Goal: Information Seeking & Learning: Check status

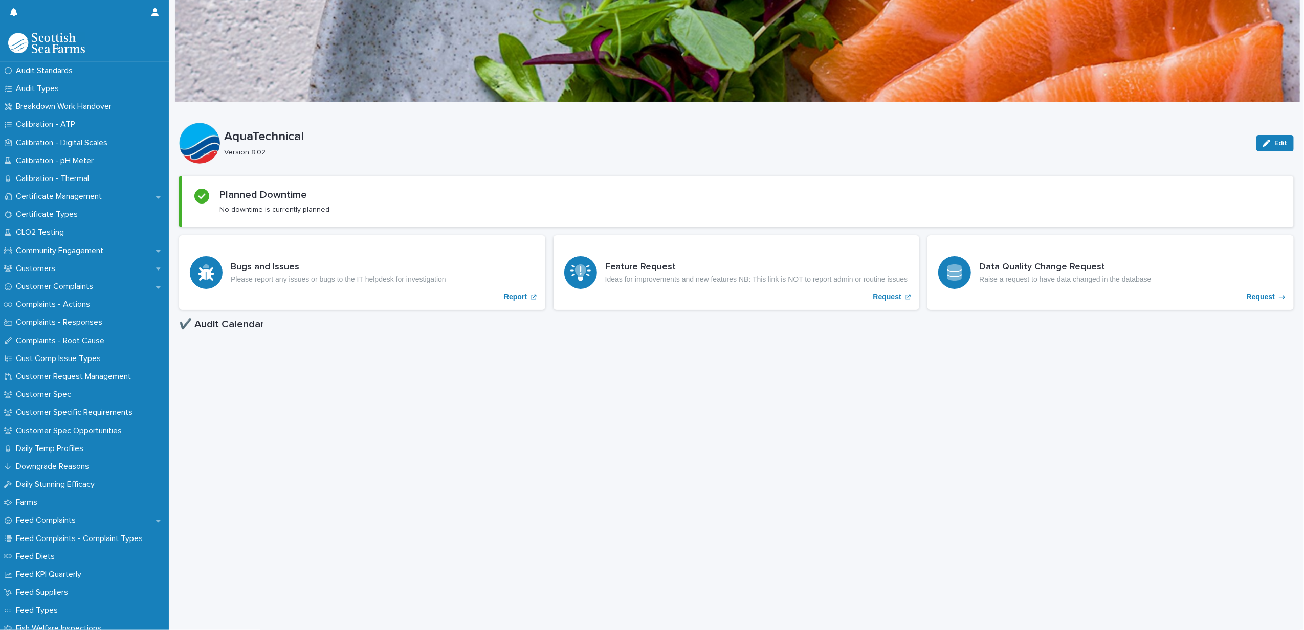
scroll to position [477, 0]
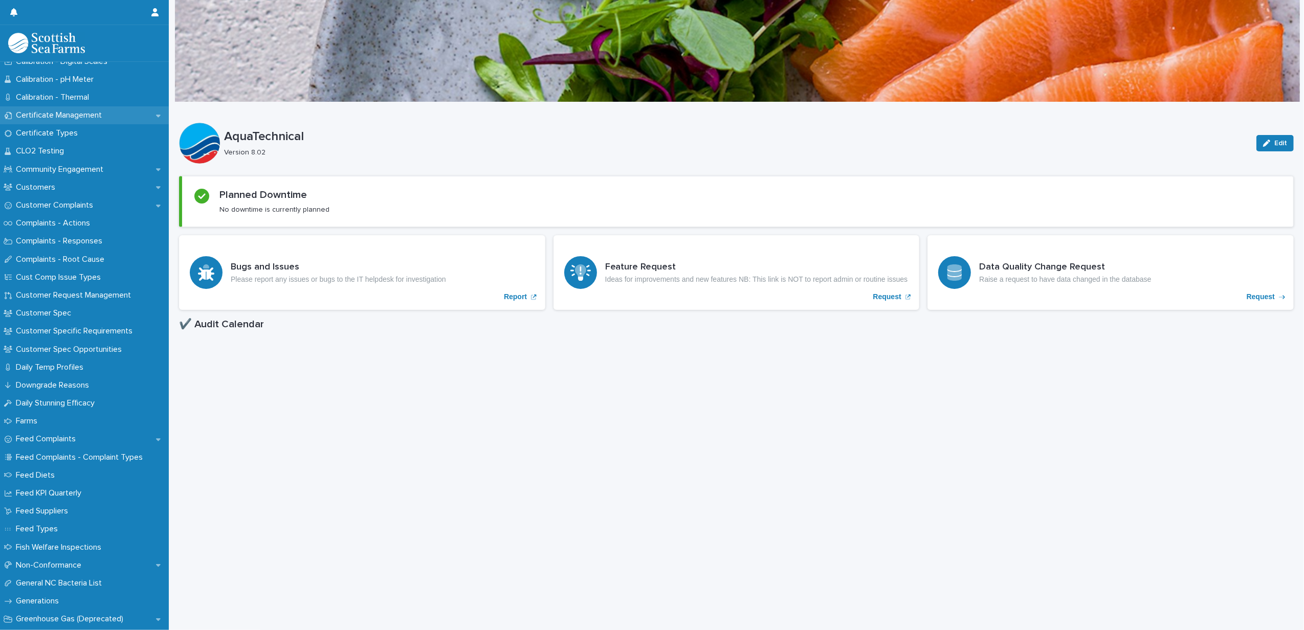
click at [58, 107] on div "Certificate Management" at bounding box center [84, 115] width 169 height 18
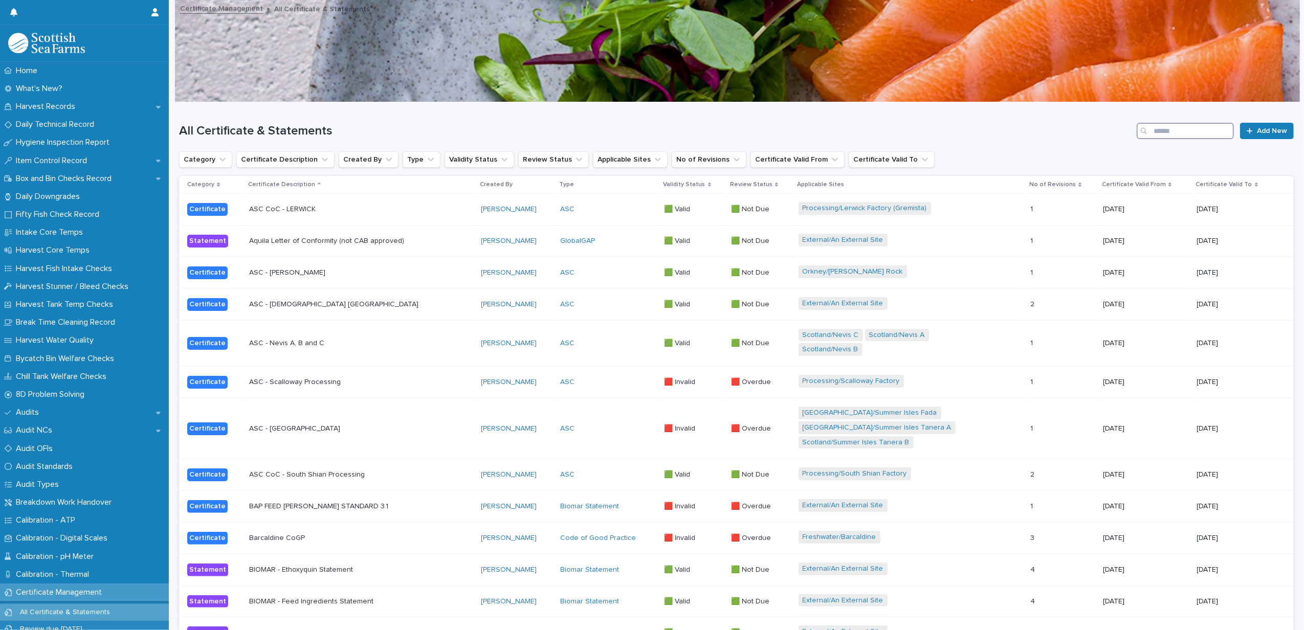
click at [1161, 127] on input "Search" at bounding box center [1184, 131] width 97 height 16
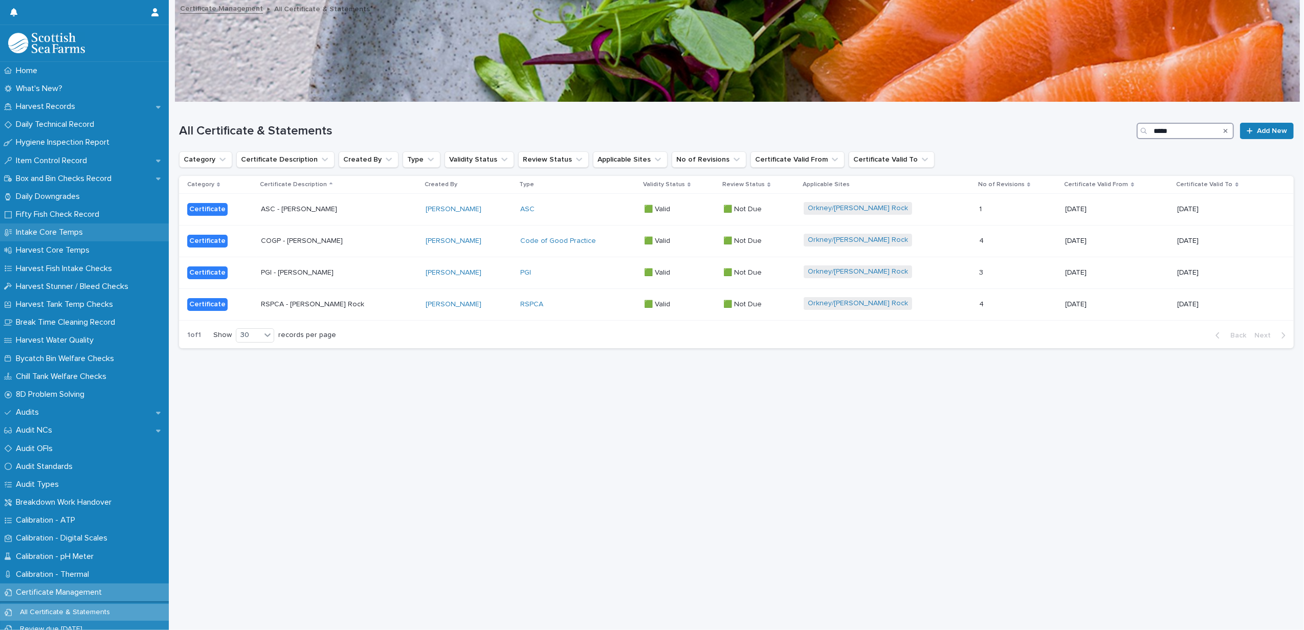
type input "*****"
click at [550, 310] on div "RSPCA" at bounding box center [578, 304] width 116 height 17
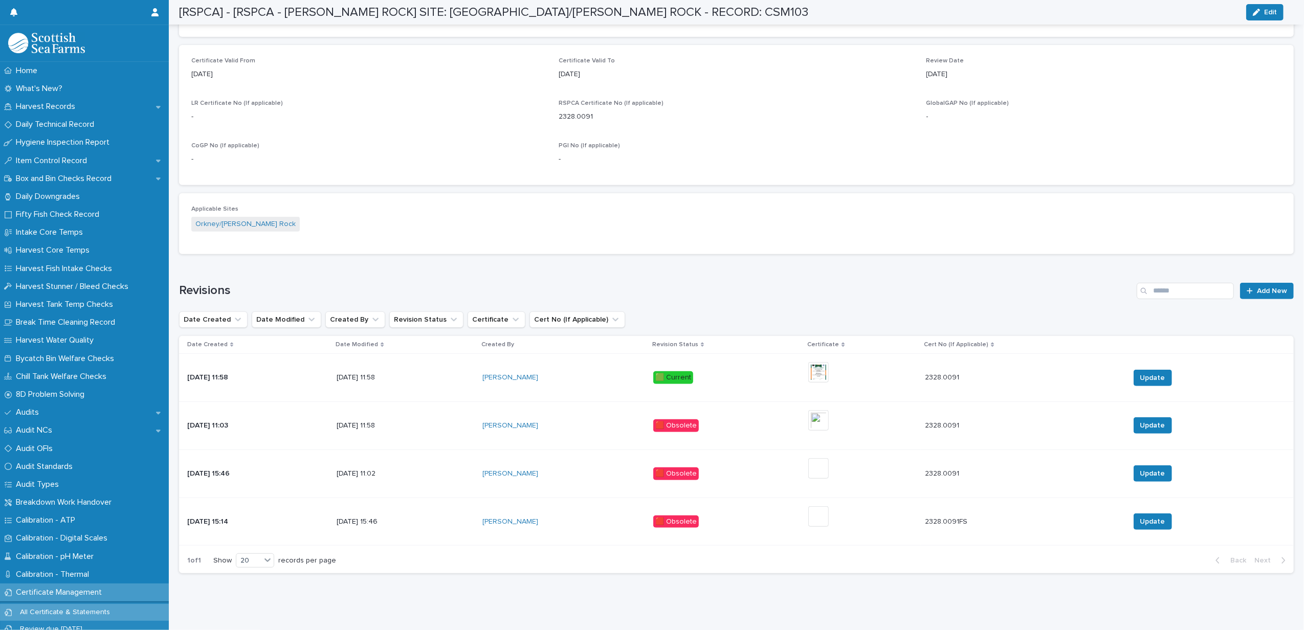
scroll to position [427, 0]
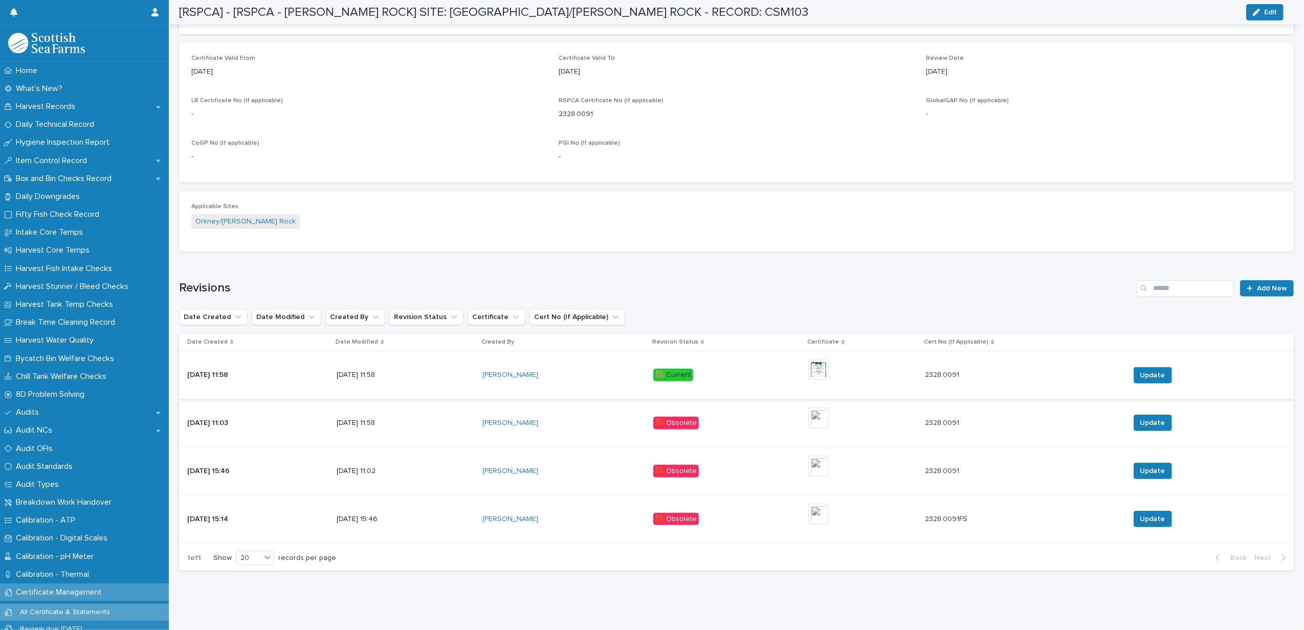
click at [824, 360] on img at bounding box center [818, 370] width 20 height 20
click at [829, 360] on img at bounding box center [818, 370] width 20 height 20
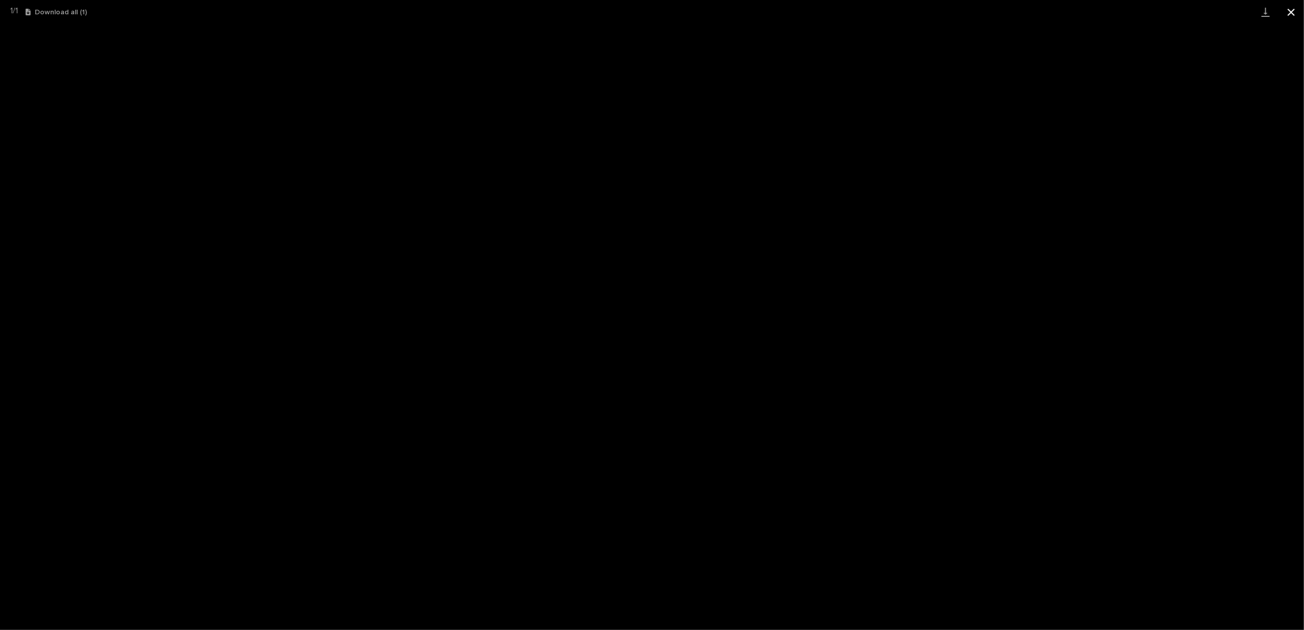
click at [1292, 16] on button "Close gallery" at bounding box center [1291, 12] width 26 height 24
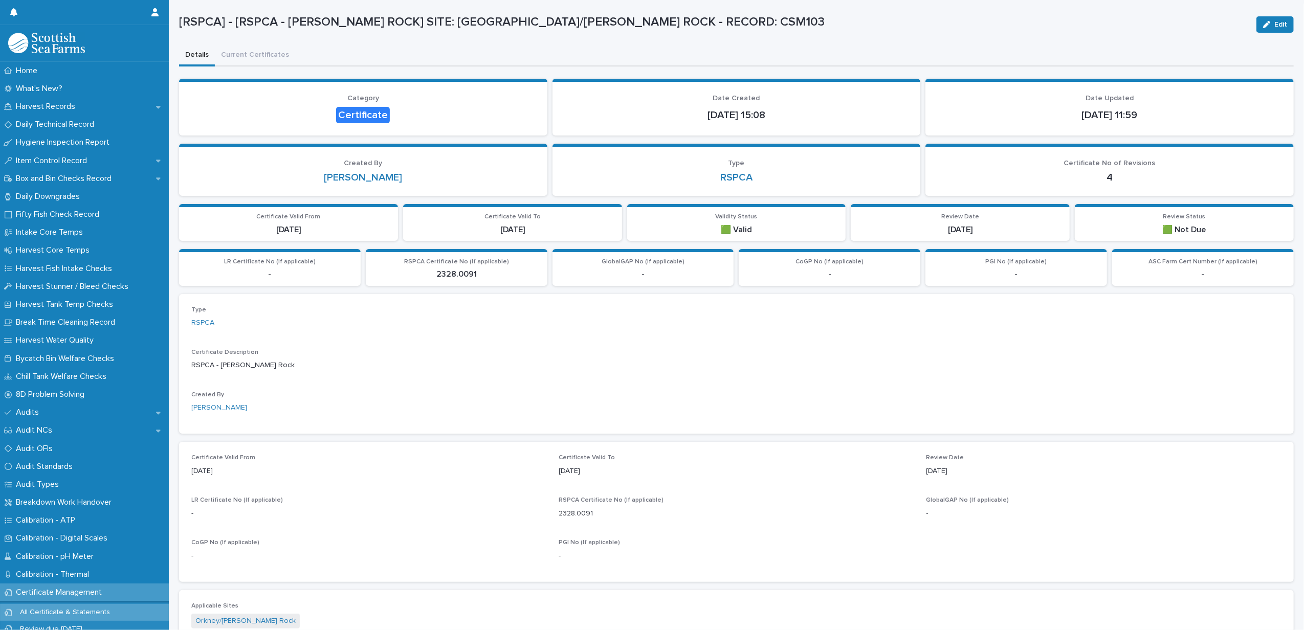
scroll to position [0, 0]
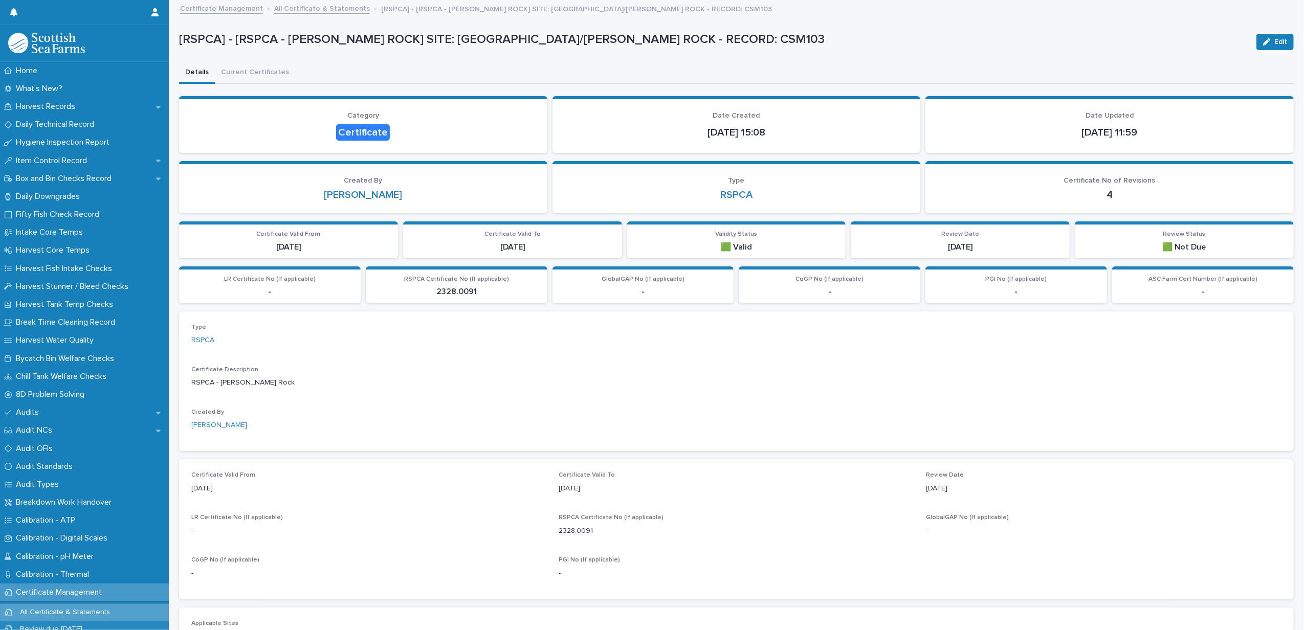
click at [328, 7] on link "All Certificate & Statements" at bounding box center [322, 8] width 96 height 12
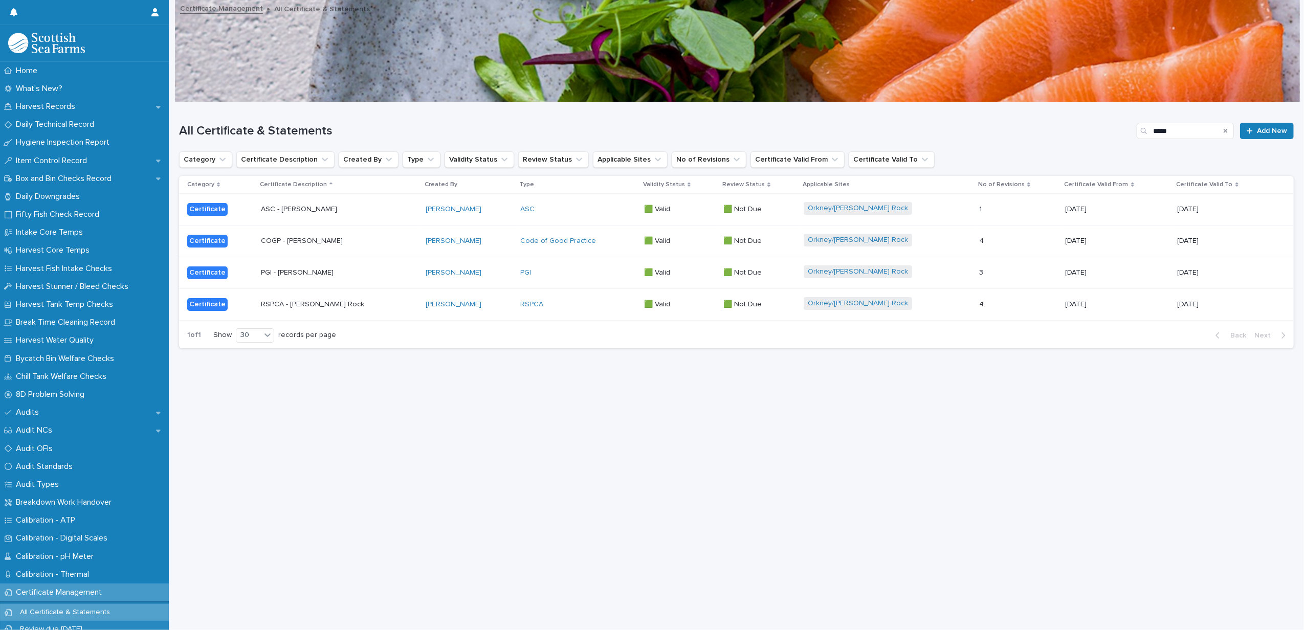
click at [574, 270] on div "PGI" at bounding box center [578, 273] width 116 height 9
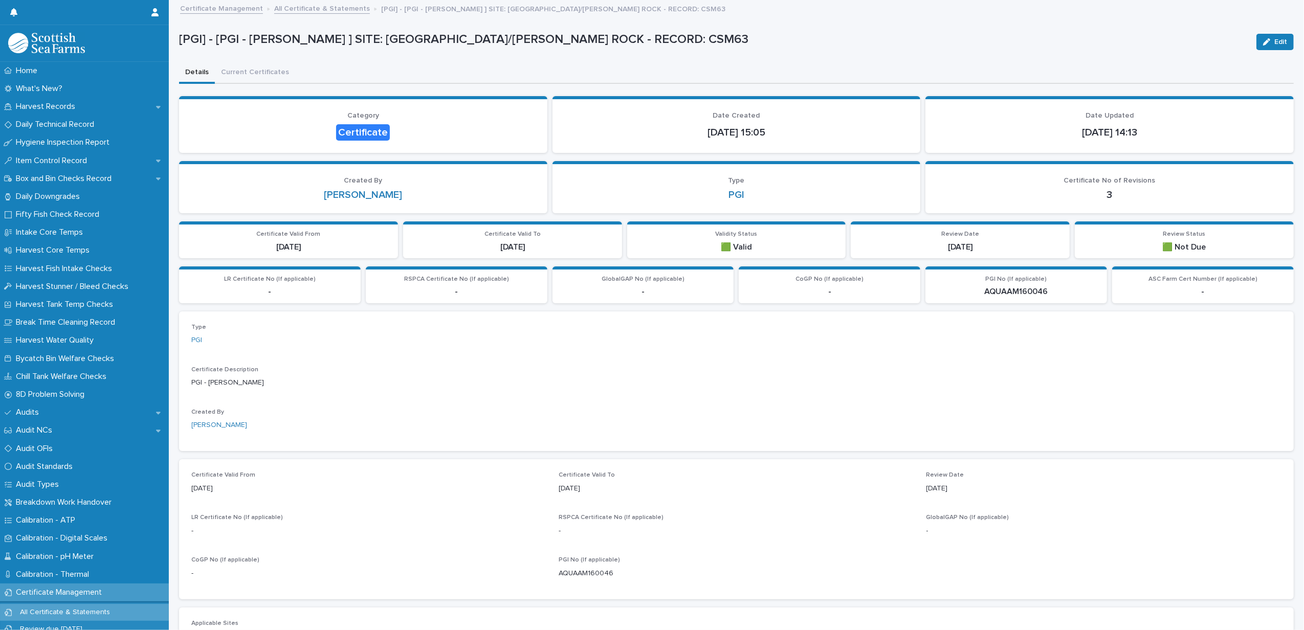
scroll to position [378, 0]
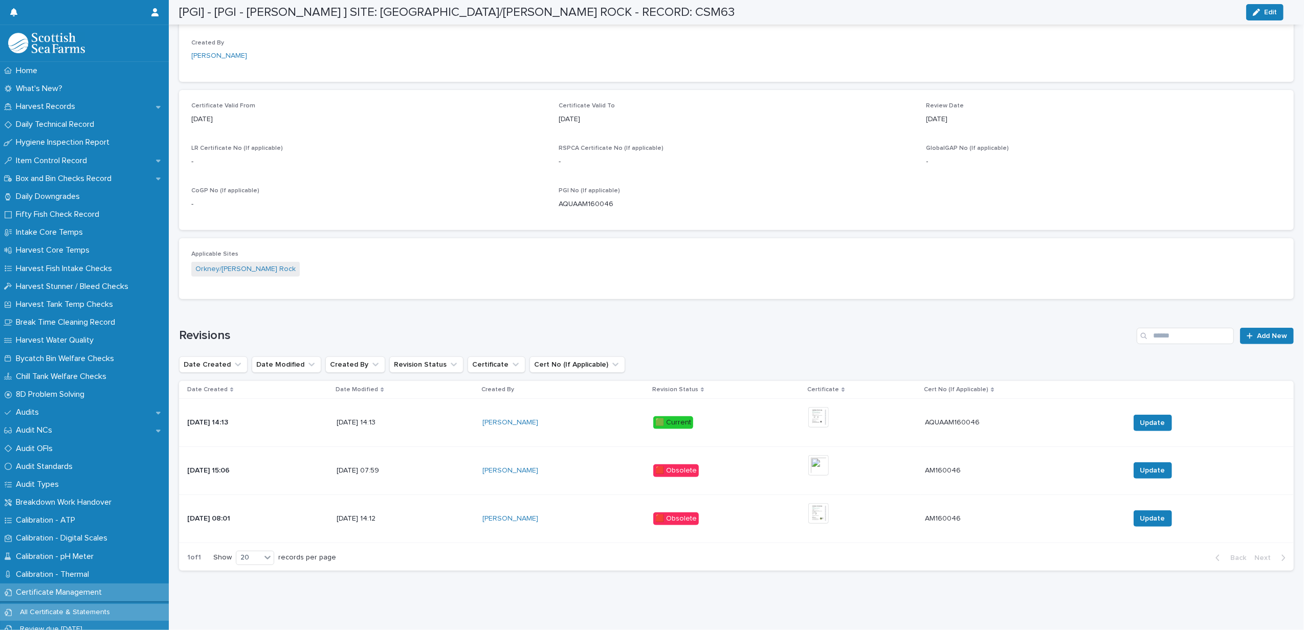
click at [839, 407] on div "+ 0" at bounding box center [823, 422] width 31 height 31
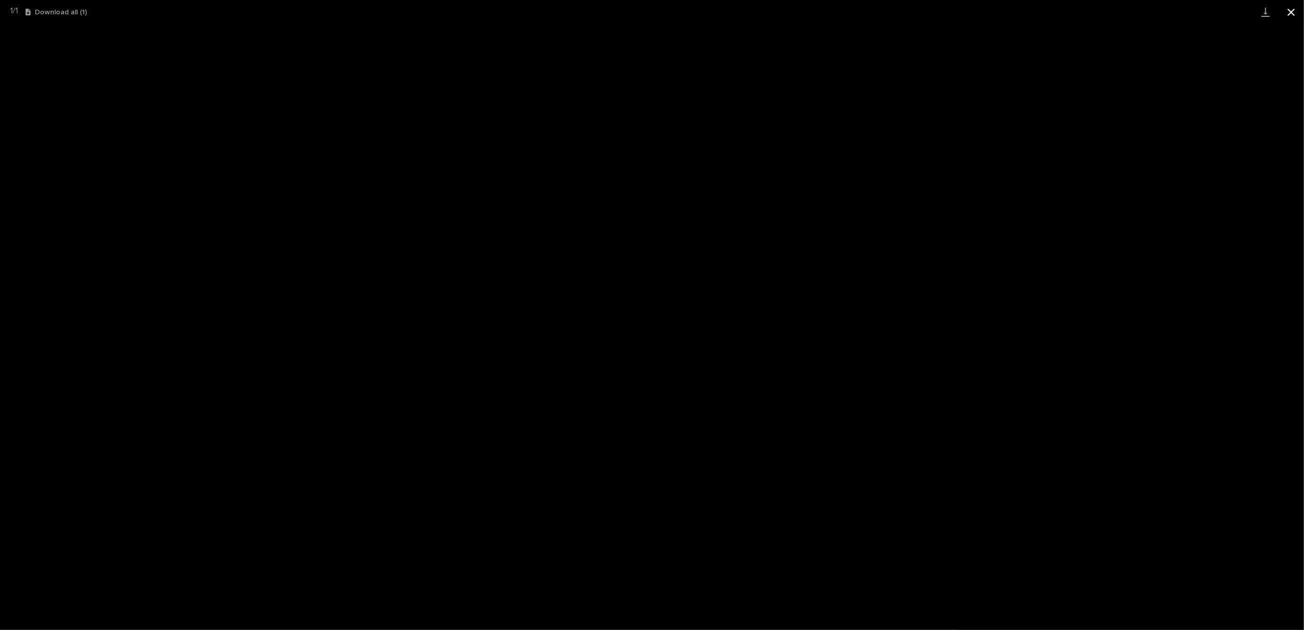
click at [1297, 9] on button "Close gallery" at bounding box center [1291, 12] width 26 height 24
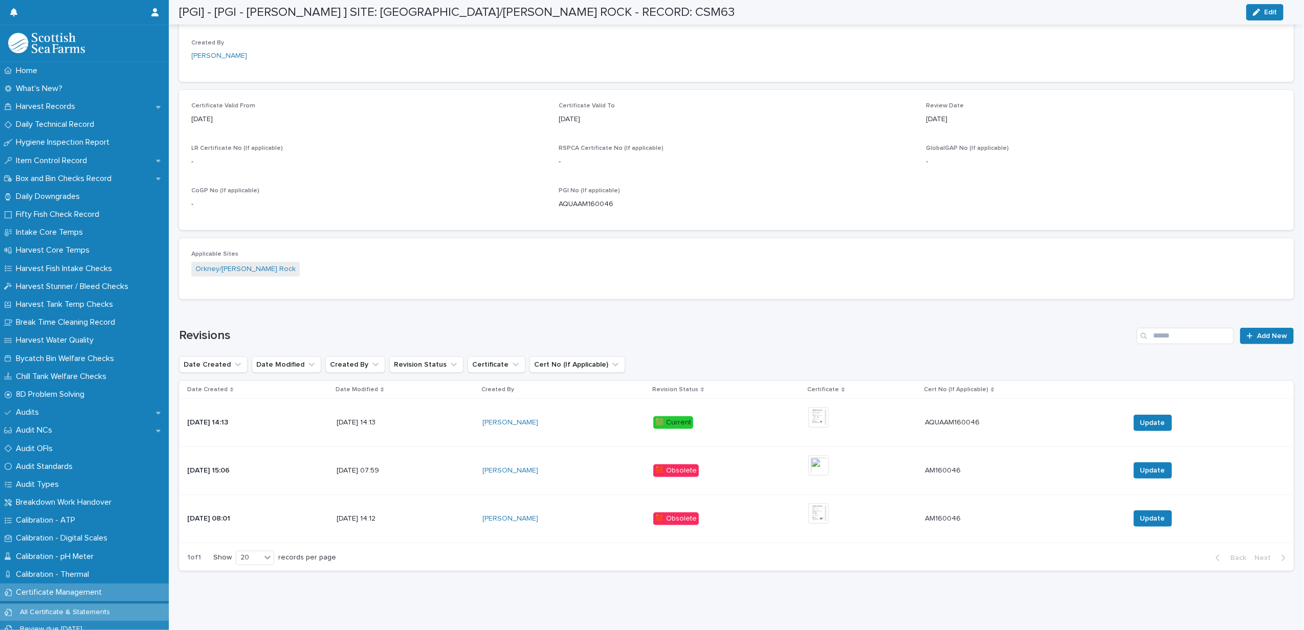
scroll to position [0, 0]
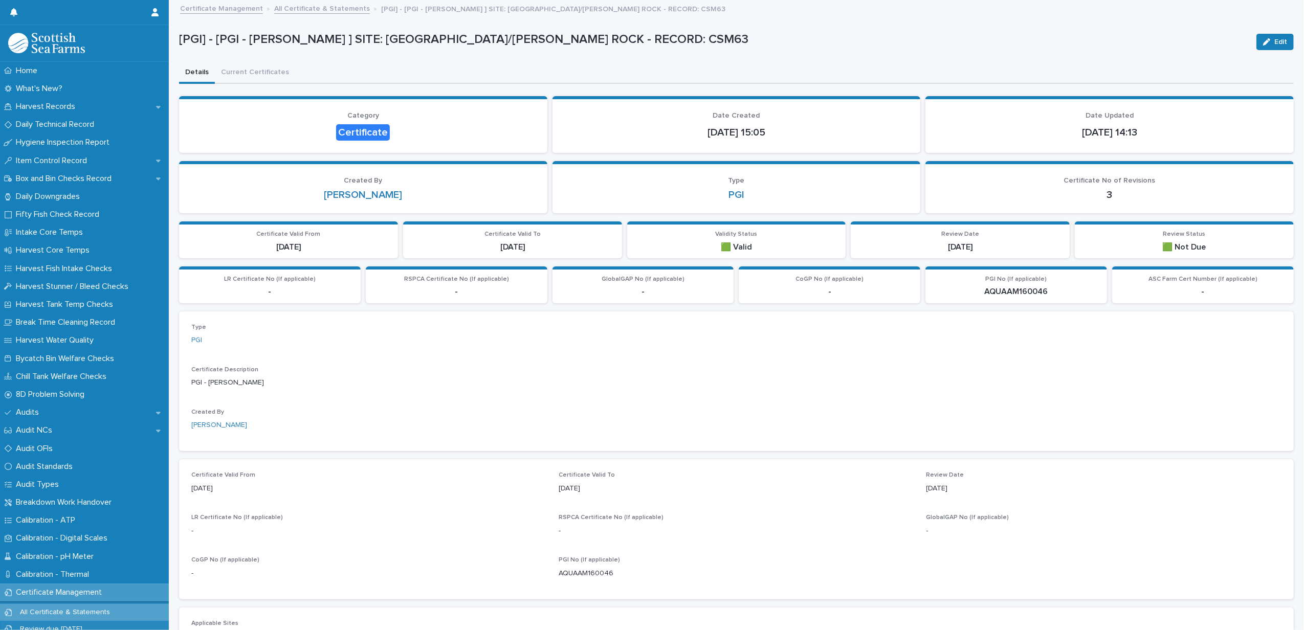
click at [314, 9] on link "All Certificate & Statements" at bounding box center [322, 8] width 96 height 12
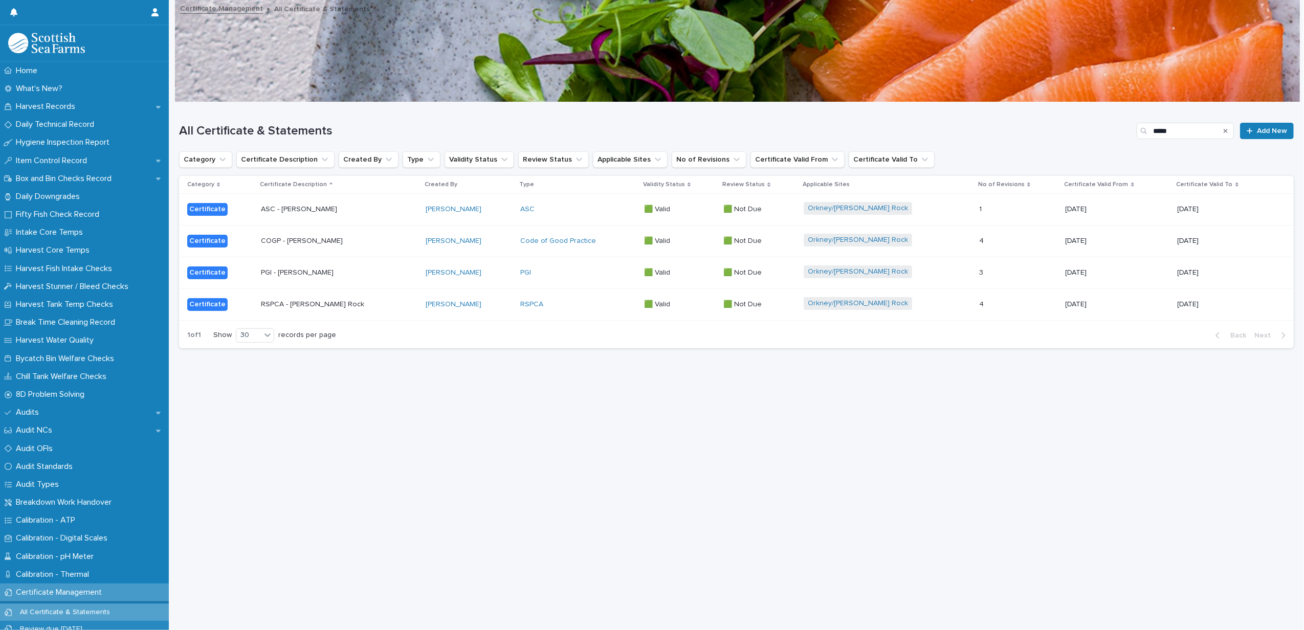
click at [597, 242] on div "Code of Good Practice" at bounding box center [578, 241] width 116 height 9
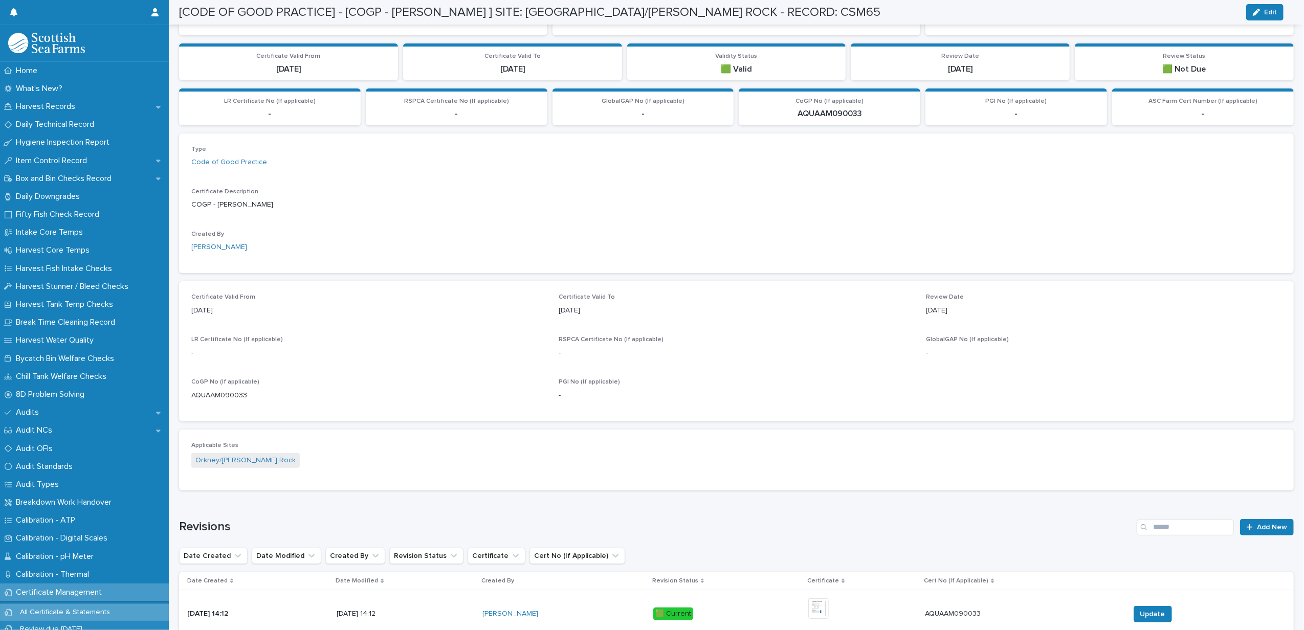
scroll to position [303, 0]
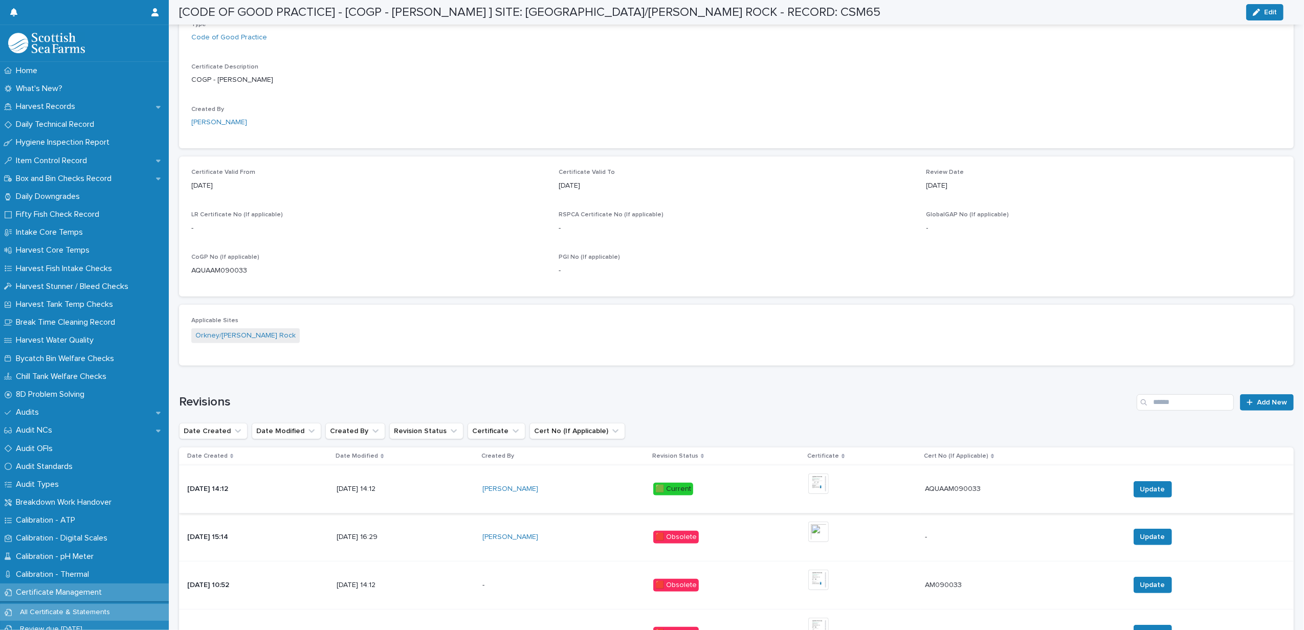
click at [829, 475] on img at bounding box center [818, 484] width 20 height 20
click at [829, 478] on img at bounding box center [818, 484] width 20 height 20
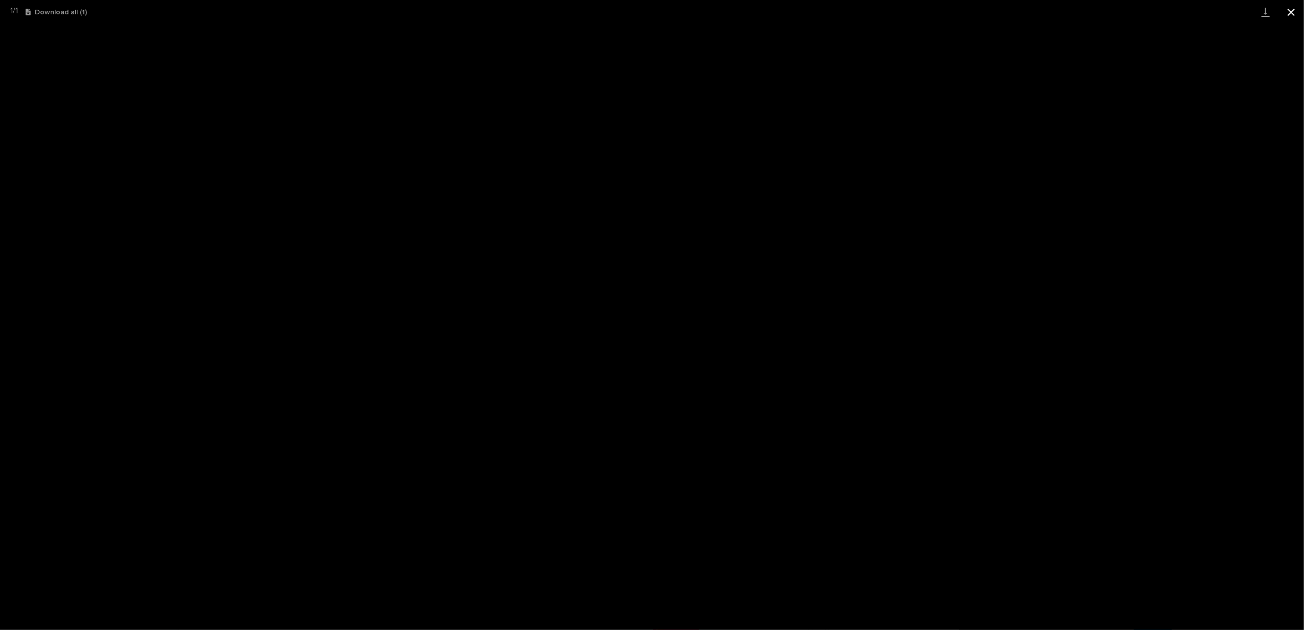
click at [1289, 13] on button "Close gallery" at bounding box center [1291, 12] width 26 height 24
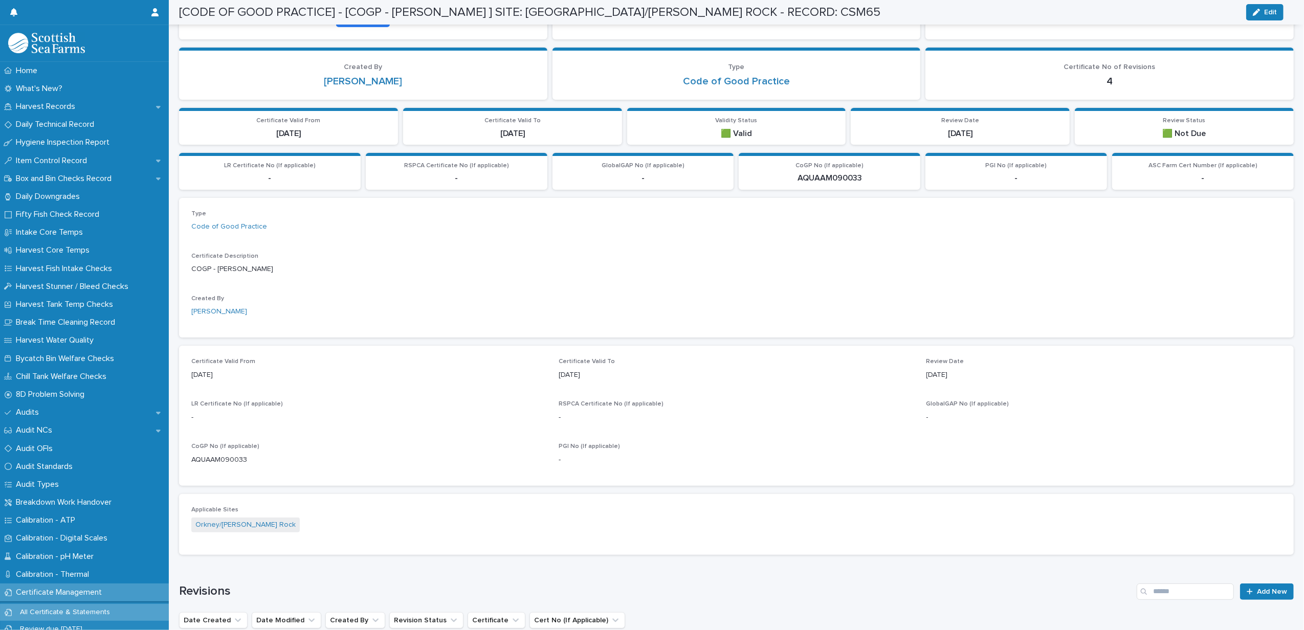
scroll to position [0, 0]
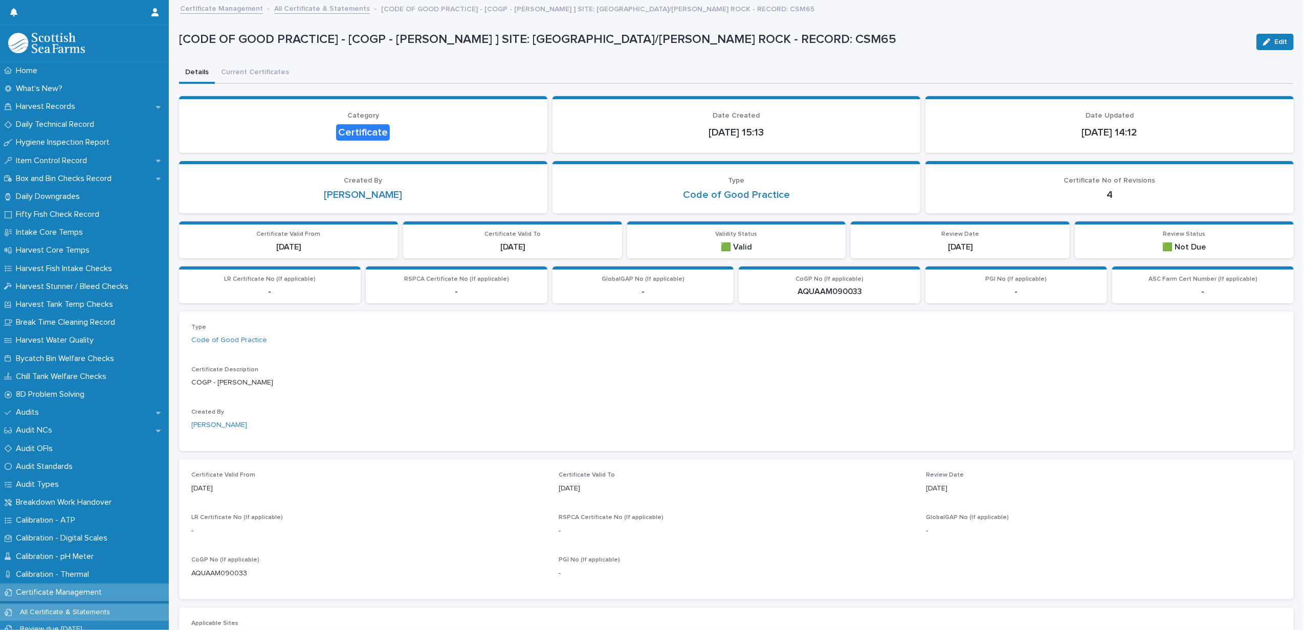
click at [305, 5] on link "All Certificate & Statements" at bounding box center [322, 8] width 96 height 12
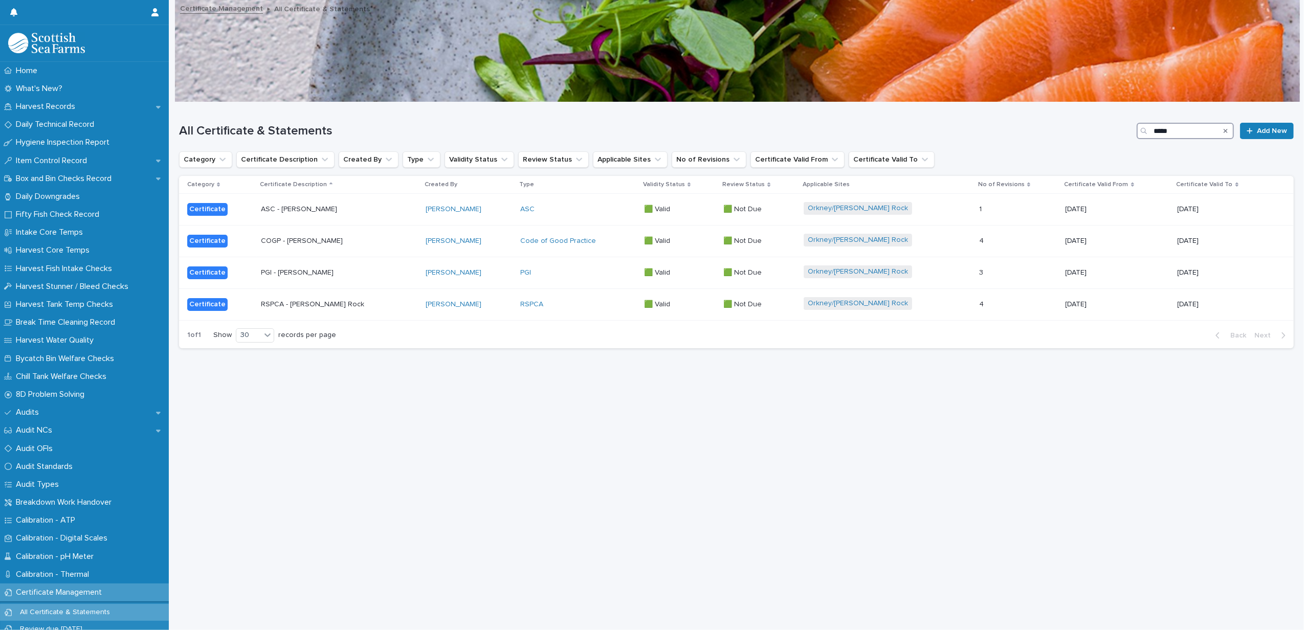
drag, startPoint x: 1169, startPoint y: 129, endPoint x: 987, endPoint y: 121, distance: 182.8
click at [987, 121] on div "All Certificate & Statements ***** Add New" at bounding box center [736, 126] width 1114 height 49
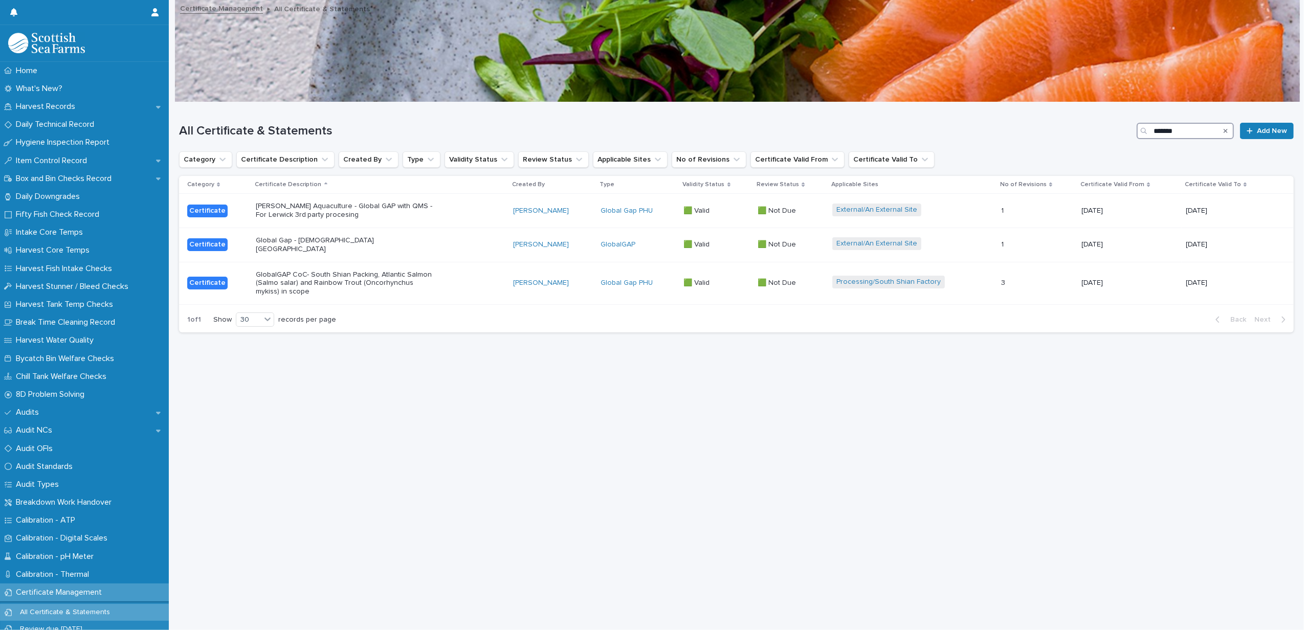
type input "******"
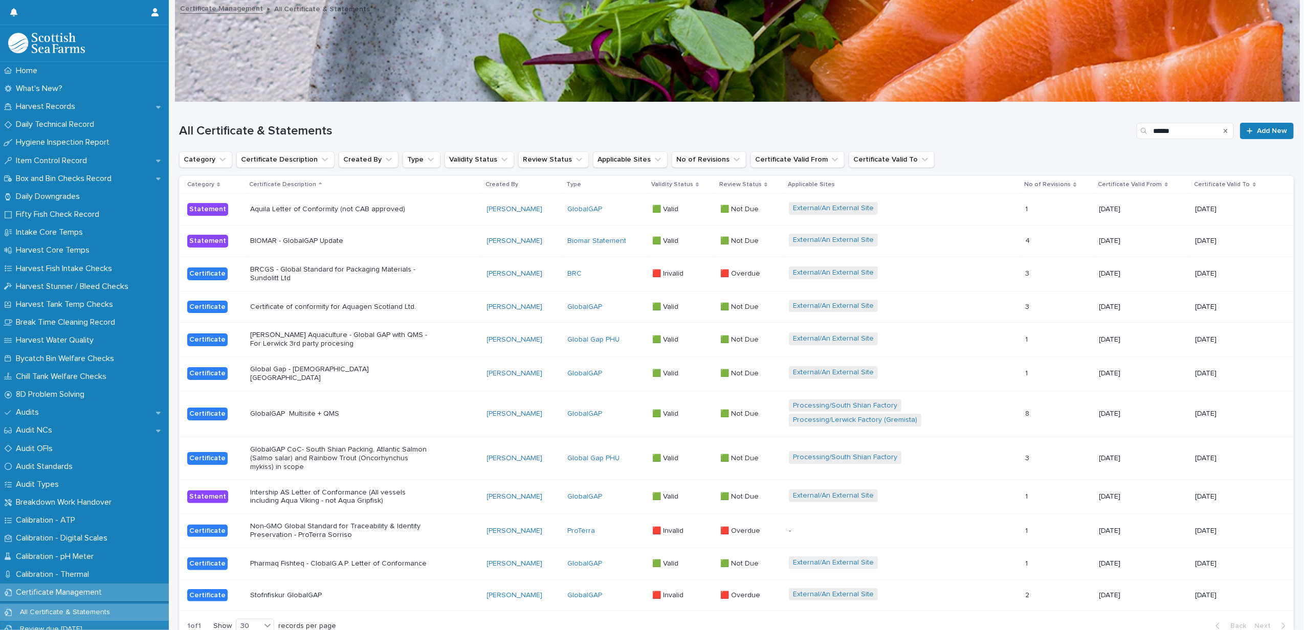
click at [426, 414] on div "GlobalGAP Multisite + QMS" at bounding box center [364, 414] width 228 height 17
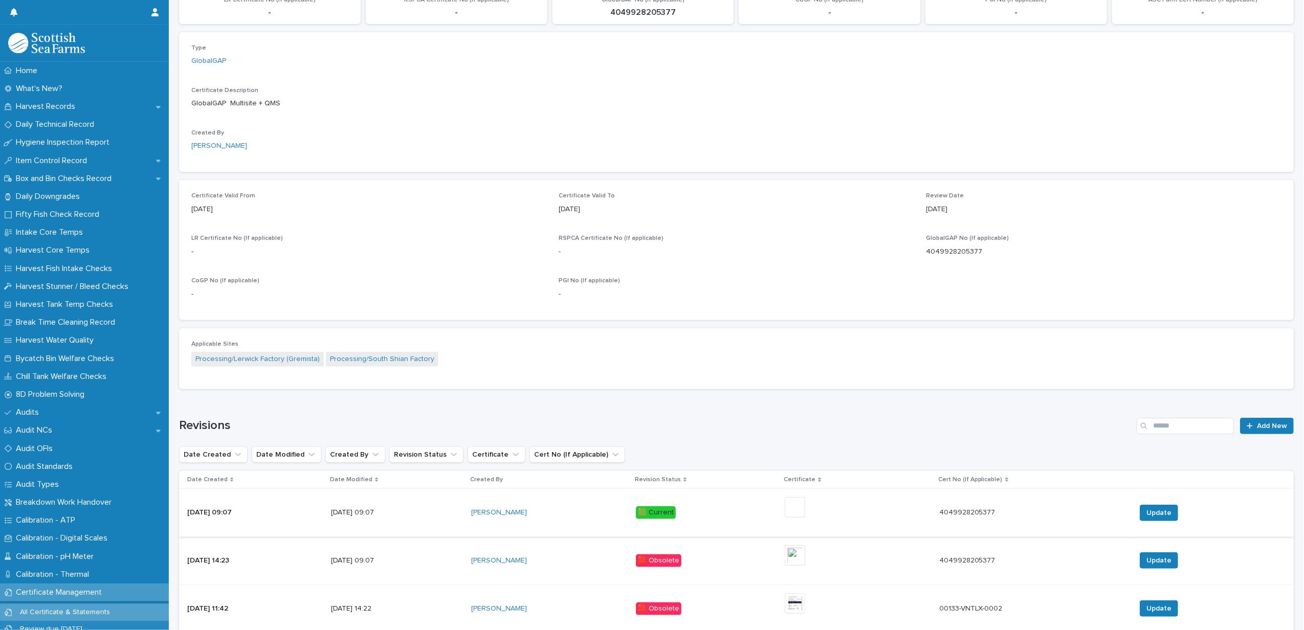
scroll to position [519, 0]
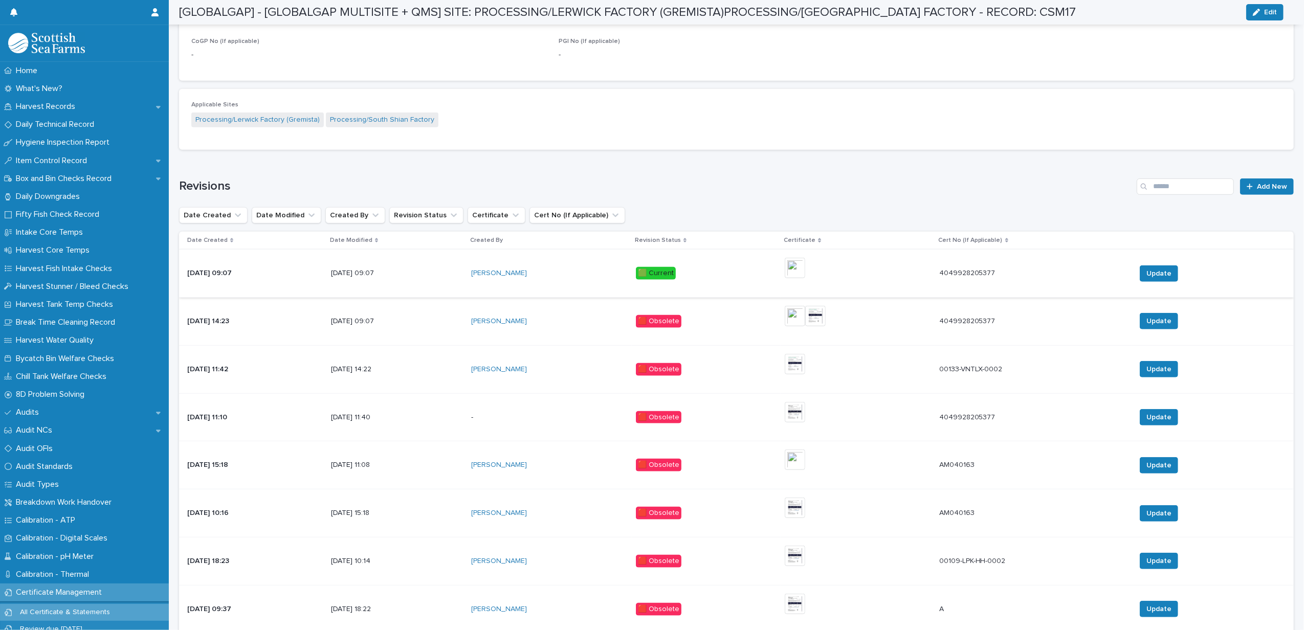
click at [805, 266] on img at bounding box center [795, 268] width 20 height 20
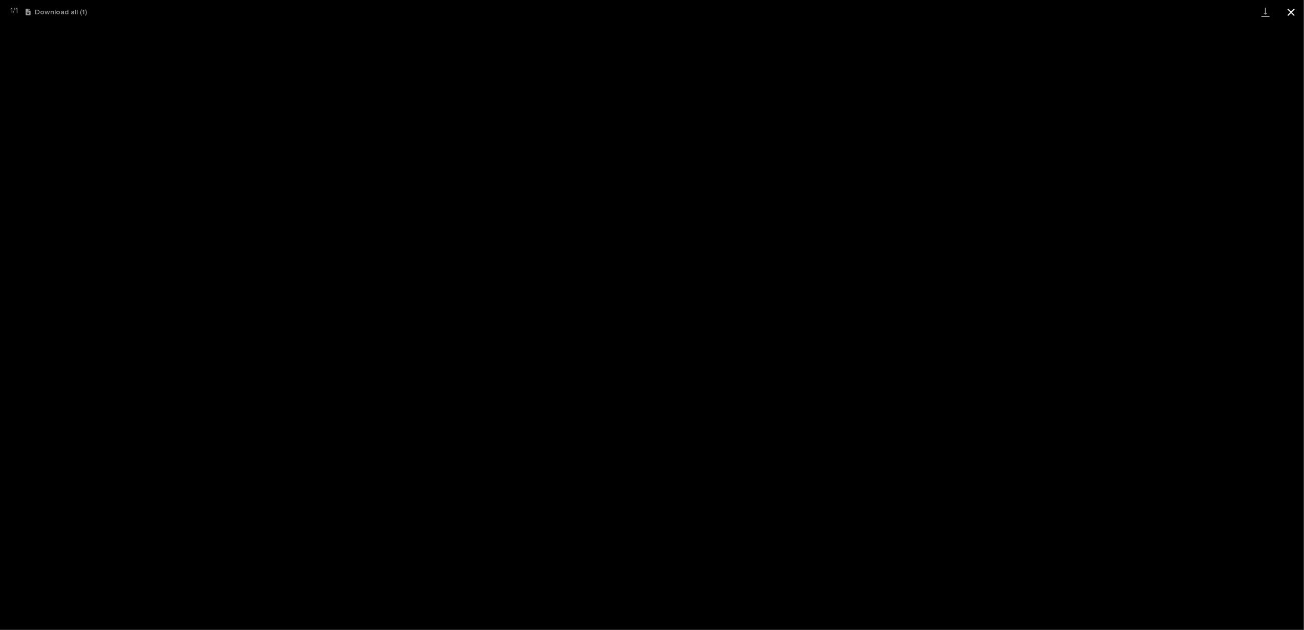
click at [1288, 16] on button "Close gallery" at bounding box center [1291, 12] width 26 height 24
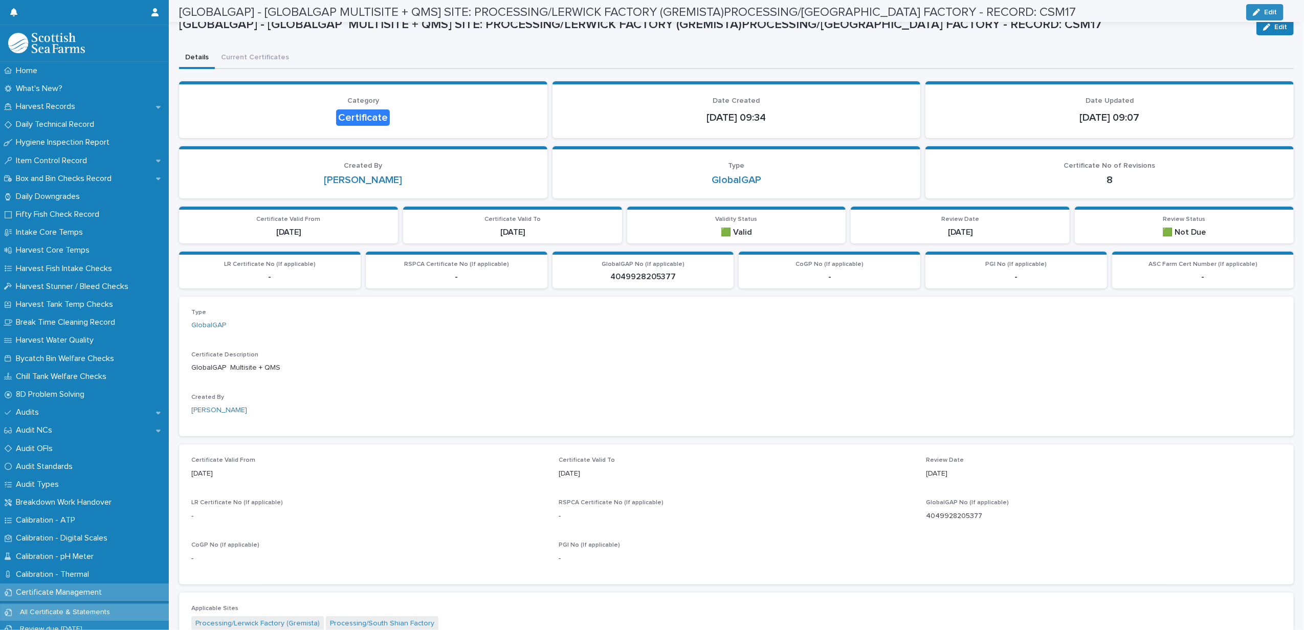
scroll to position [0, 0]
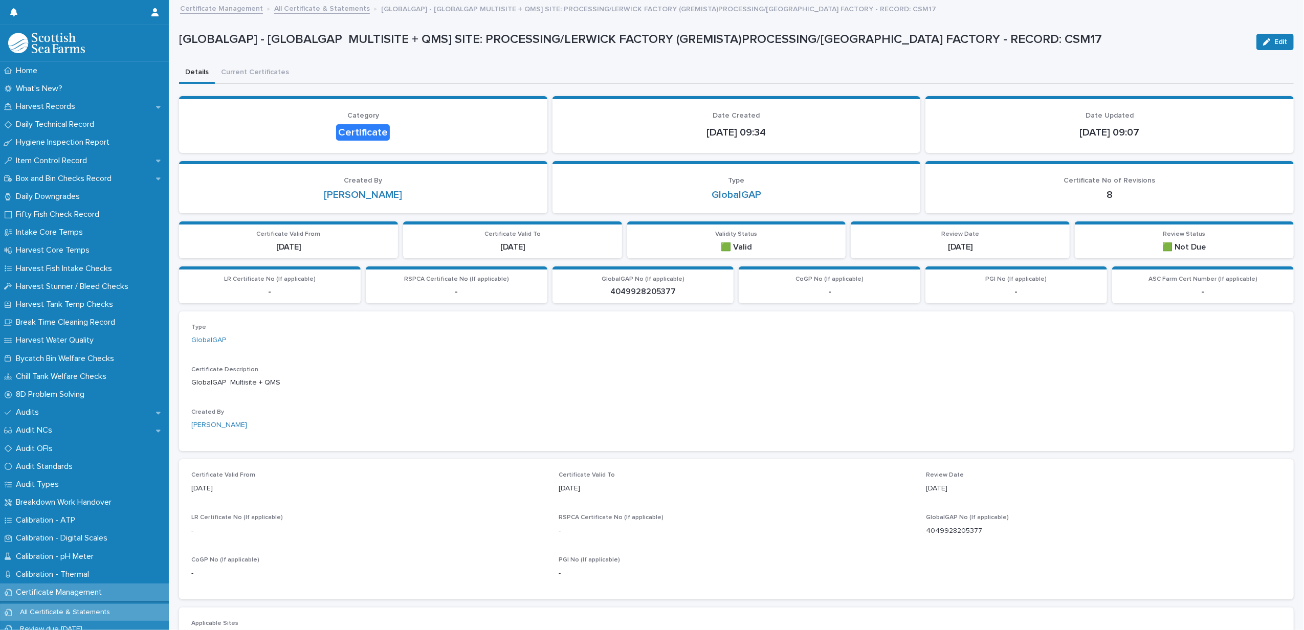
click at [314, 11] on link "All Certificate & Statements" at bounding box center [322, 8] width 96 height 12
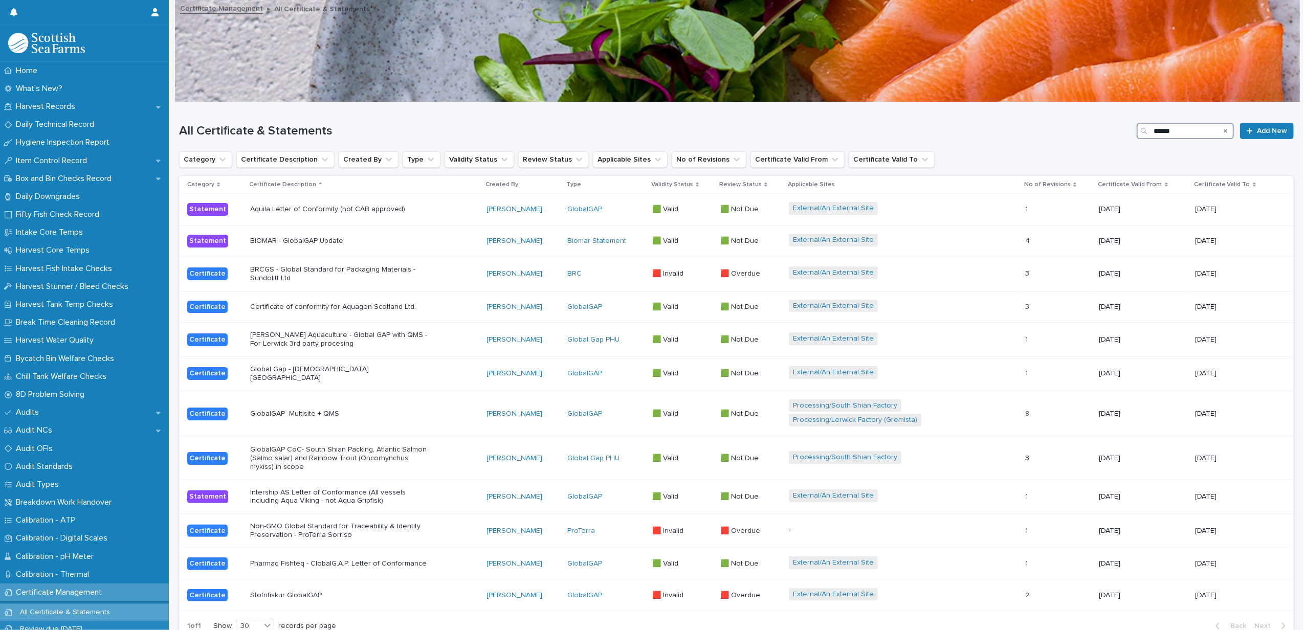
drag, startPoint x: 1074, startPoint y: 129, endPoint x: 1062, endPoint y: 129, distance: 12.3
click at [1062, 129] on div "All Certificate & Statements ****** Add New" at bounding box center [736, 131] width 1114 height 16
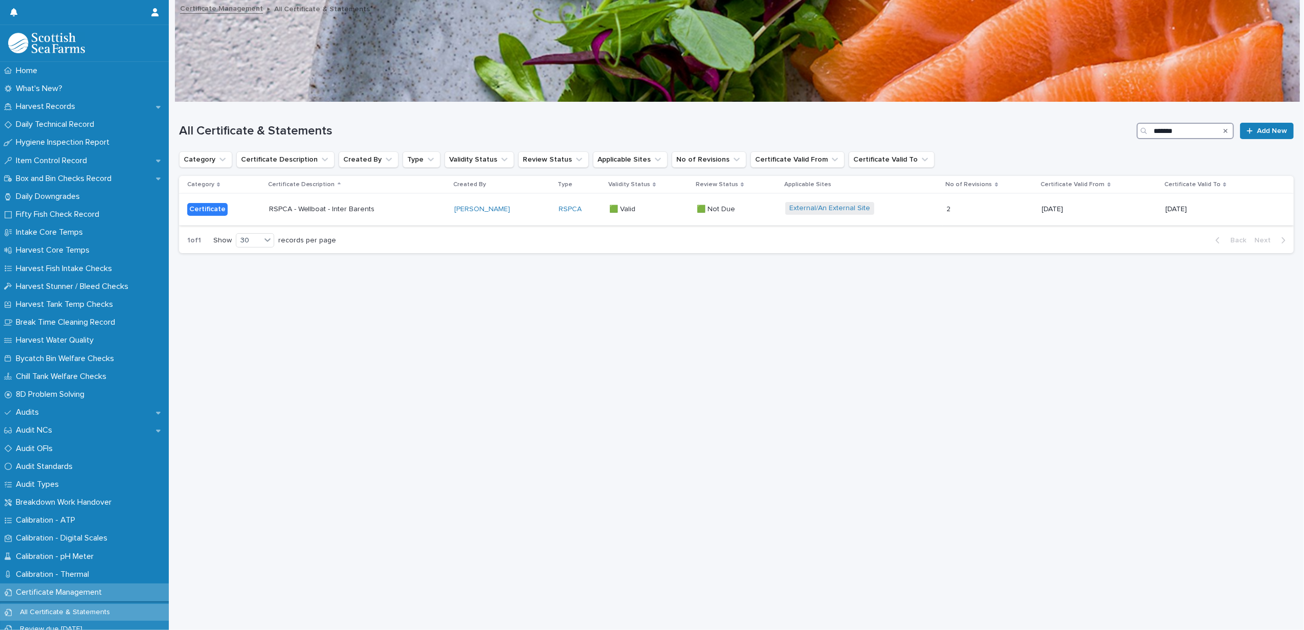
type input "*******"
click at [403, 212] on p "RSPCA - Wellboat - Inter Barents" at bounding box center [357, 209] width 177 height 9
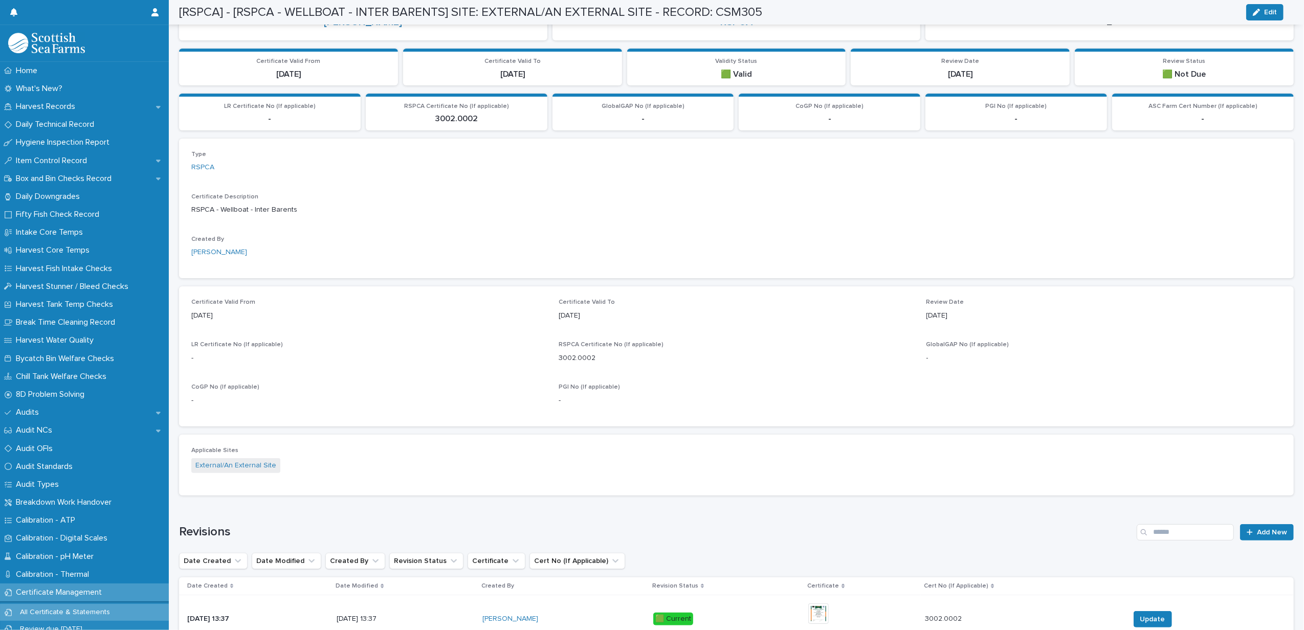
scroll to position [250, 0]
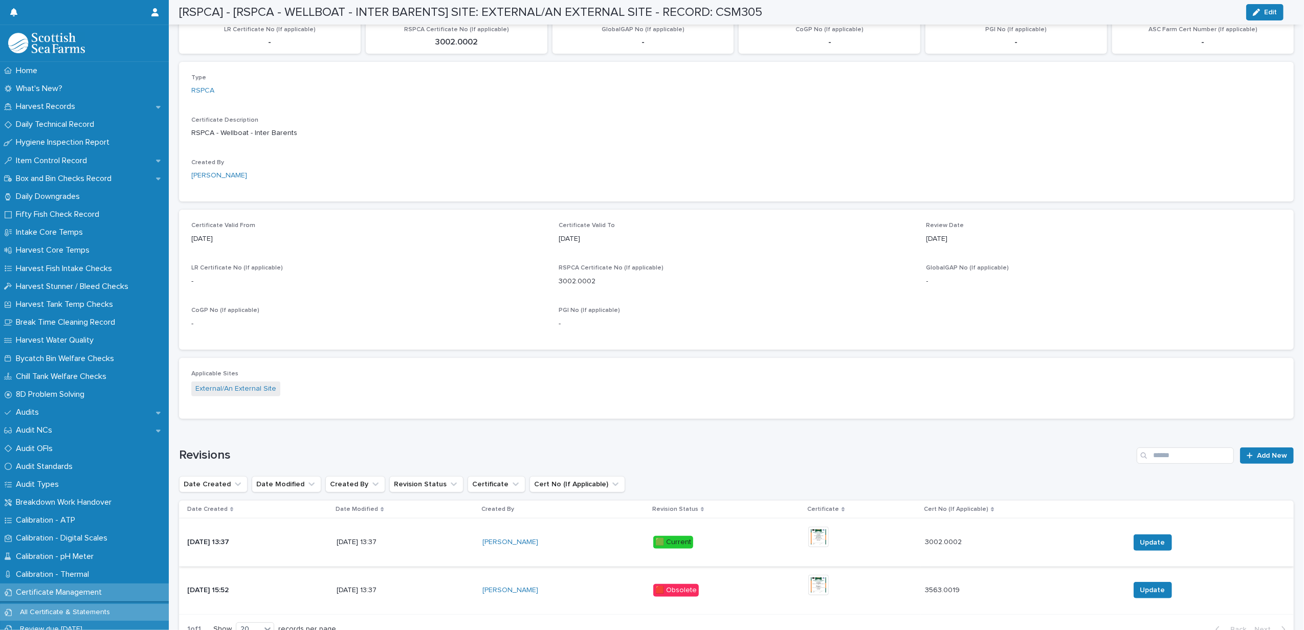
click at [829, 537] on img at bounding box center [818, 537] width 20 height 20
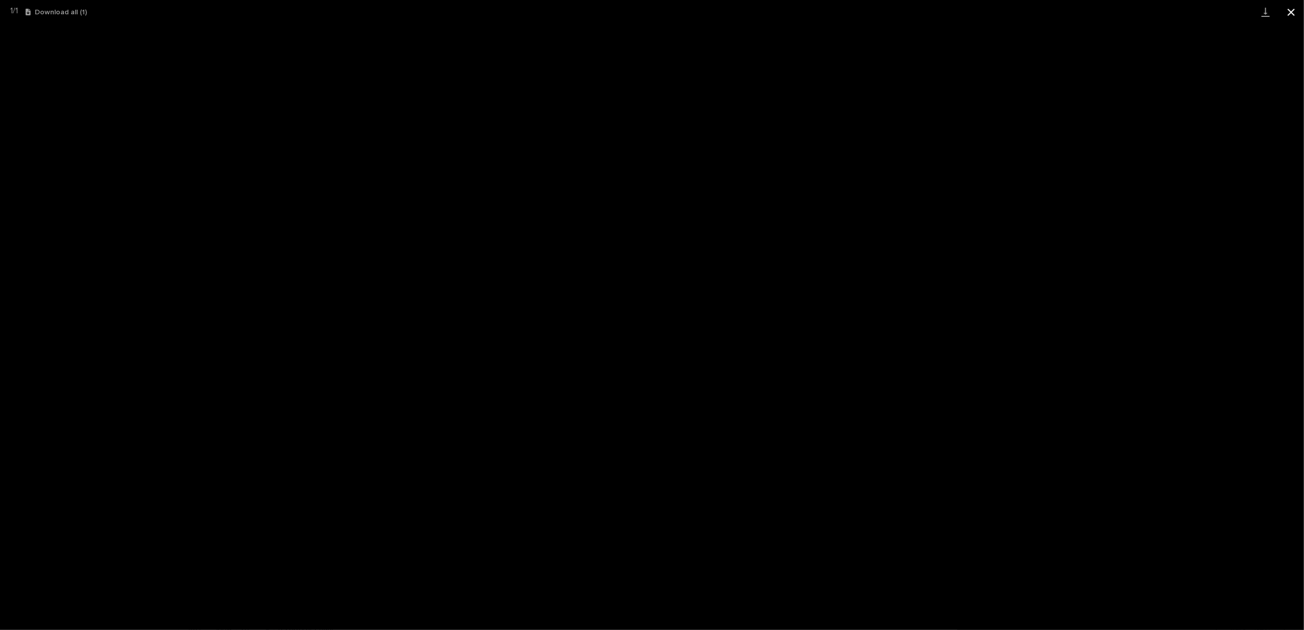
click at [1290, 19] on button "Close gallery" at bounding box center [1291, 12] width 26 height 24
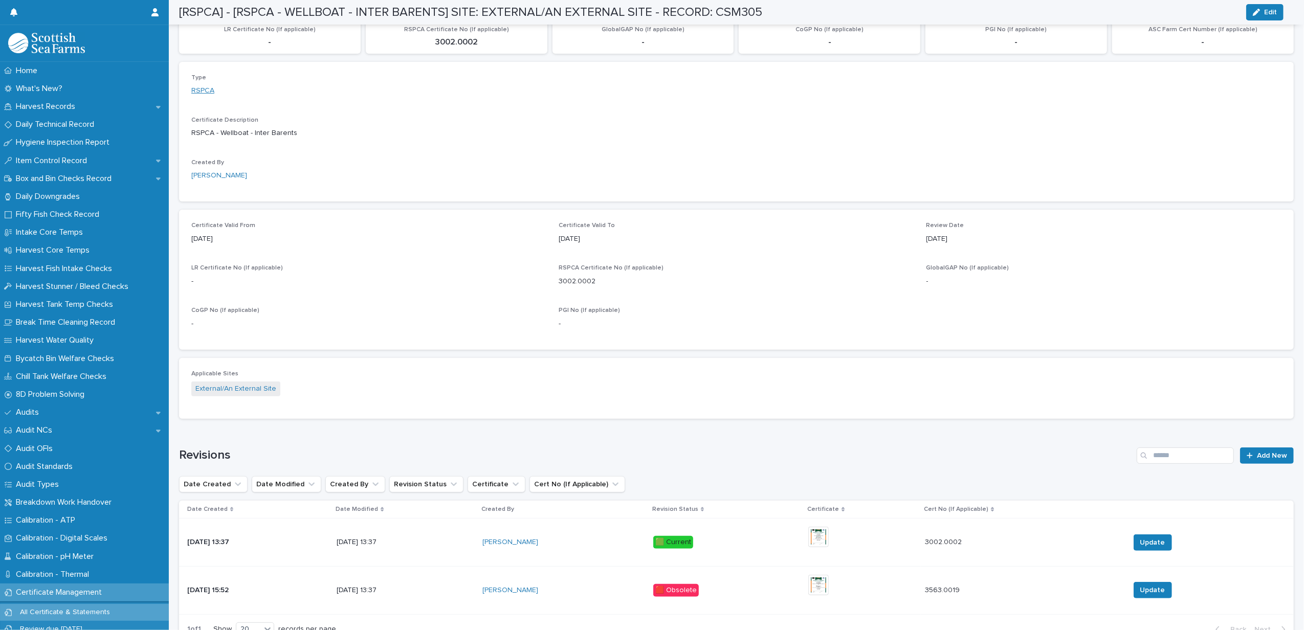
scroll to position [0, 0]
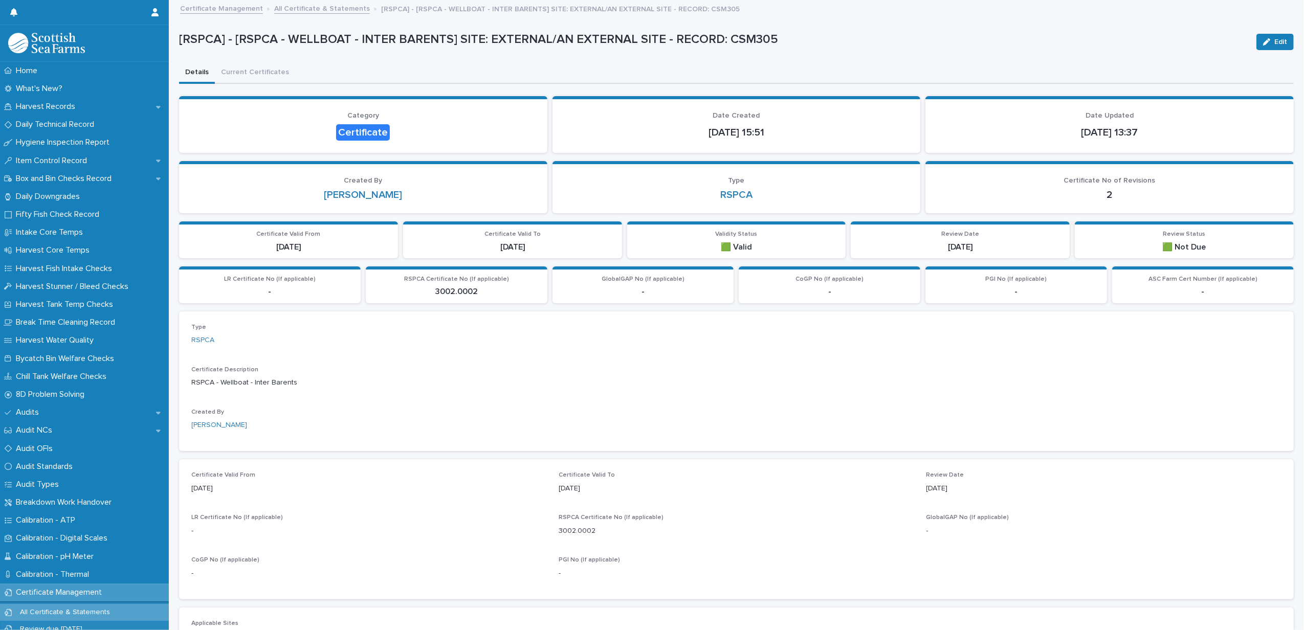
click at [328, 11] on link "All Certificate & Statements" at bounding box center [322, 8] width 96 height 12
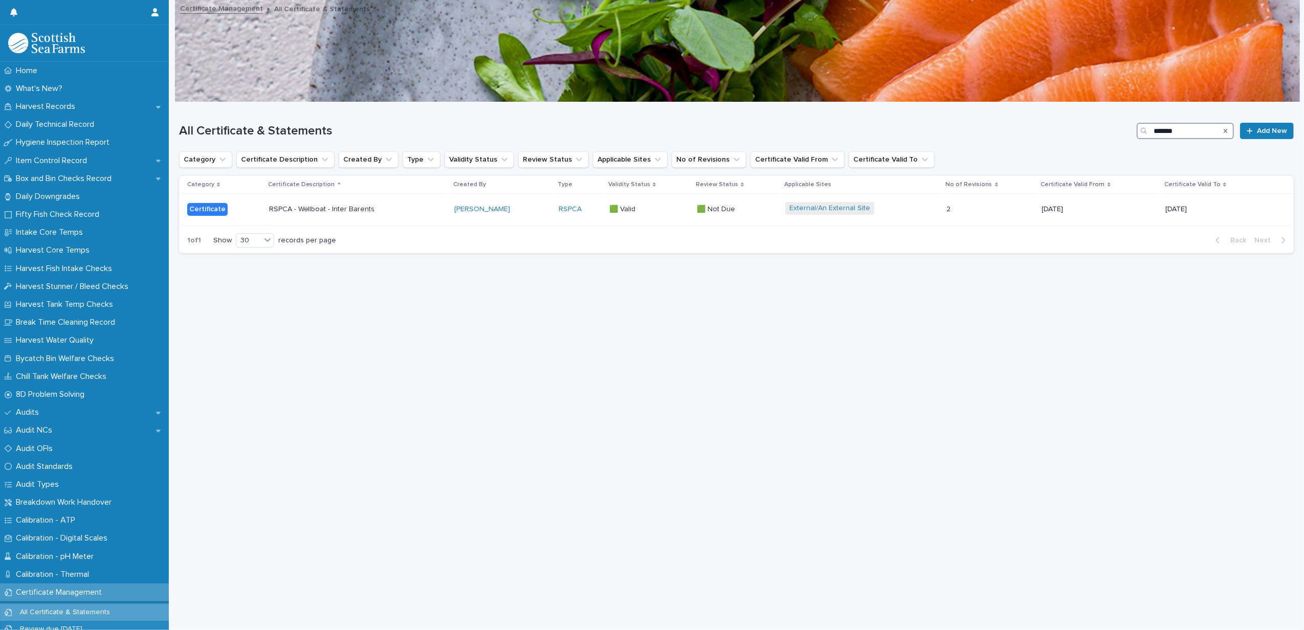
drag, startPoint x: 1137, startPoint y: 127, endPoint x: 1101, endPoint y: 126, distance: 36.8
click at [1101, 126] on div "All Certificate & Statements ******* Add New" at bounding box center [736, 131] width 1114 height 16
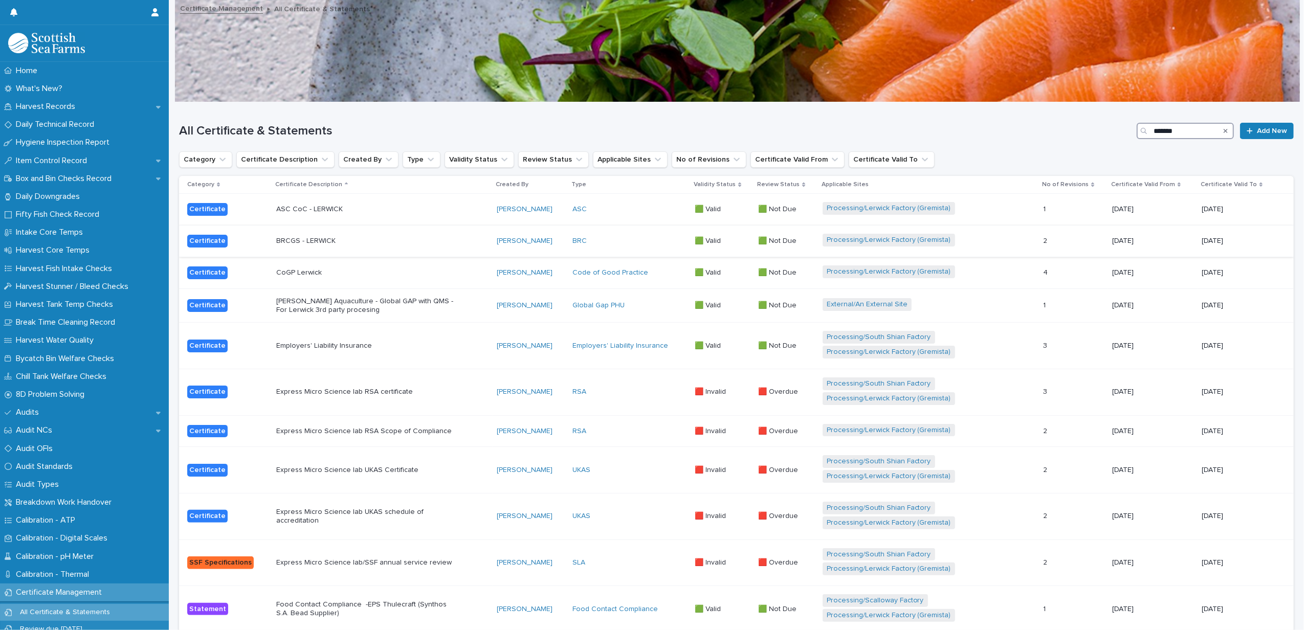
type input "*******"
click at [463, 230] on td "BRCGS - LERWICK" at bounding box center [382, 242] width 221 height 32
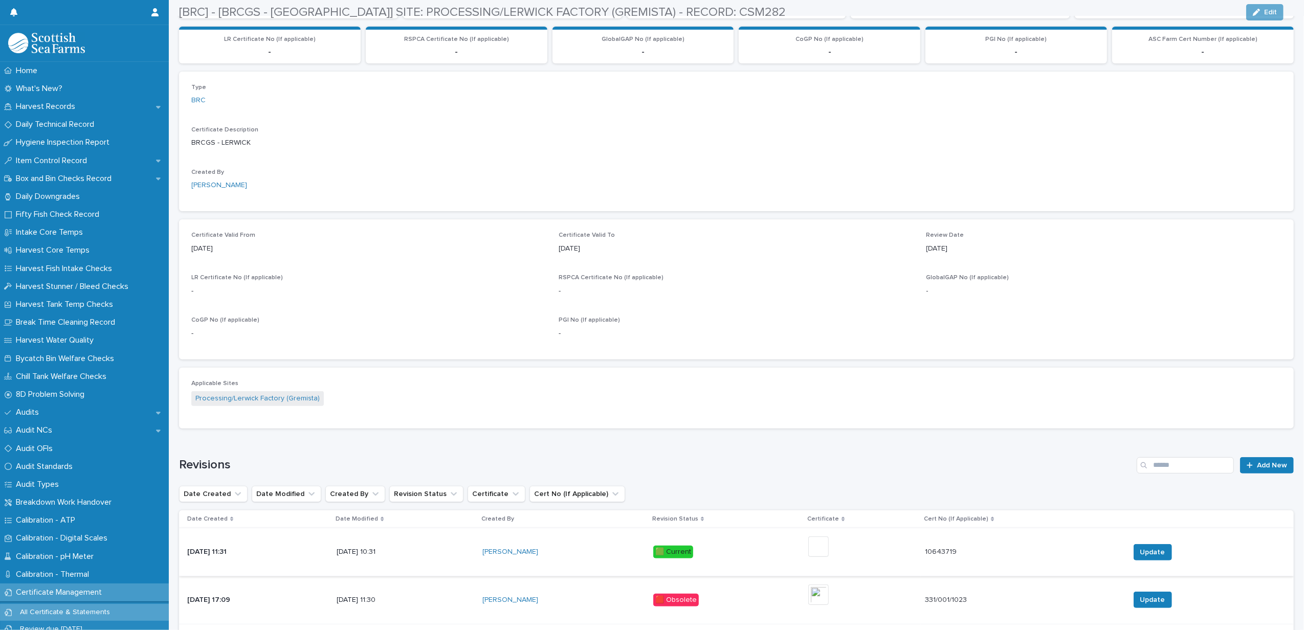
scroll to position [240, 0]
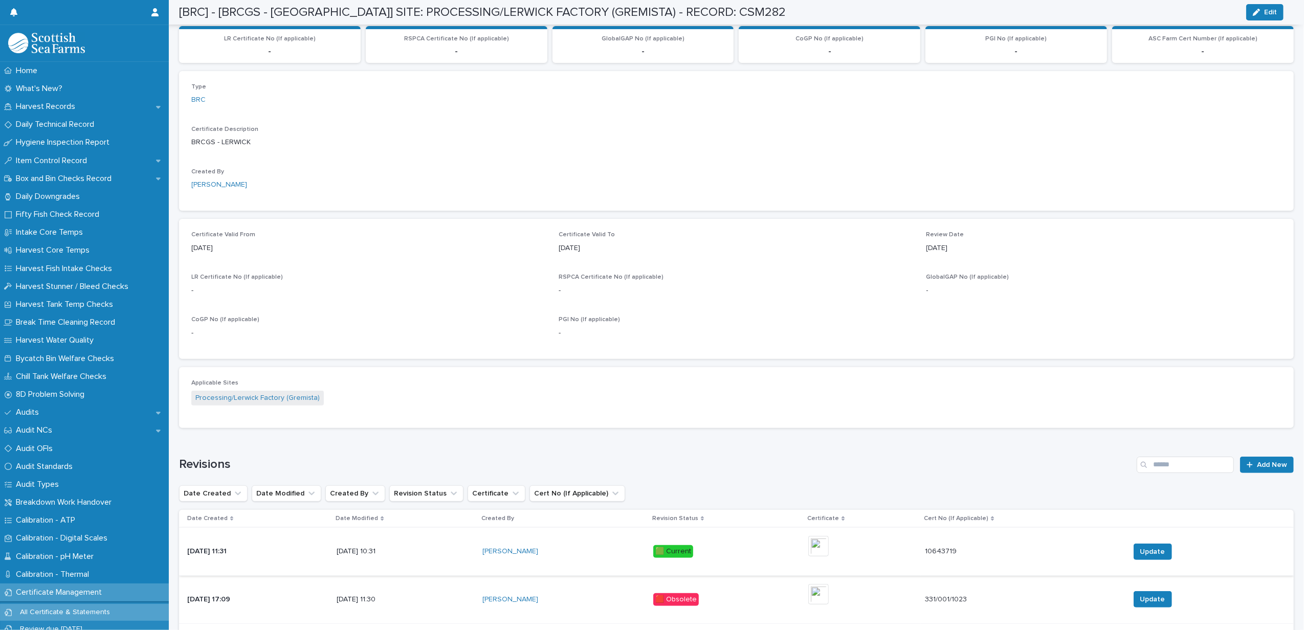
click at [827, 543] on img at bounding box center [818, 546] width 20 height 20
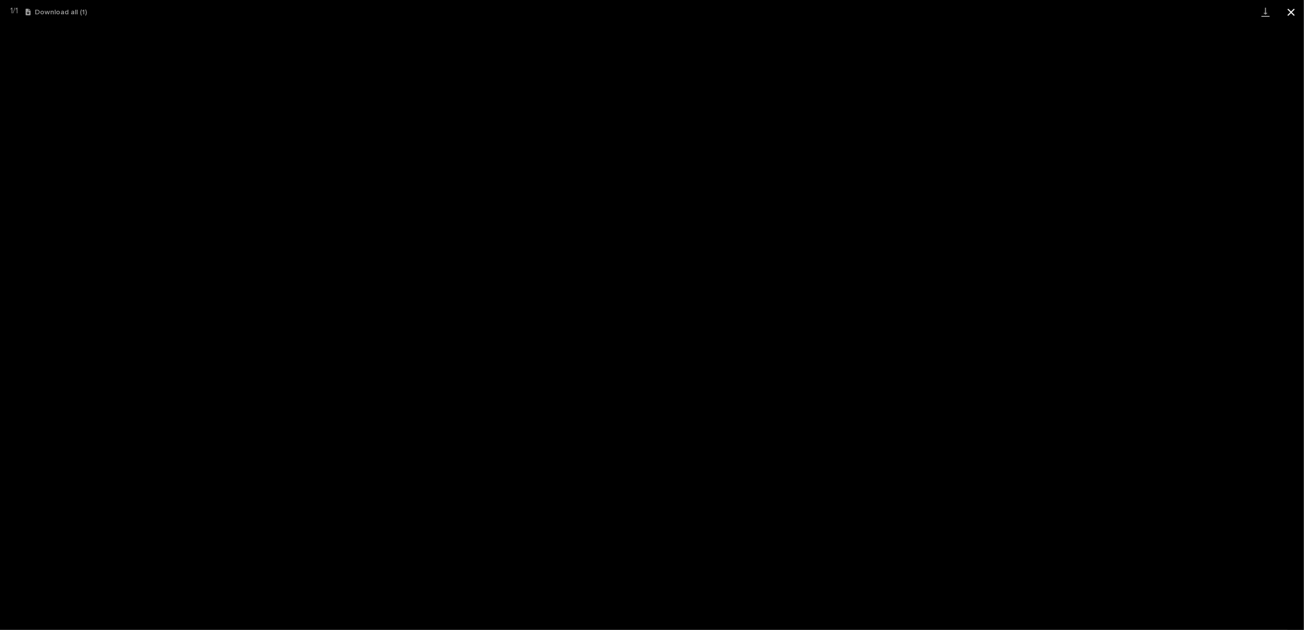
click at [1289, 11] on button "Close gallery" at bounding box center [1291, 12] width 26 height 24
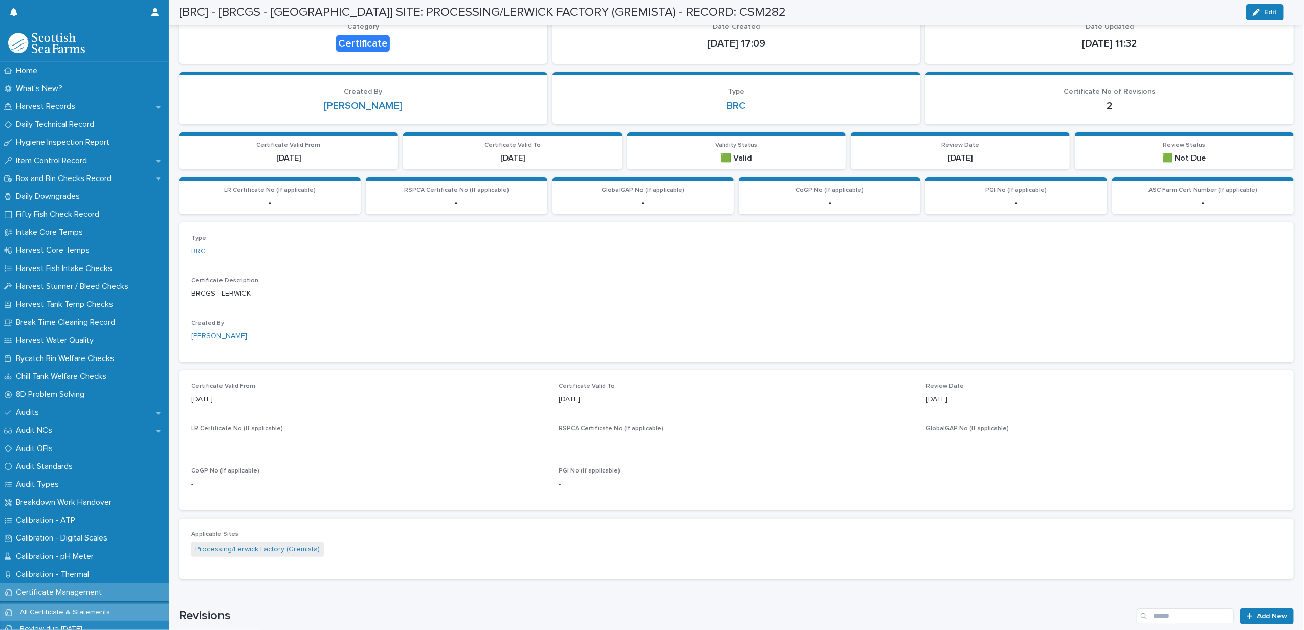
scroll to position [0, 0]
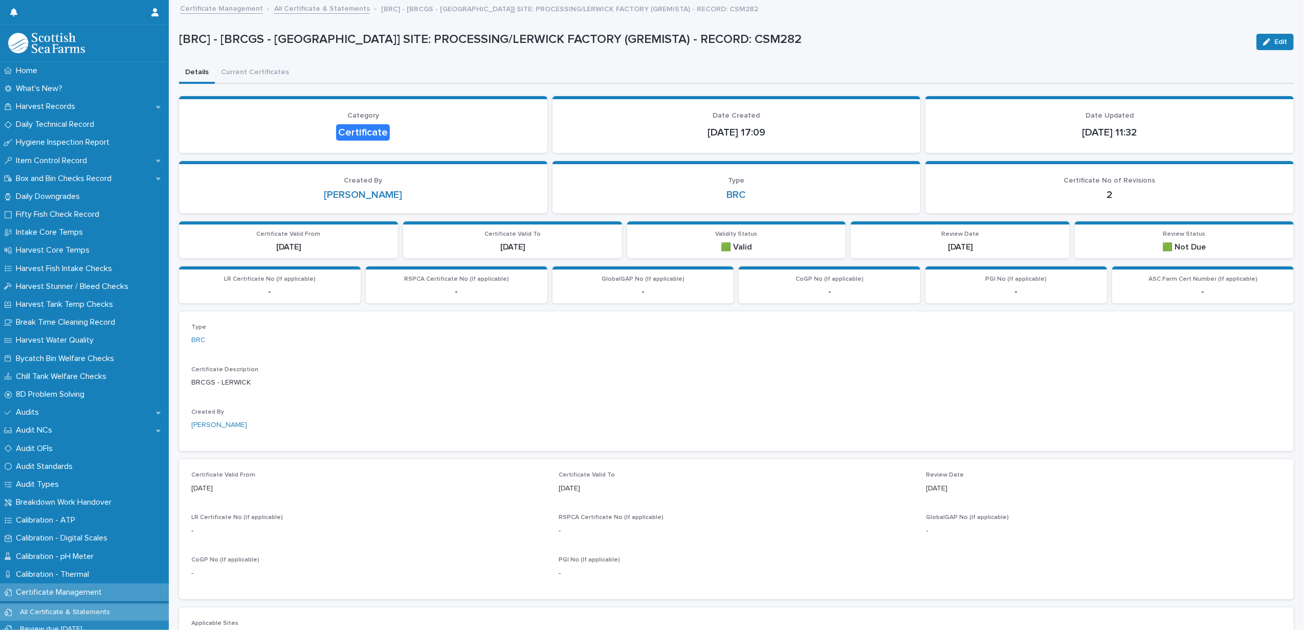
click at [343, 9] on link "All Certificate & Statements" at bounding box center [322, 8] width 96 height 12
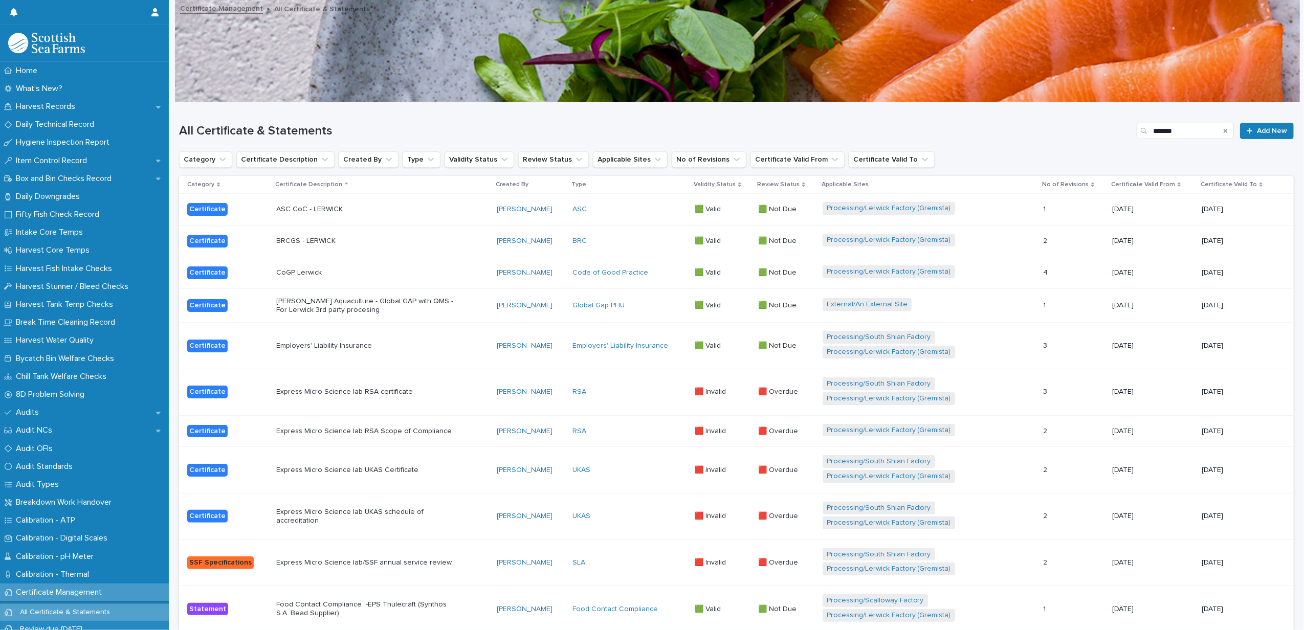
click at [405, 273] on p "CoGP Lerwick" at bounding box center [365, 273] width 179 height 9
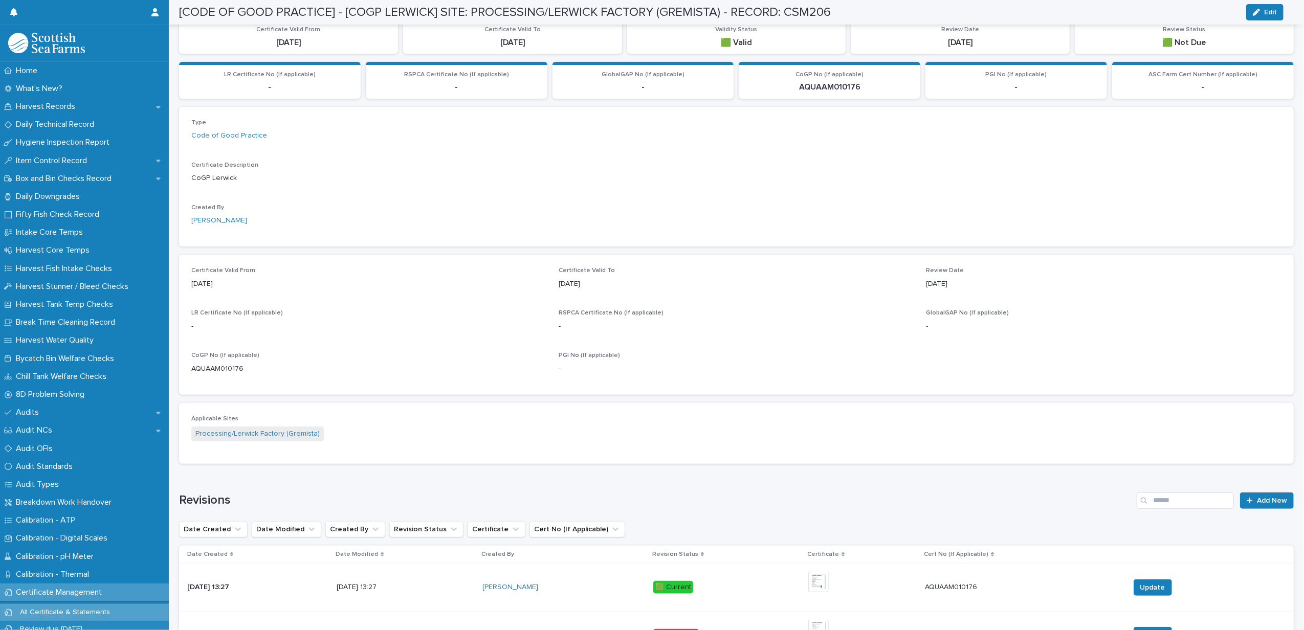
scroll to position [427, 0]
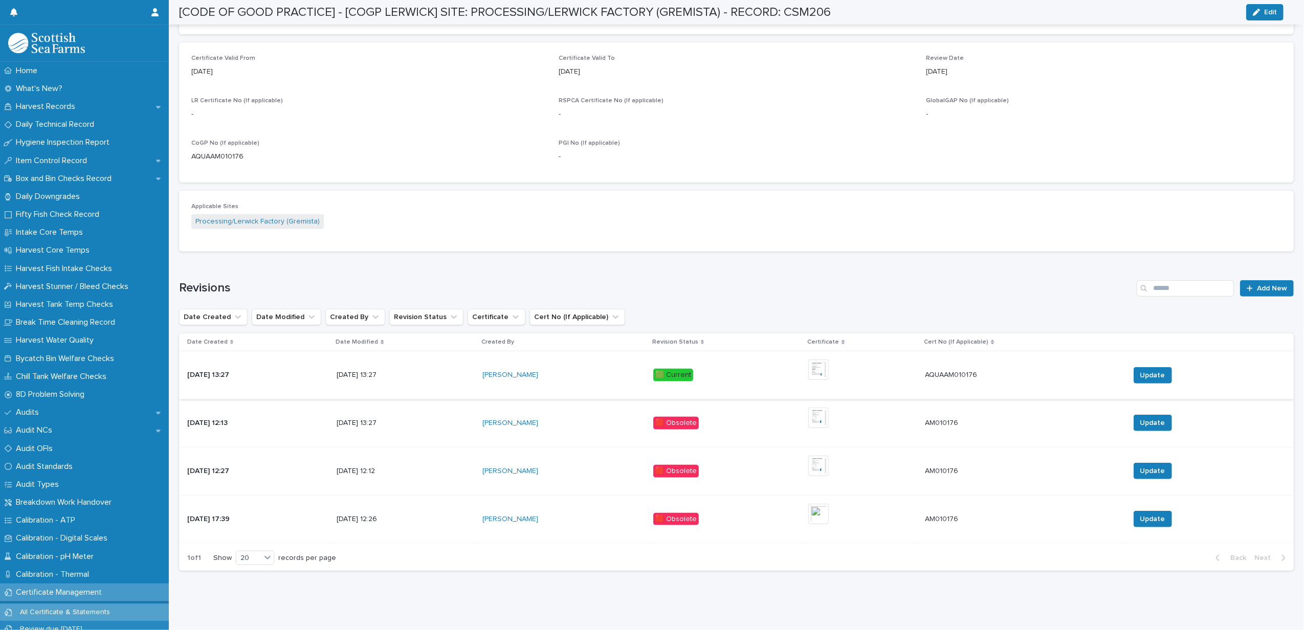
click at [829, 360] on img at bounding box center [818, 370] width 20 height 20
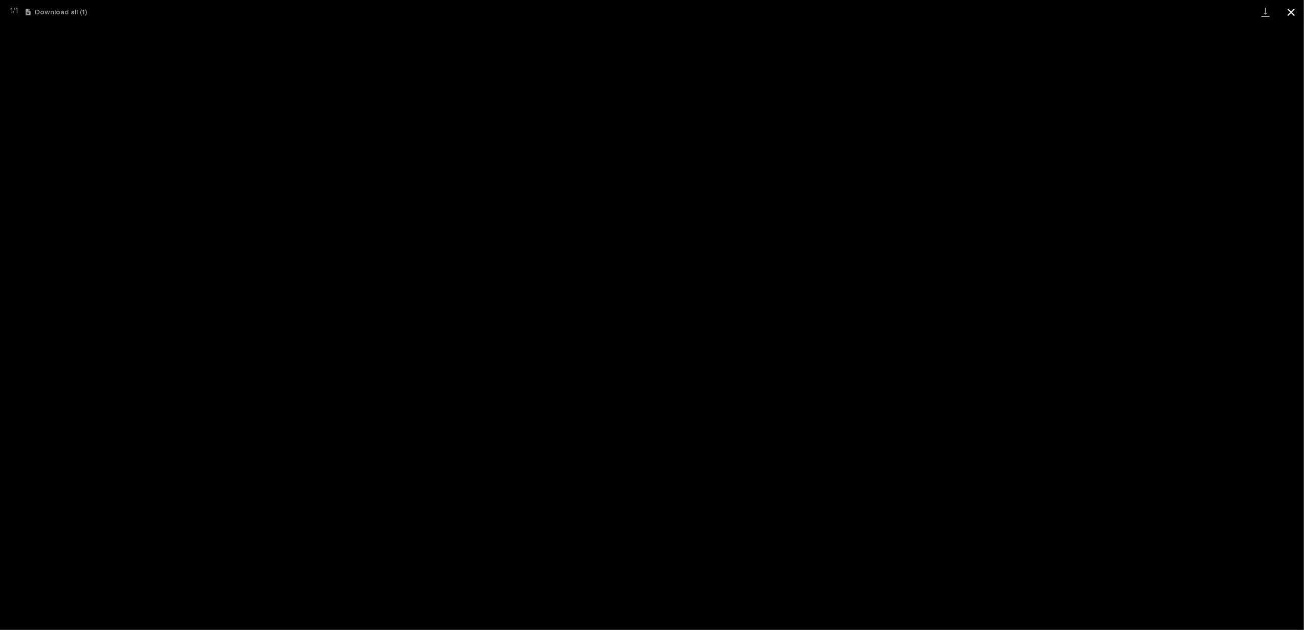
click at [1289, 11] on button "Close gallery" at bounding box center [1291, 12] width 26 height 24
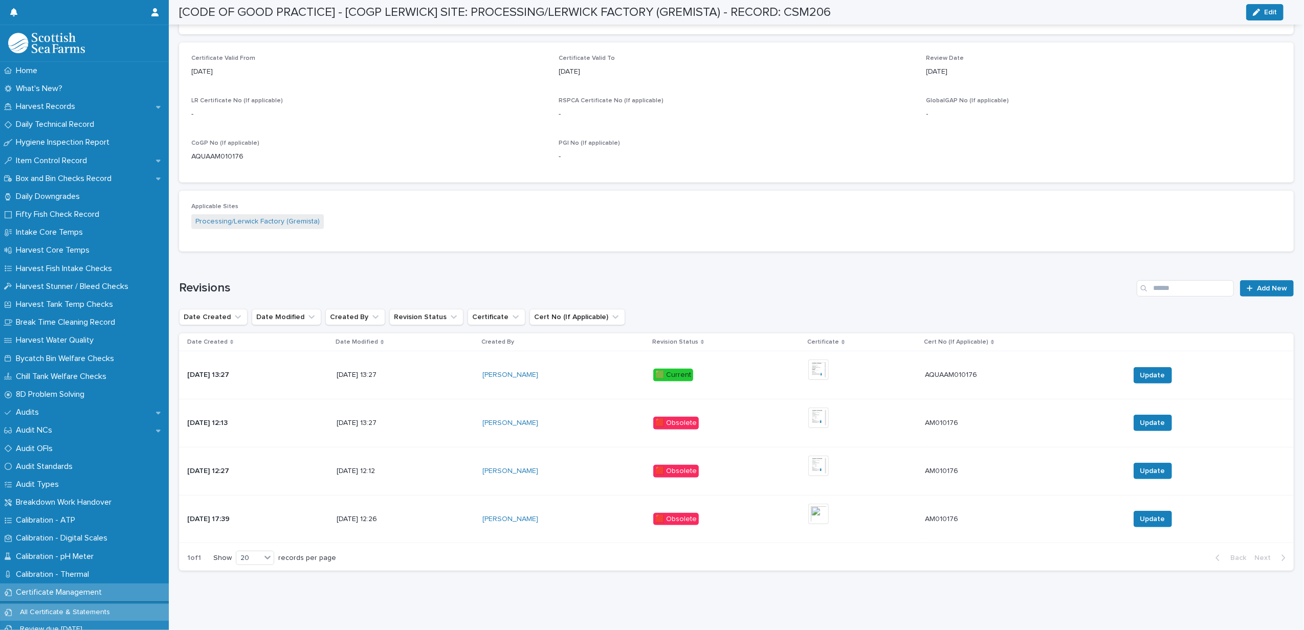
scroll to position [0, 0]
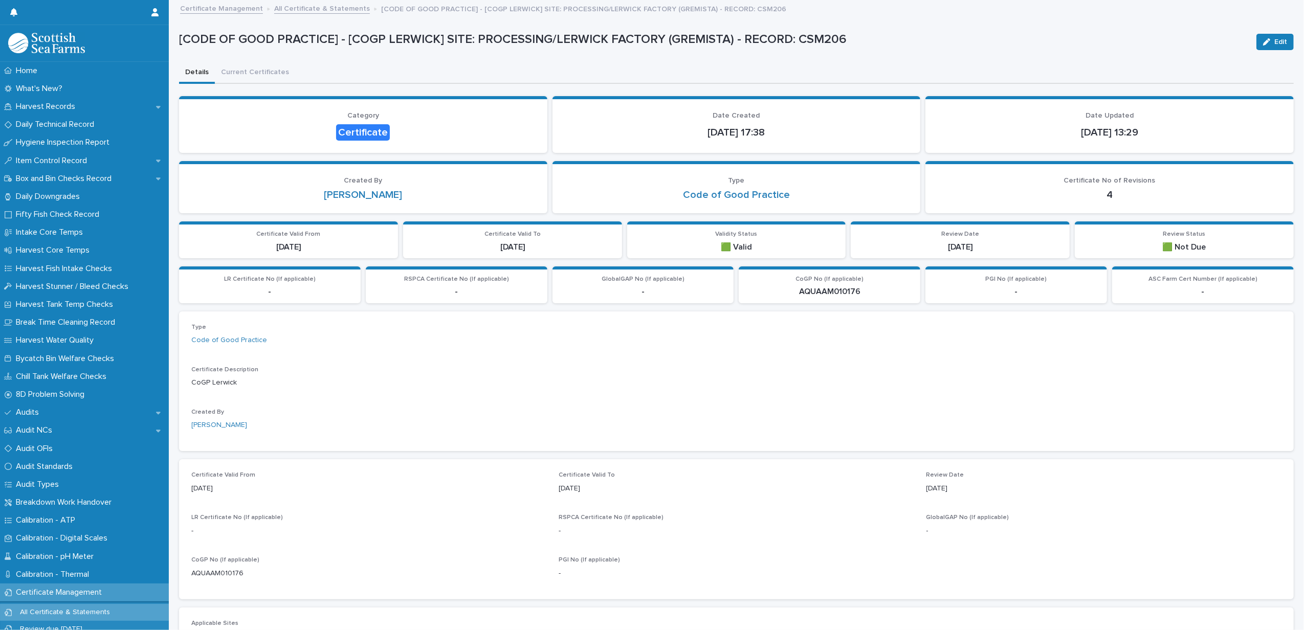
click at [304, 7] on link "All Certificate & Statements" at bounding box center [322, 8] width 96 height 12
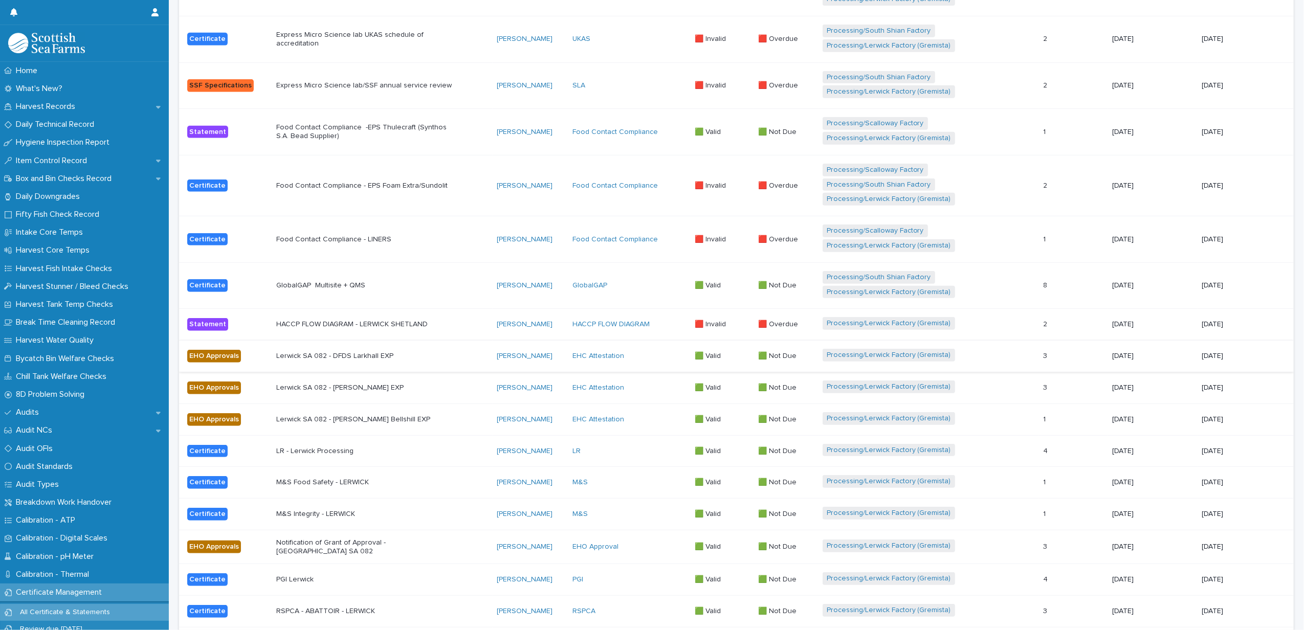
scroll to position [545, 0]
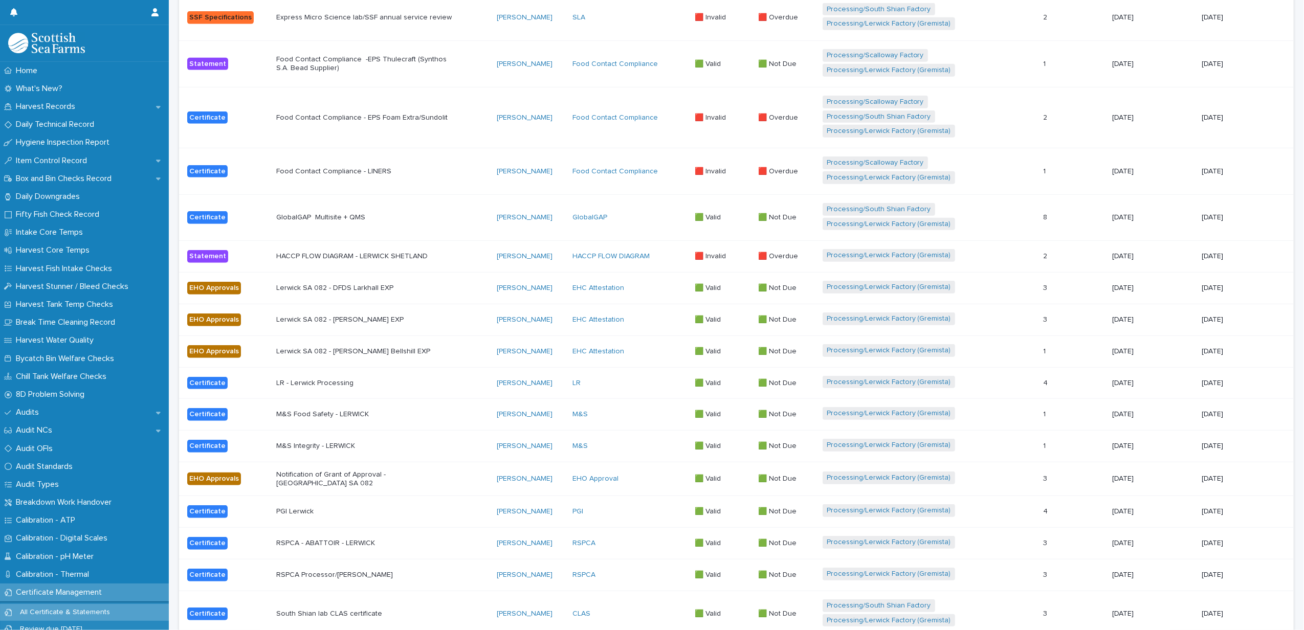
click at [453, 418] on p "M&S Food Safety - LERWICK" at bounding box center [365, 414] width 179 height 9
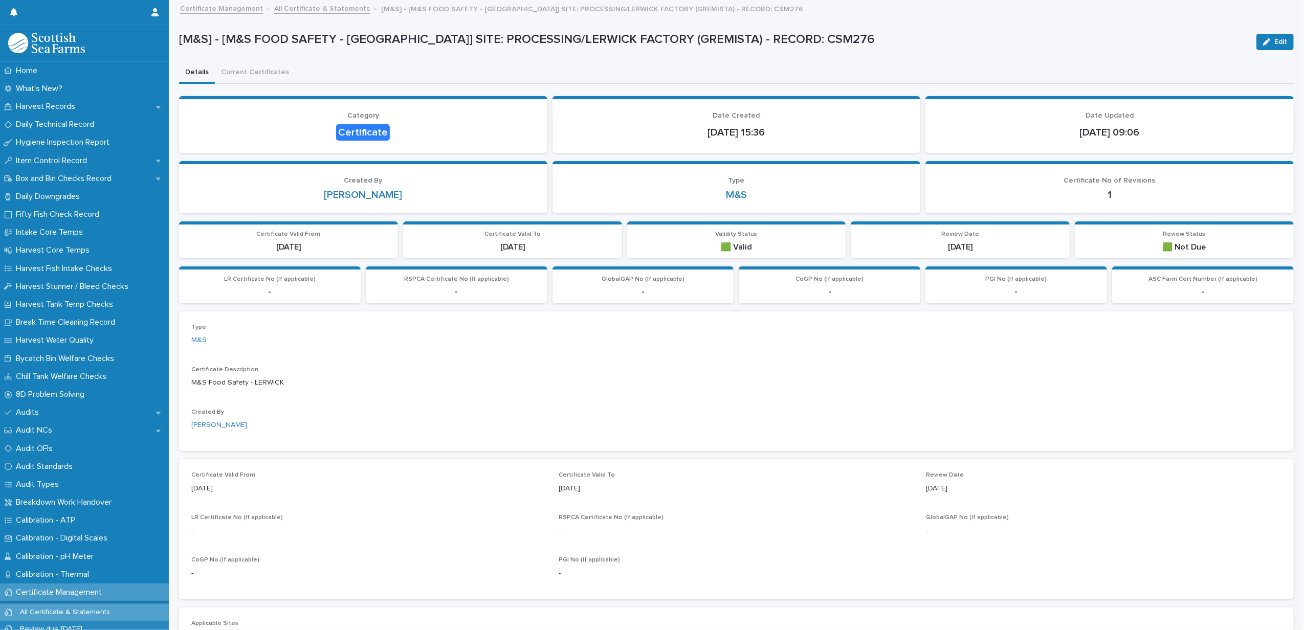
click at [318, 10] on link "All Certificate & Statements" at bounding box center [322, 8] width 96 height 12
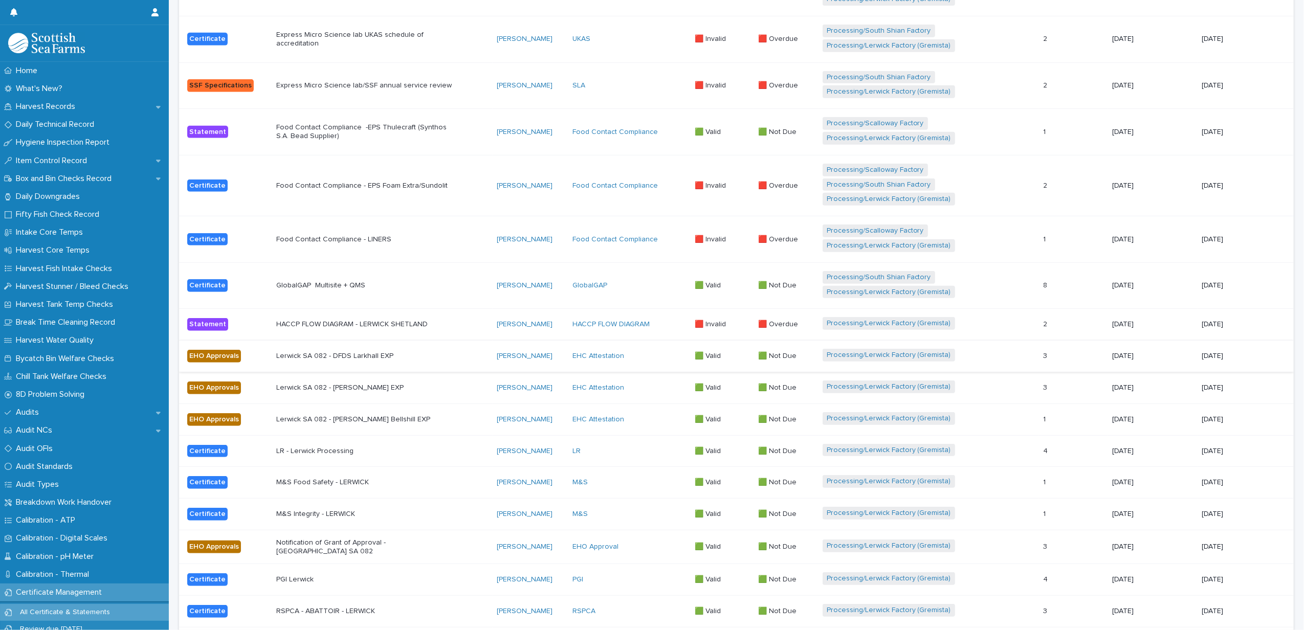
scroll to position [614, 0]
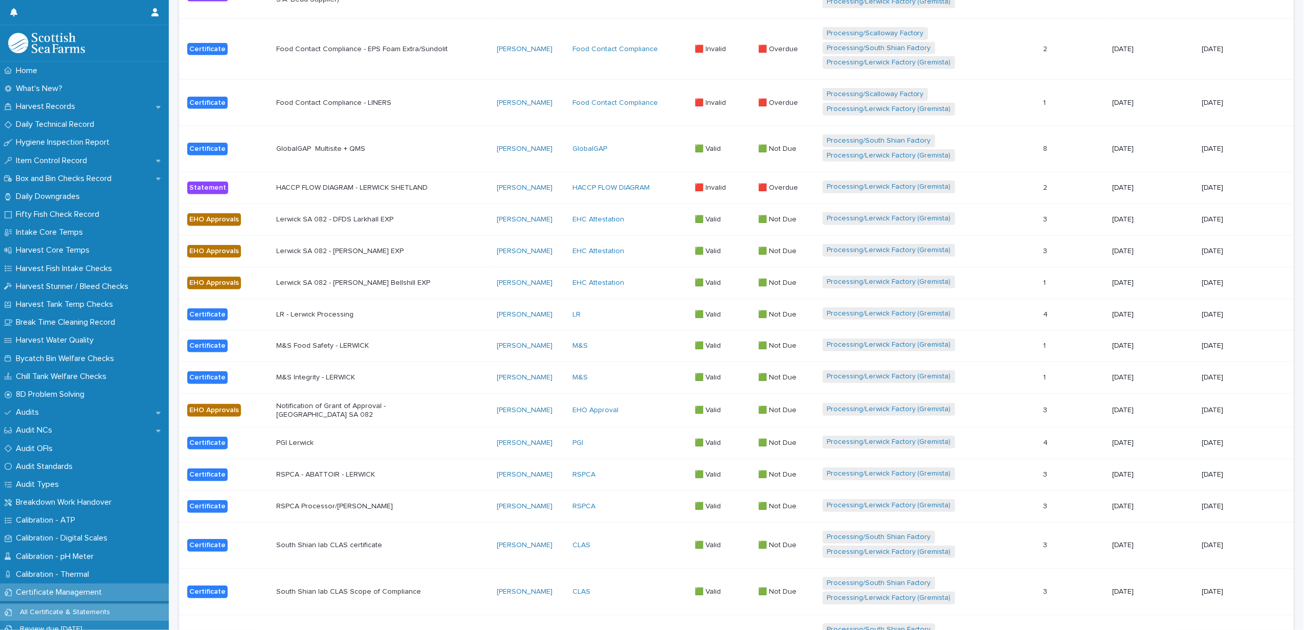
click at [455, 441] on div "PGI Lerwick" at bounding box center [382, 443] width 213 height 17
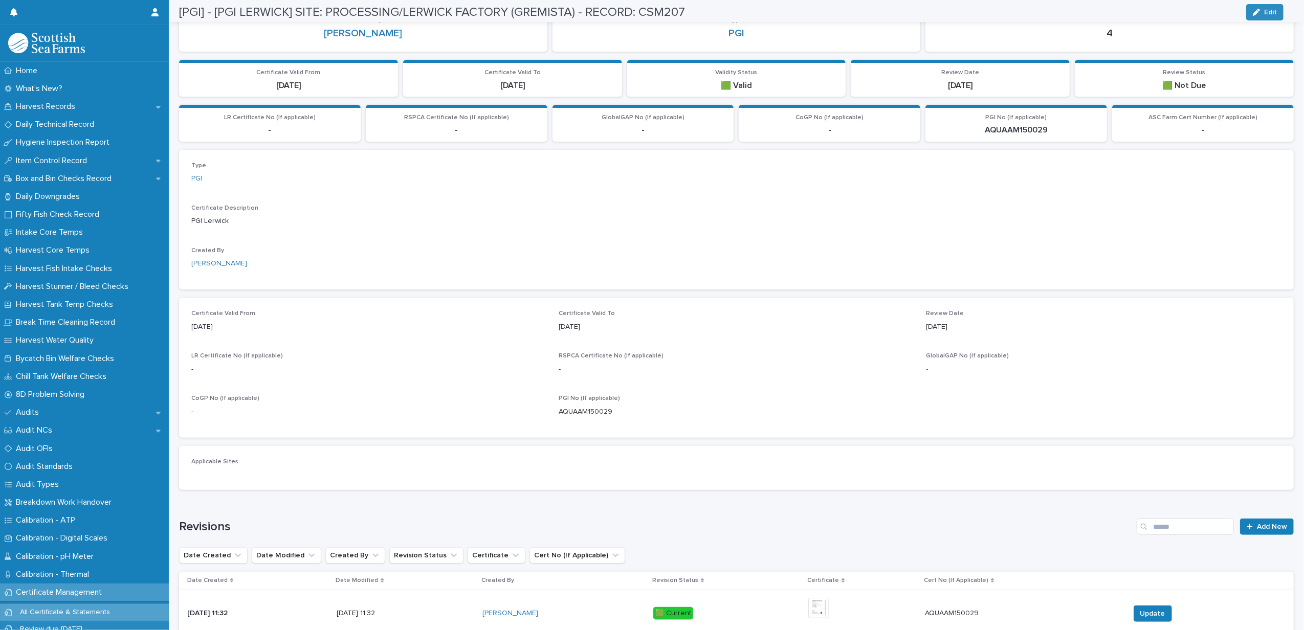
scroll to position [295, 0]
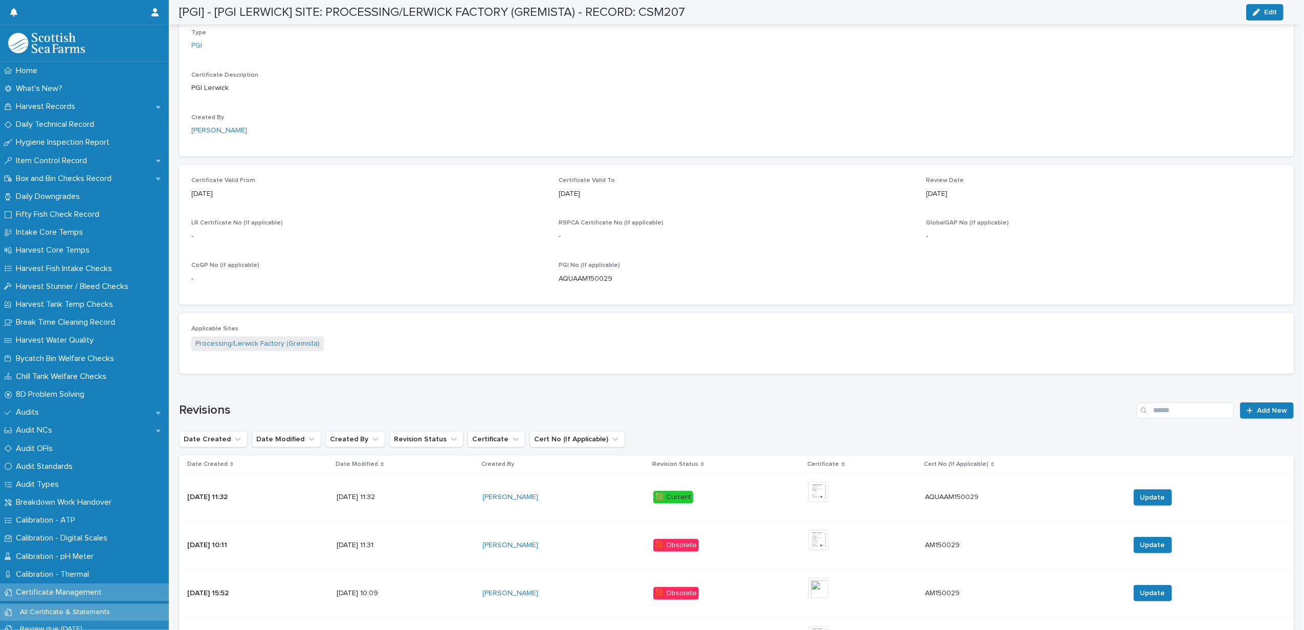
click at [836, 487] on div "+ 0" at bounding box center [823, 497] width 31 height 31
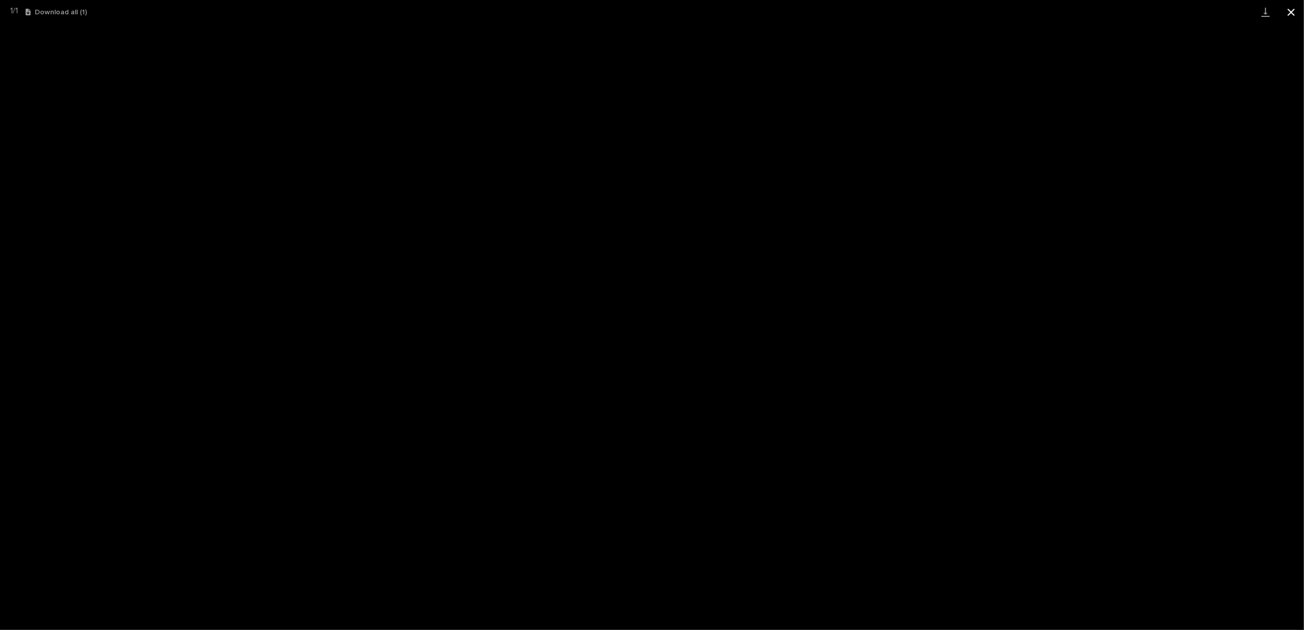
click at [1289, 11] on button "Close gallery" at bounding box center [1291, 12] width 26 height 24
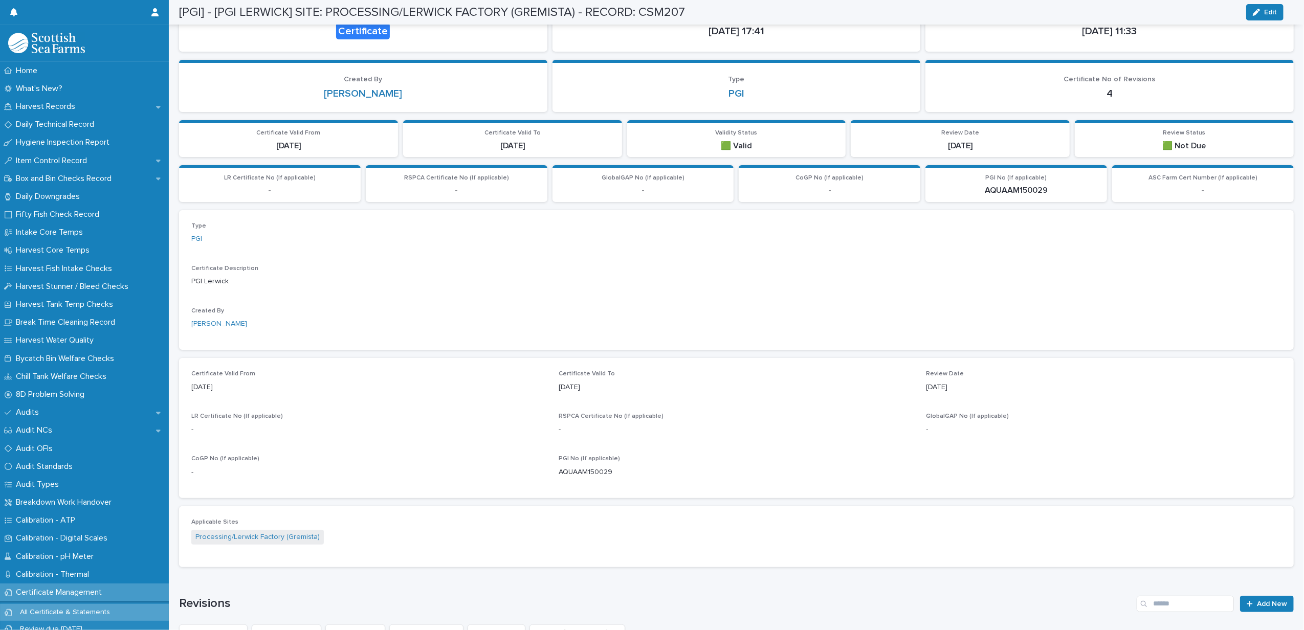
scroll to position [0, 0]
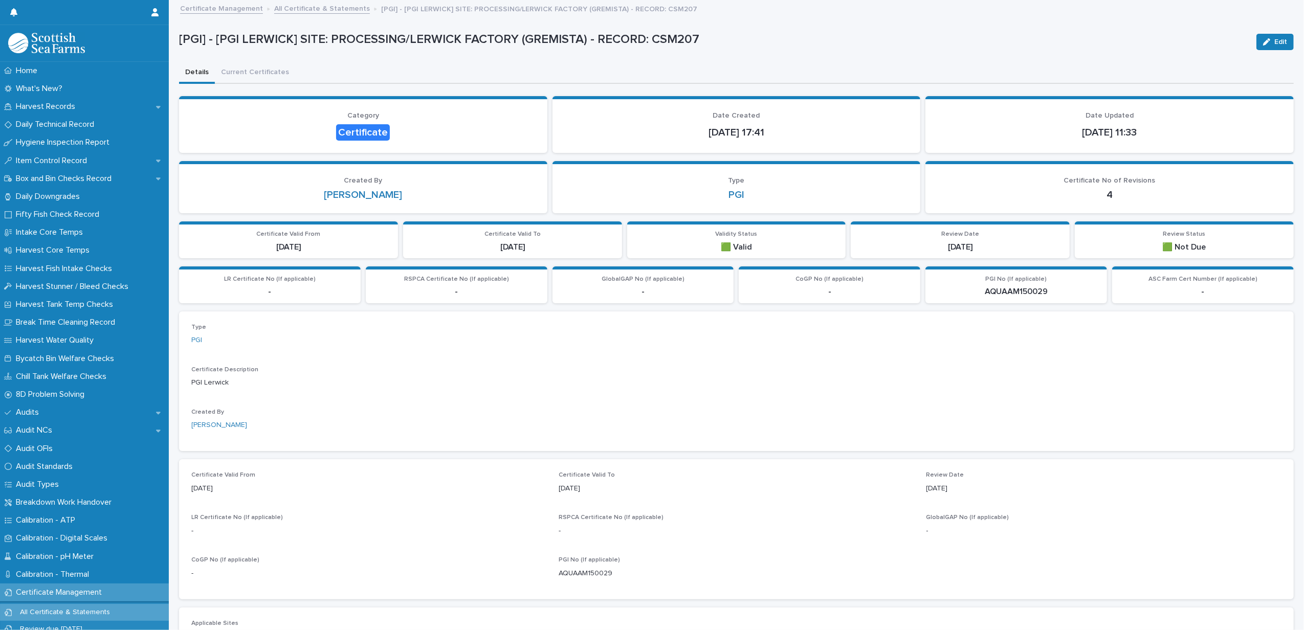
click at [330, 5] on link "All Certificate & Statements" at bounding box center [322, 8] width 96 height 12
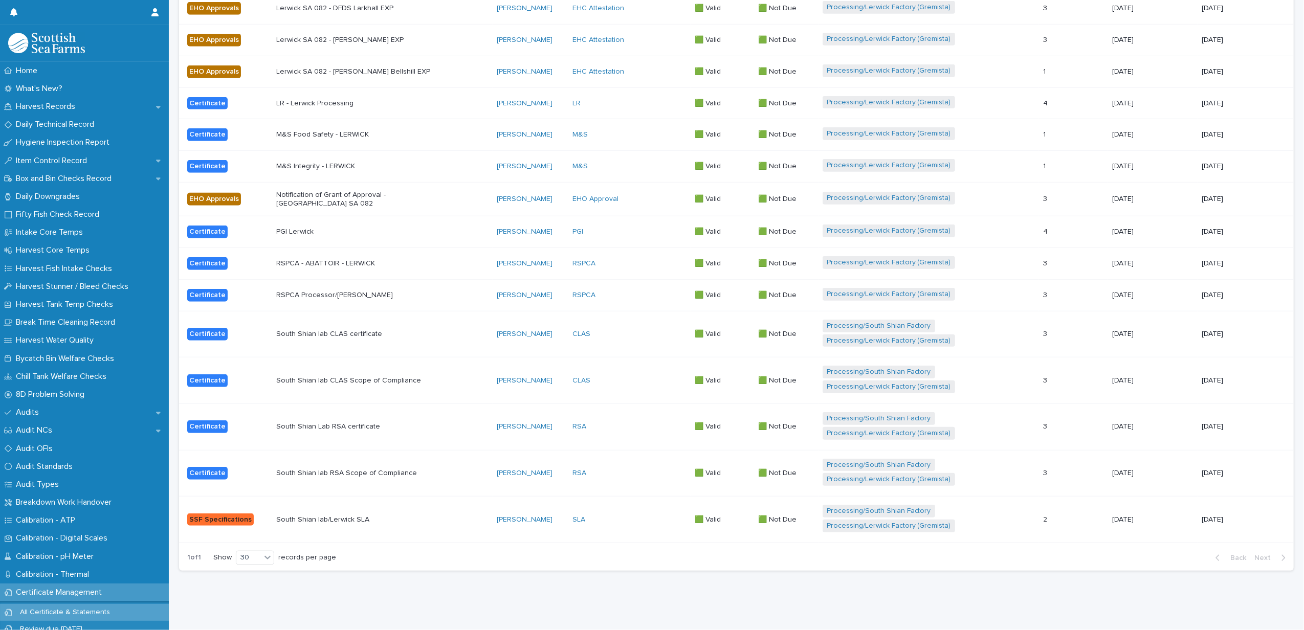
scroll to position [838, 0]
click at [631, 259] on div "RSPCA" at bounding box center [629, 263] width 114 height 9
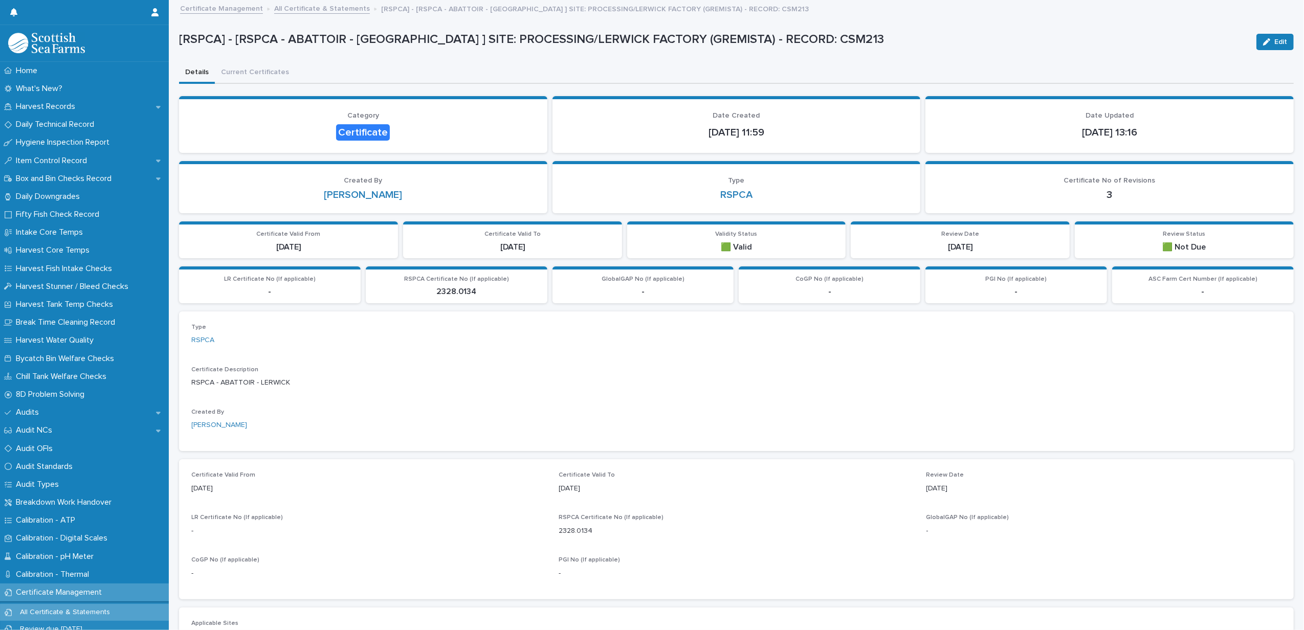
scroll to position [341, 0]
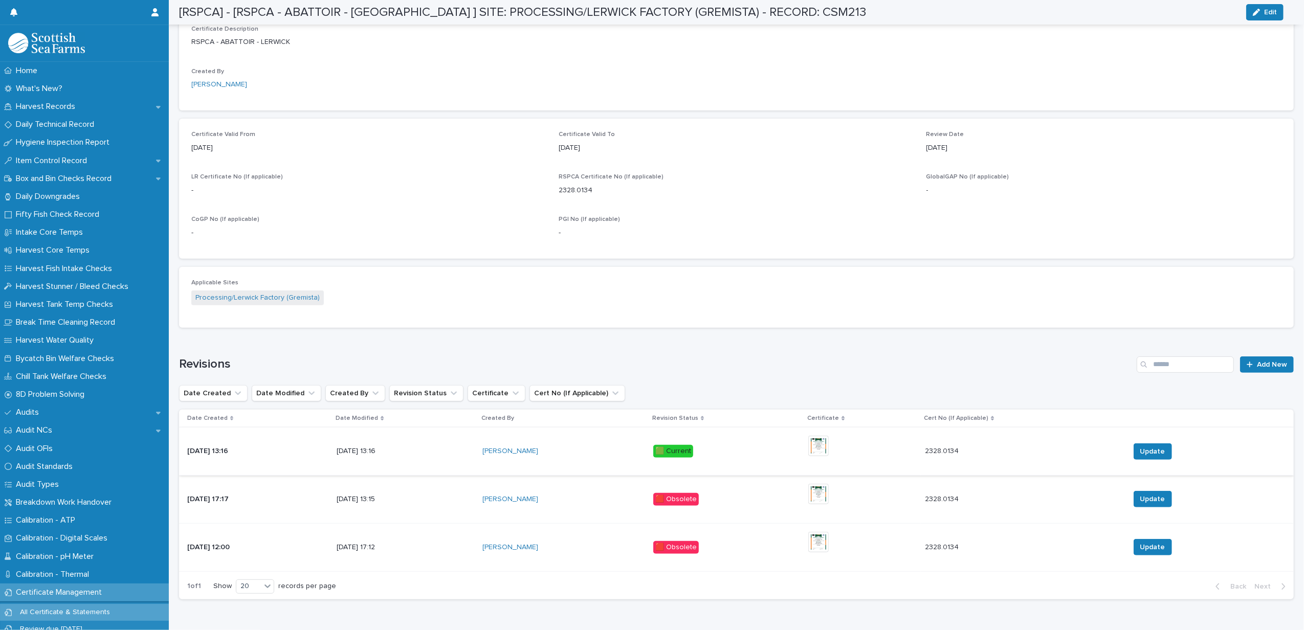
click at [829, 442] on img at bounding box center [818, 446] width 20 height 20
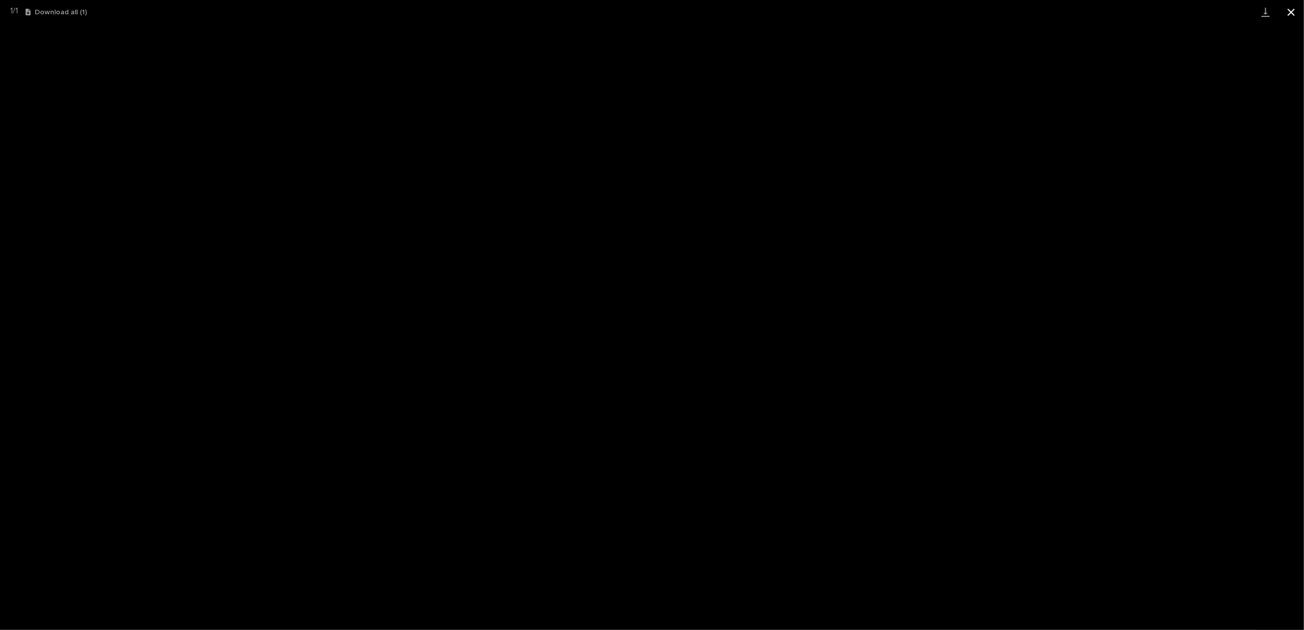
click at [1285, 9] on button "Close gallery" at bounding box center [1291, 12] width 26 height 24
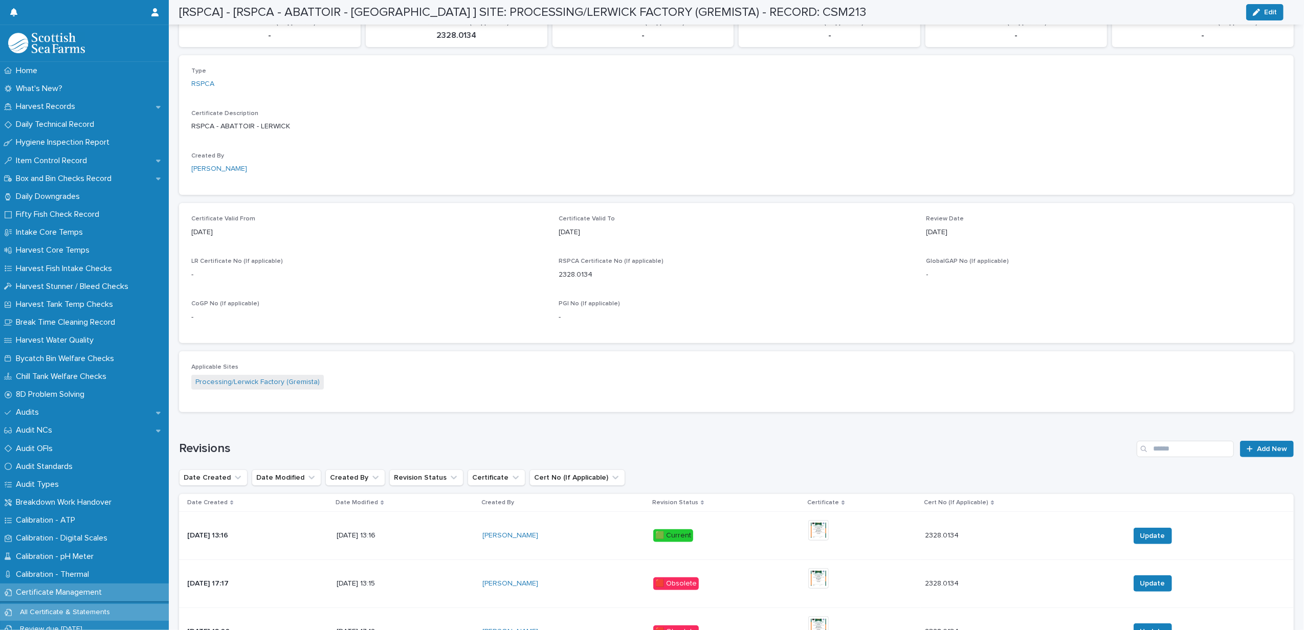
scroll to position [0, 0]
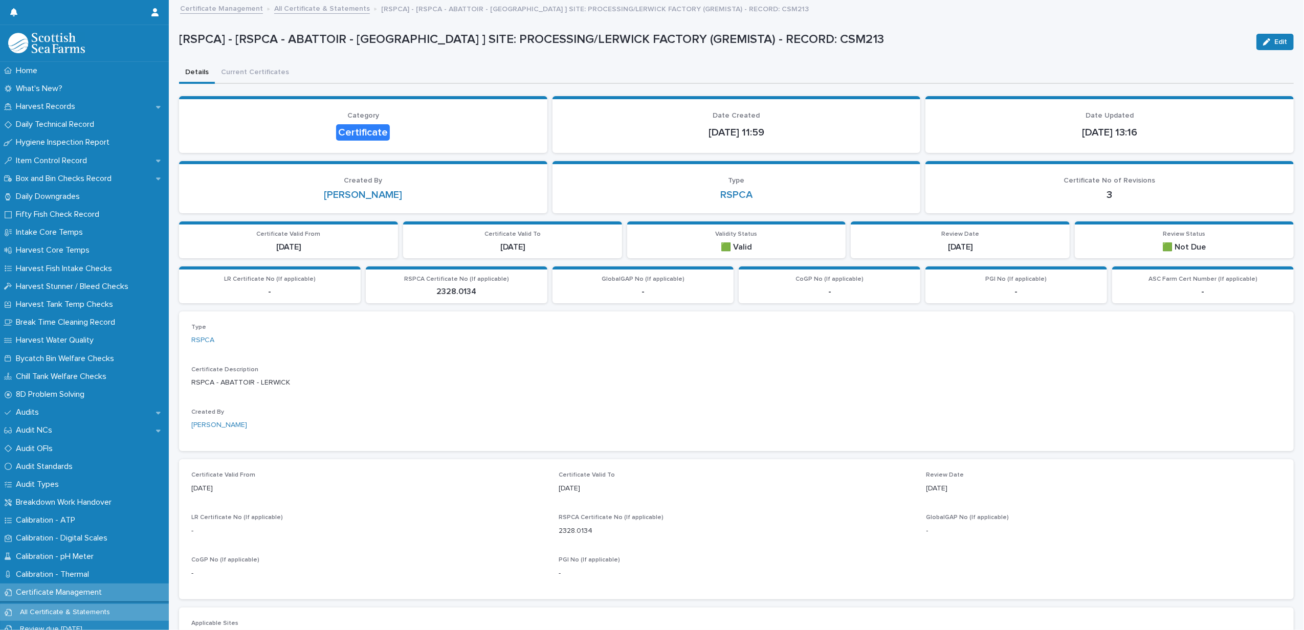
click at [291, 6] on link "All Certificate & Statements" at bounding box center [322, 8] width 96 height 12
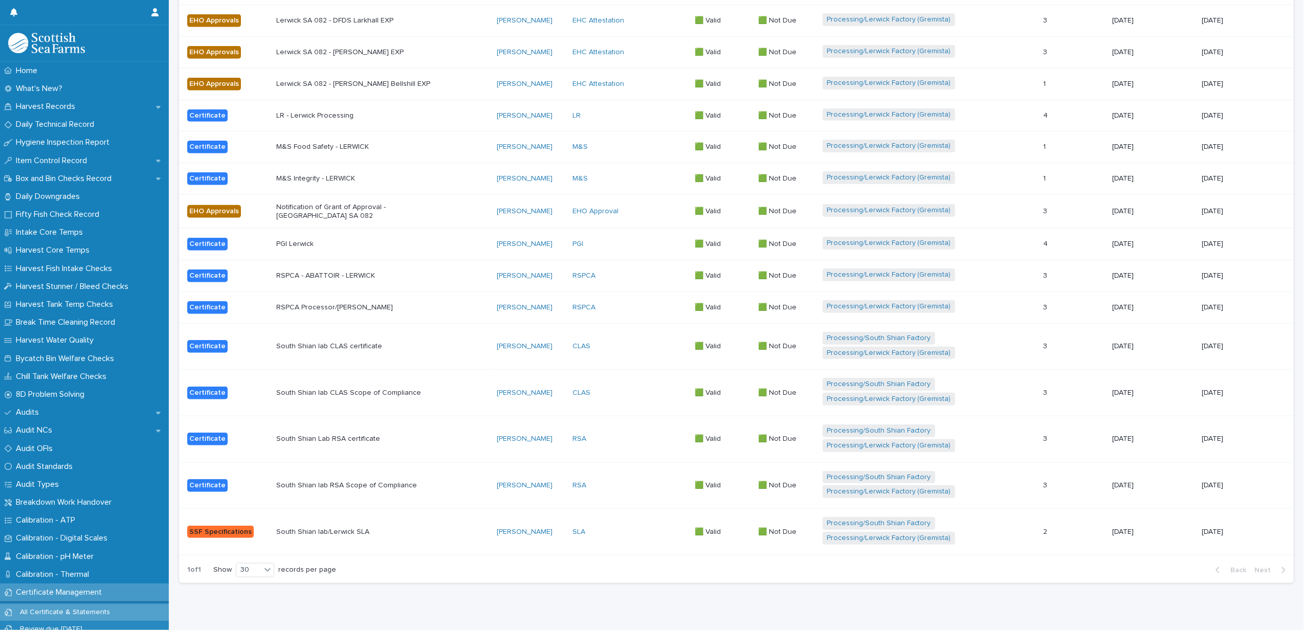
scroll to position [818, 0]
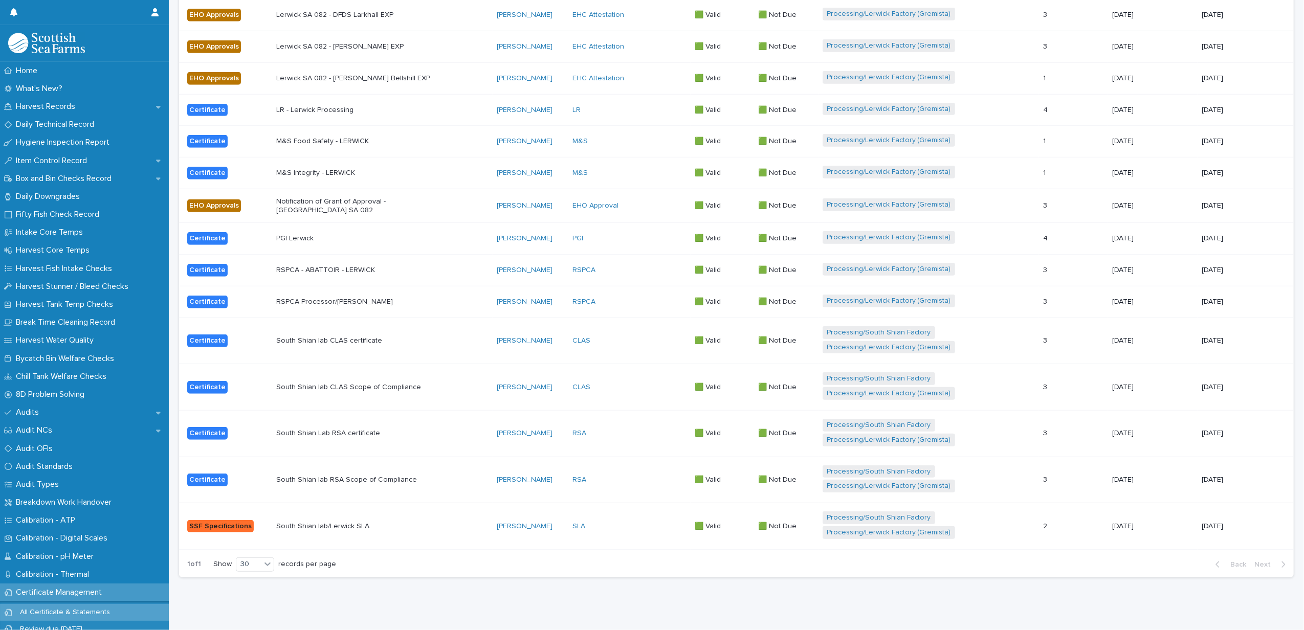
click at [451, 299] on p "RSPCA Processor/[PERSON_NAME]" at bounding box center [365, 302] width 179 height 9
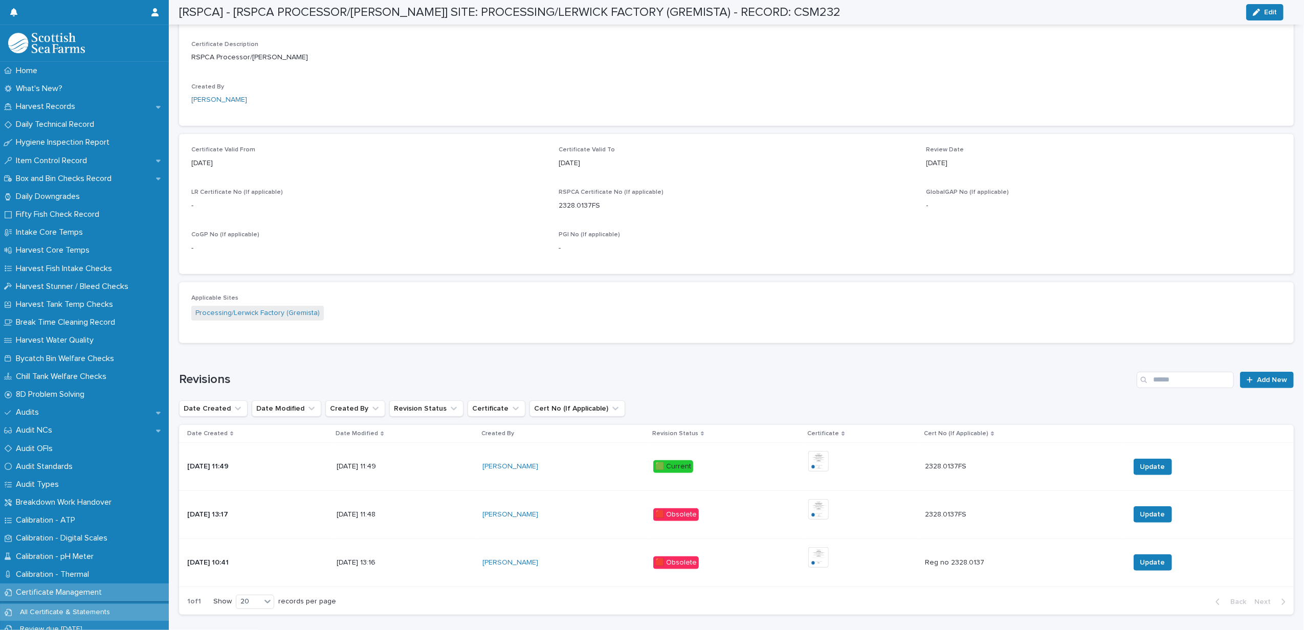
scroll to position [378, 0]
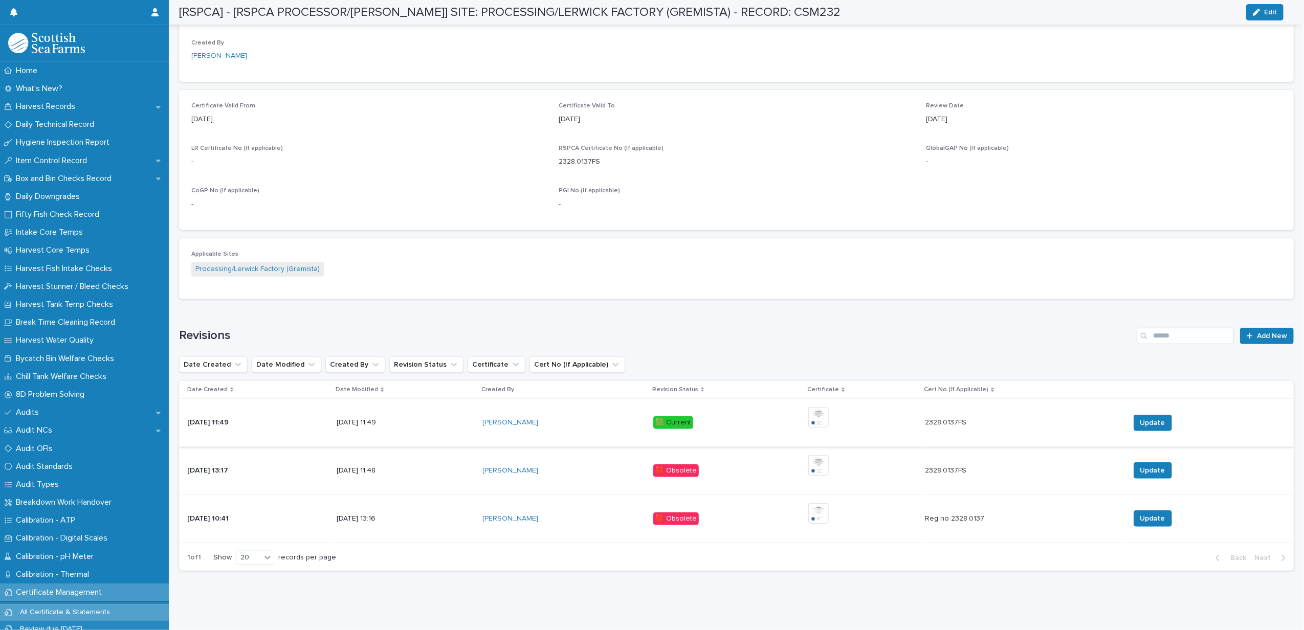
click at [825, 407] on img at bounding box center [818, 417] width 20 height 20
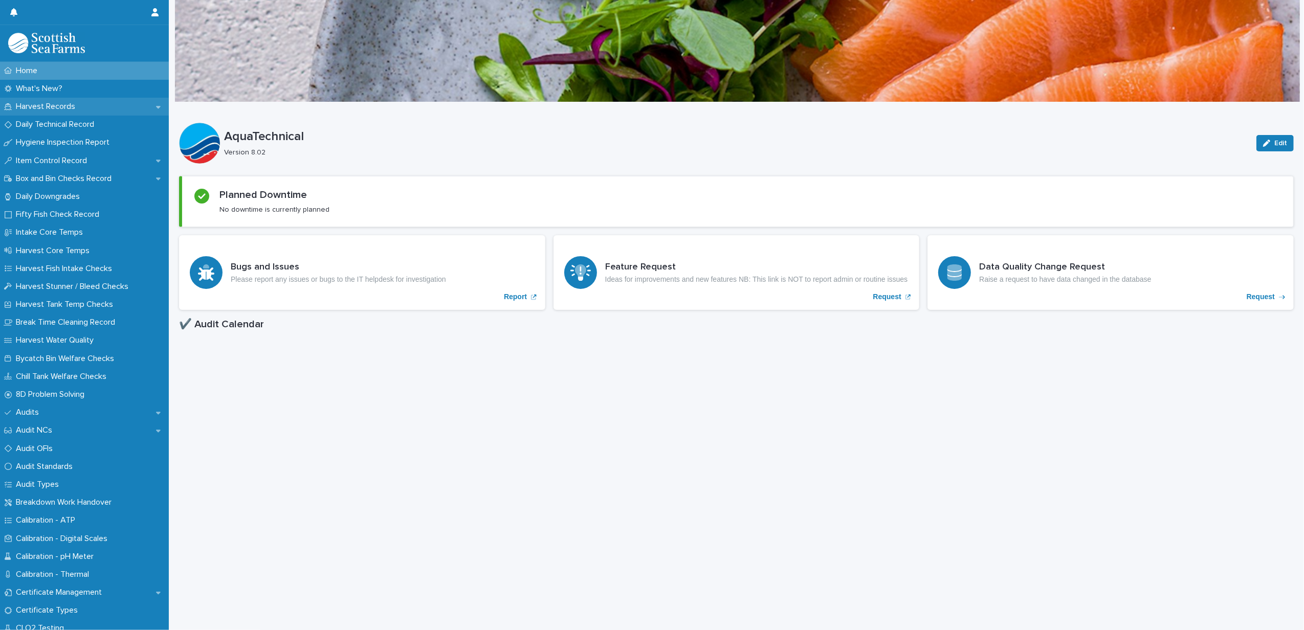
click at [39, 105] on p "Harvest Records" at bounding box center [48, 107] width 72 height 10
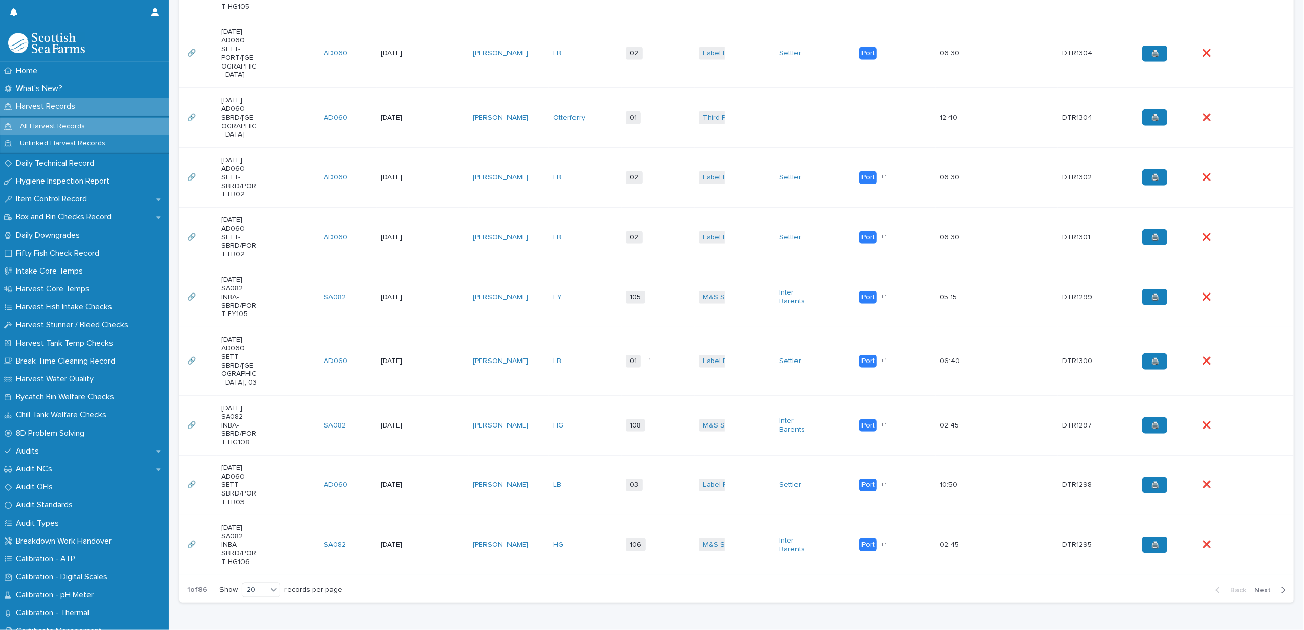
scroll to position [1129, 0]
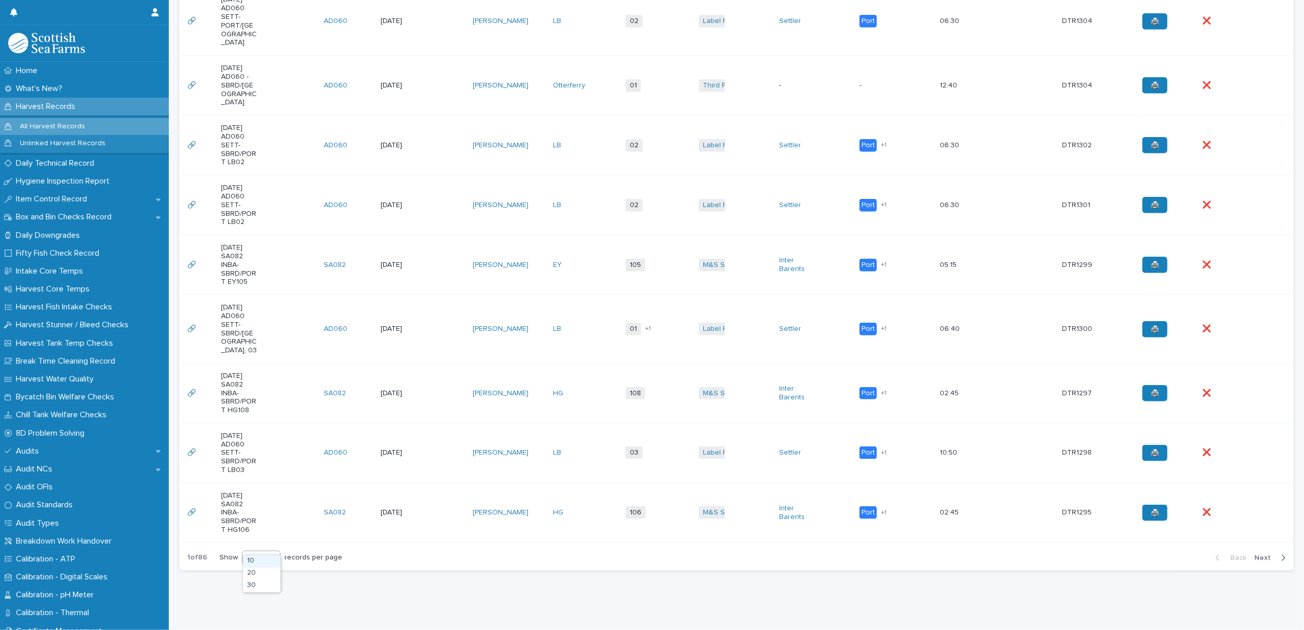
click at [269, 552] on icon at bounding box center [274, 557] width 10 height 10
click at [264, 586] on div "30" at bounding box center [261, 586] width 37 height 12
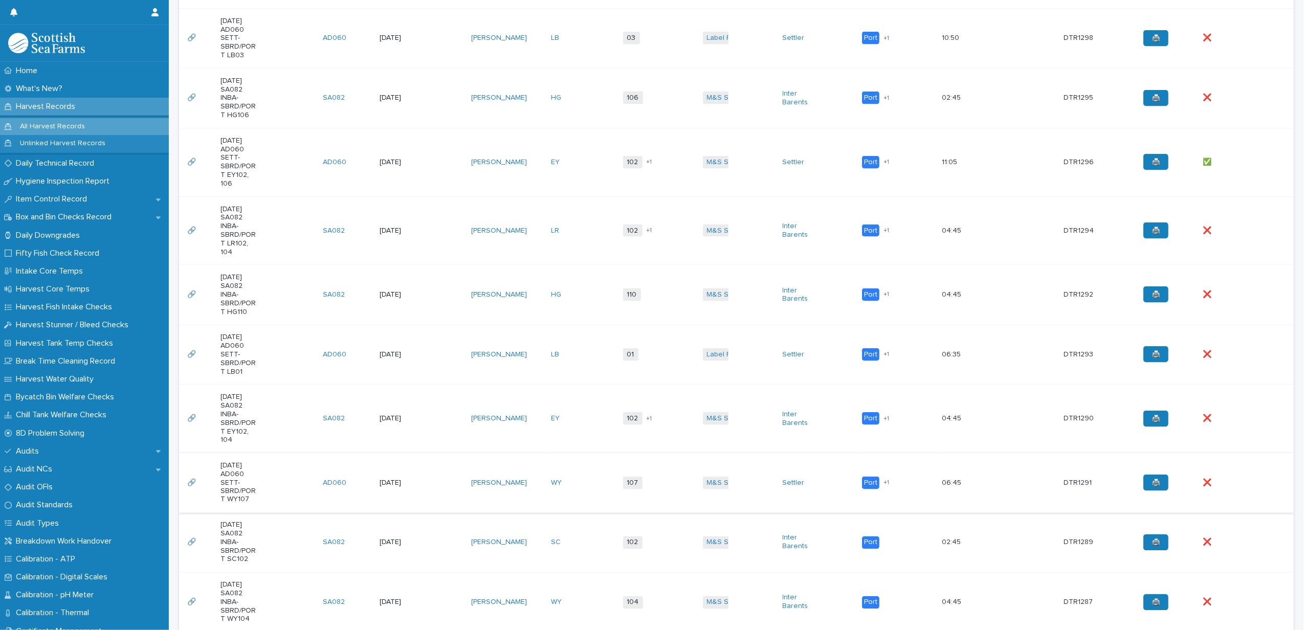
scroll to position [1823, 0]
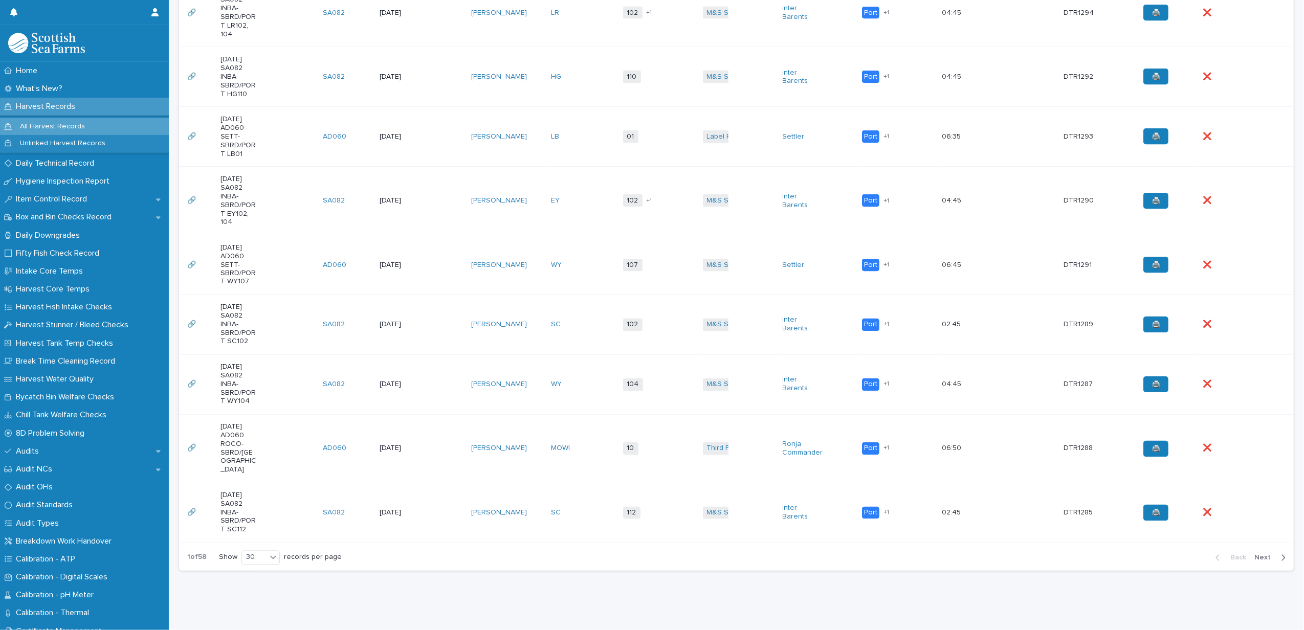
click at [1260, 554] on span "Next" at bounding box center [1265, 557] width 23 height 7
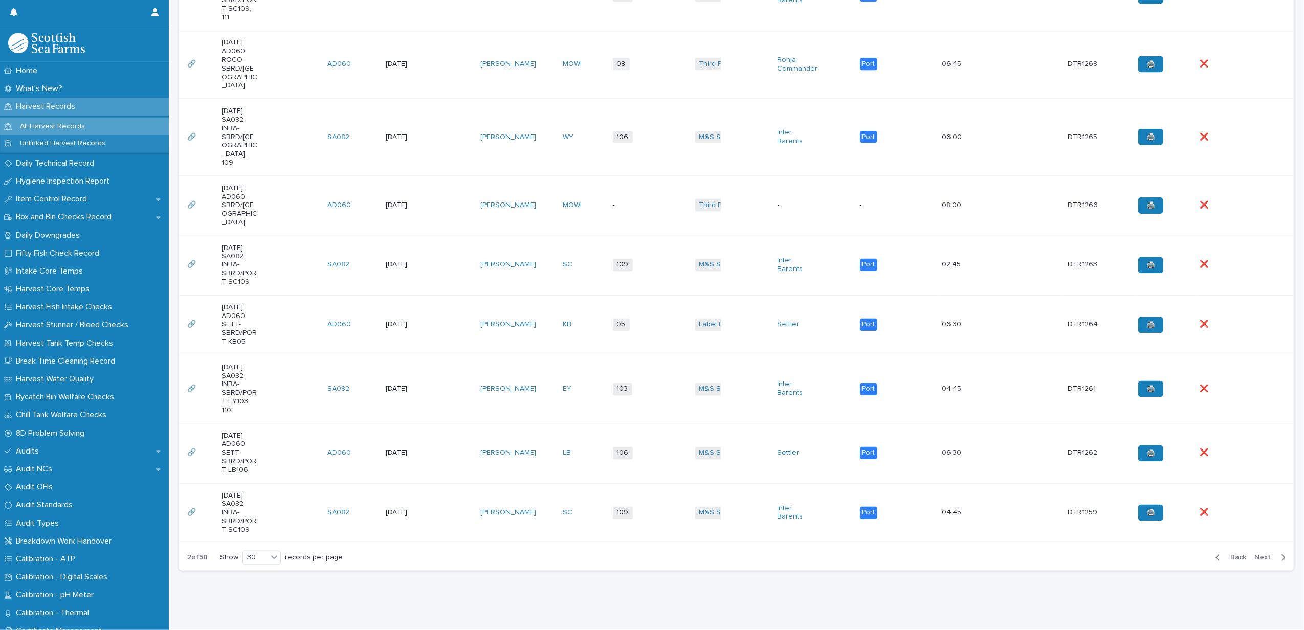
scroll to position [1772, 0]
click at [1260, 554] on span "Next" at bounding box center [1265, 557] width 23 height 7
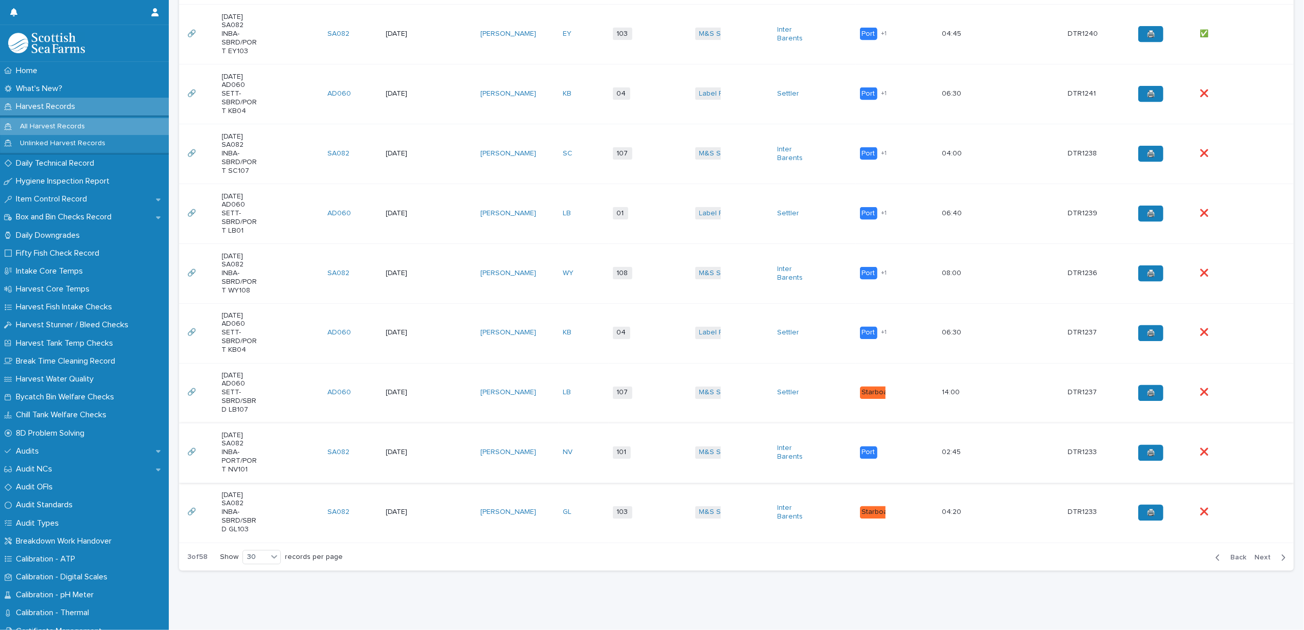
scroll to position [1858, 0]
click at [1256, 553] on button "Next" at bounding box center [1271, 557] width 43 height 9
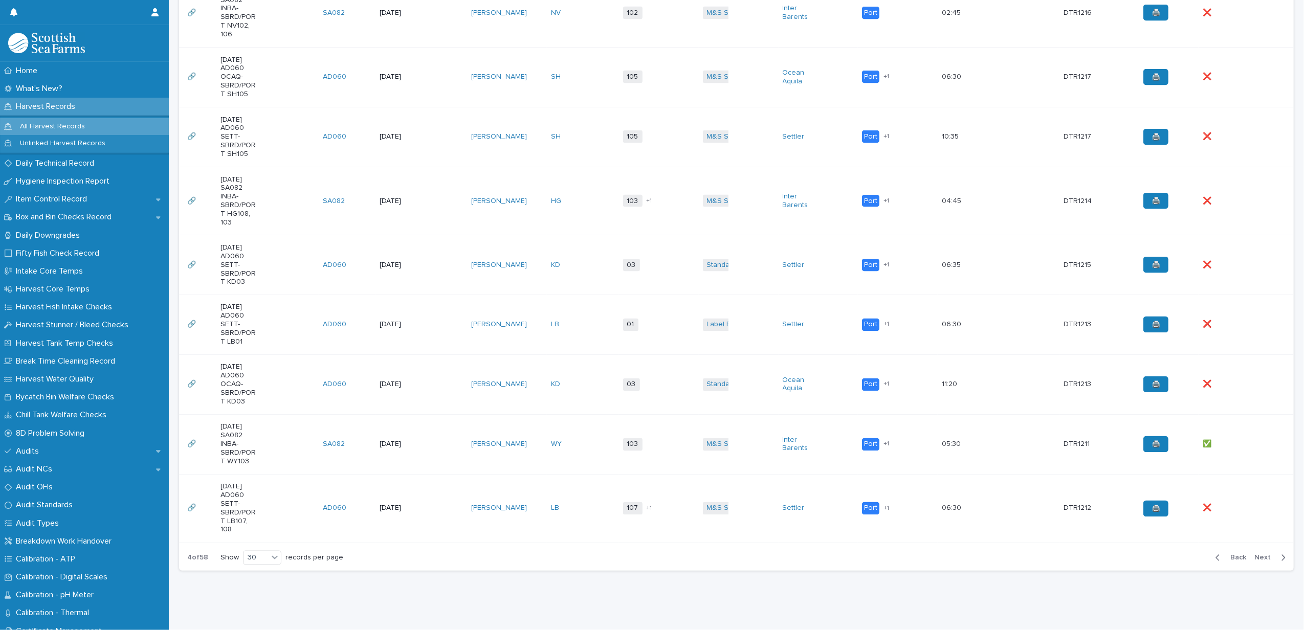
click at [1263, 562] on span "Next" at bounding box center [1265, 557] width 23 height 7
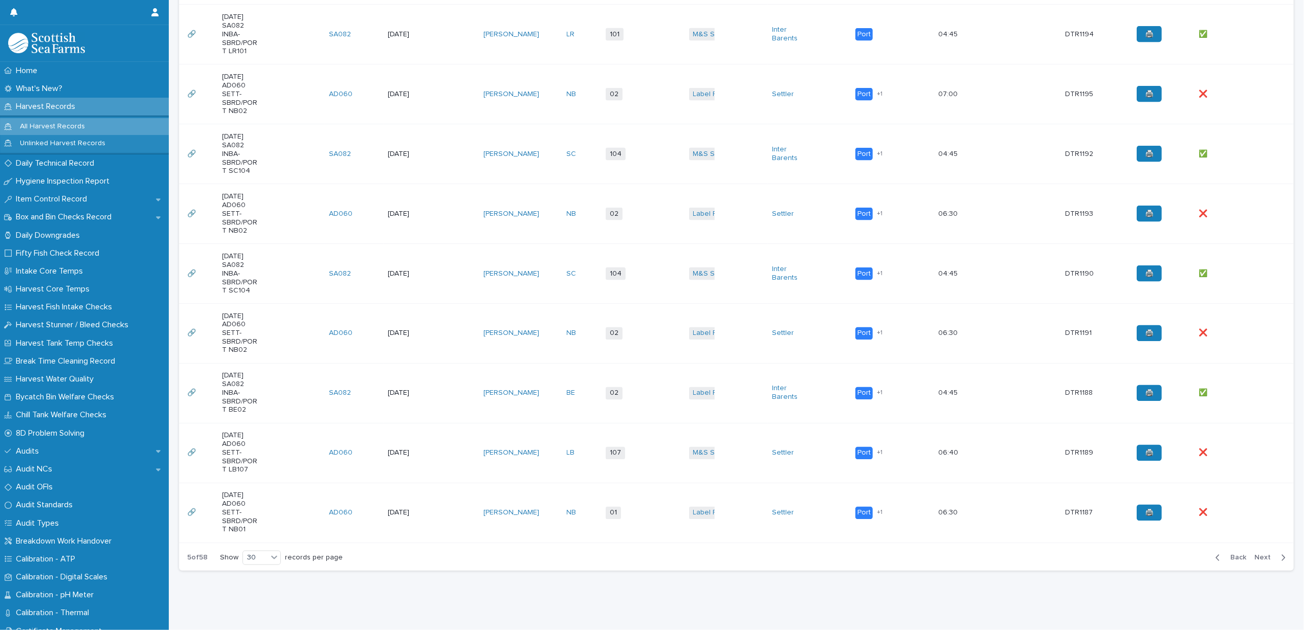
click at [1254, 562] on span "Next" at bounding box center [1265, 557] width 23 height 7
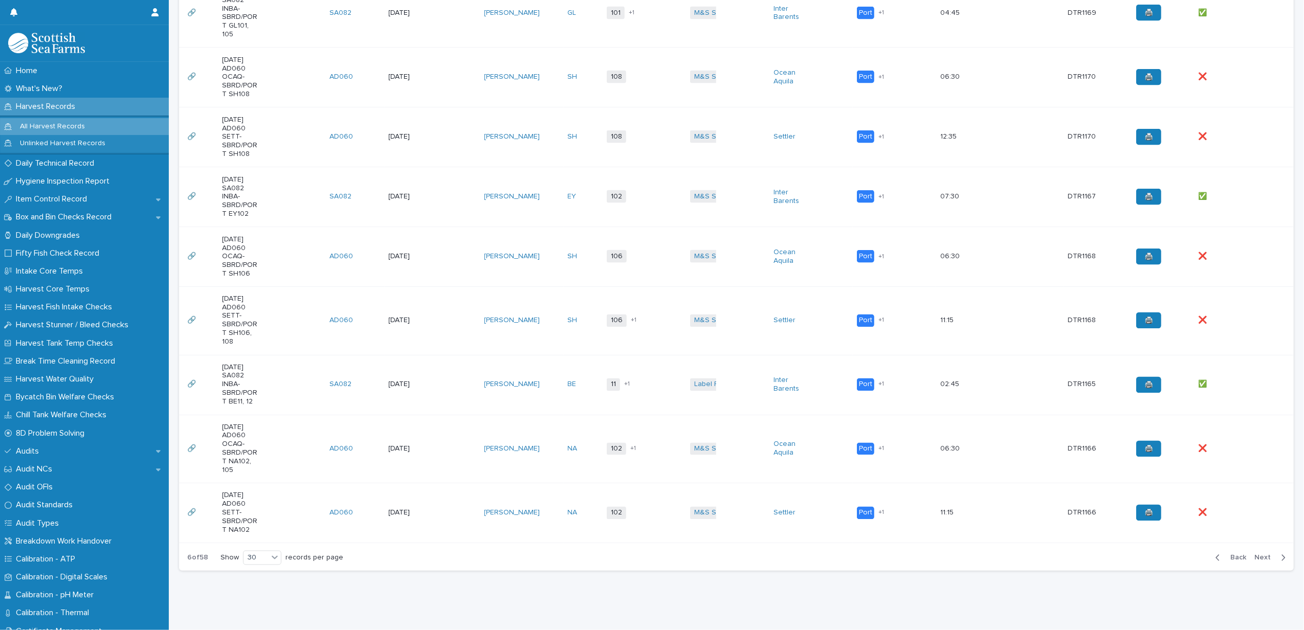
click at [1254, 571] on div "Back Next" at bounding box center [1250, 558] width 86 height 26
click at [1256, 562] on span "Next" at bounding box center [1265, 557] width 23 height 7
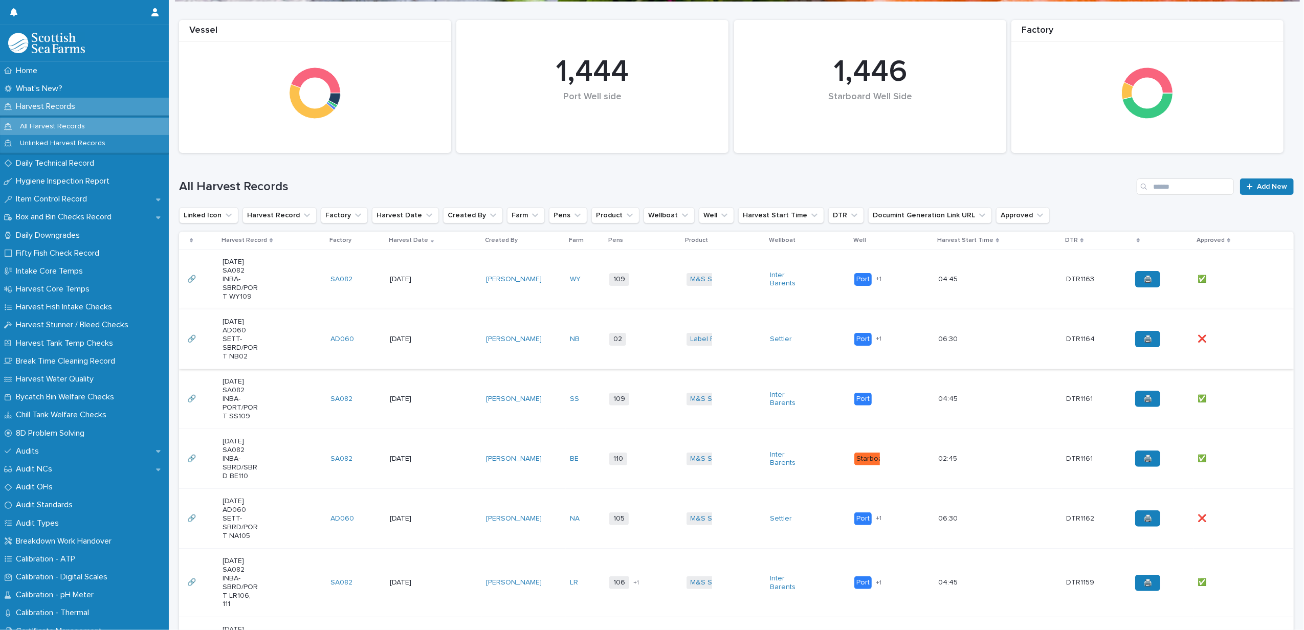
scroll to position [205, 0]
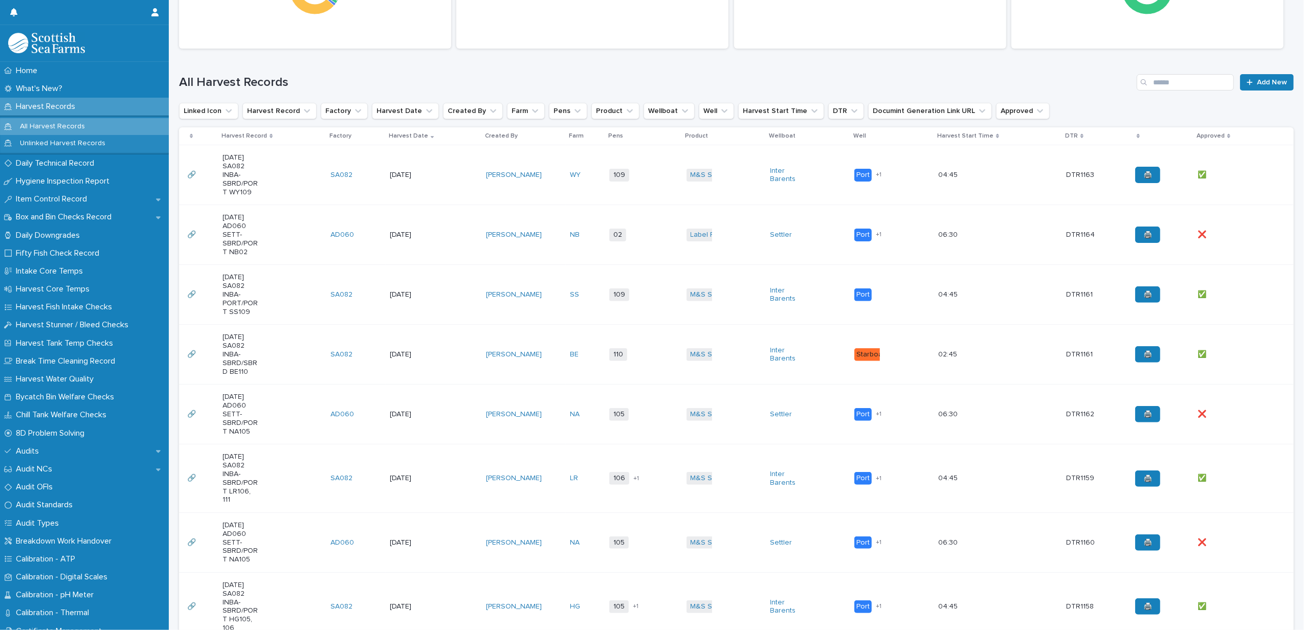
click at [541, 487] on div "Robert Forbes" at bounding box center [524, 478] width 76 height 17
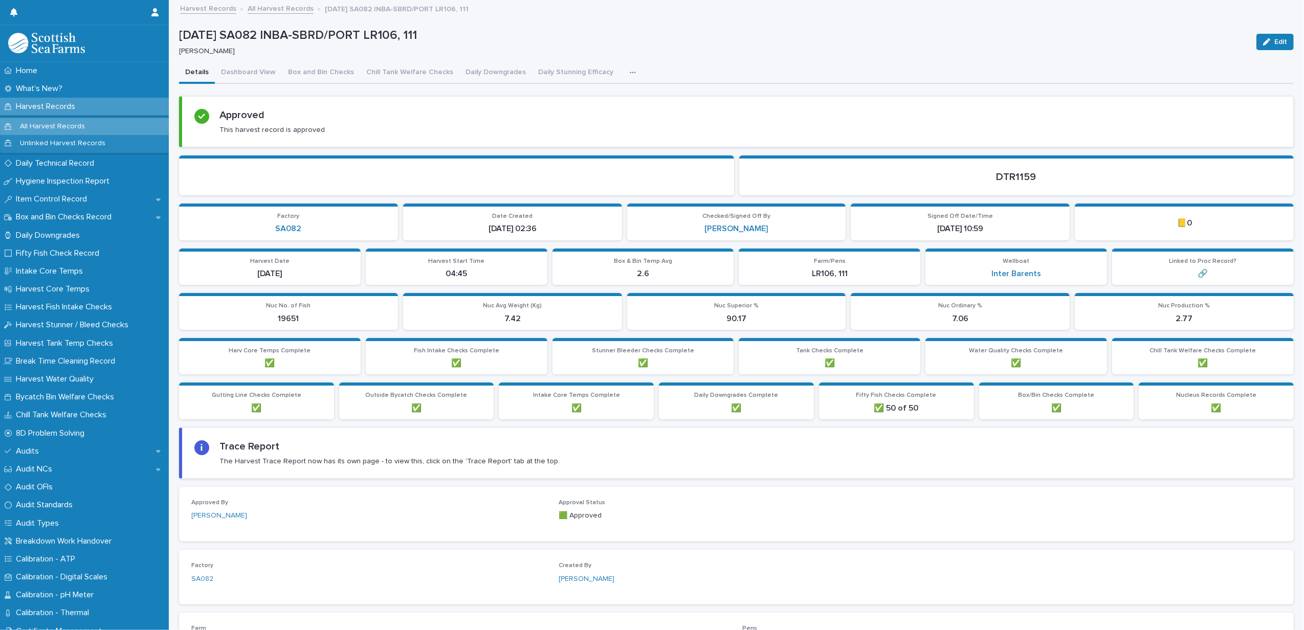
click at [608, 70] on div "Details Dashboard View Box and Bin Checks Chill Tank Welfare Checks Daily Downg…" at bounding box center [736, 72] width 1114 height 21
click at [623, 73] on button "button" at bounding box center [634, 72] width 23 height 20
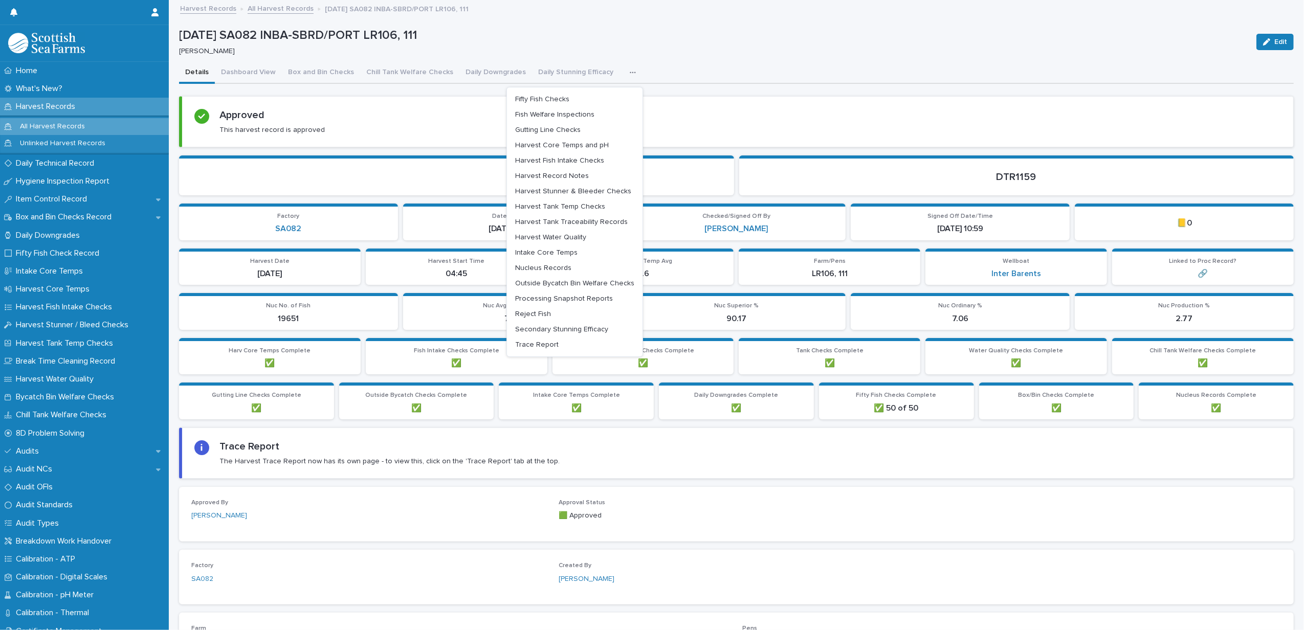
click at [273, 3] on link "All Harvest Records" at bounding box center [281, 8] width 66 height 12
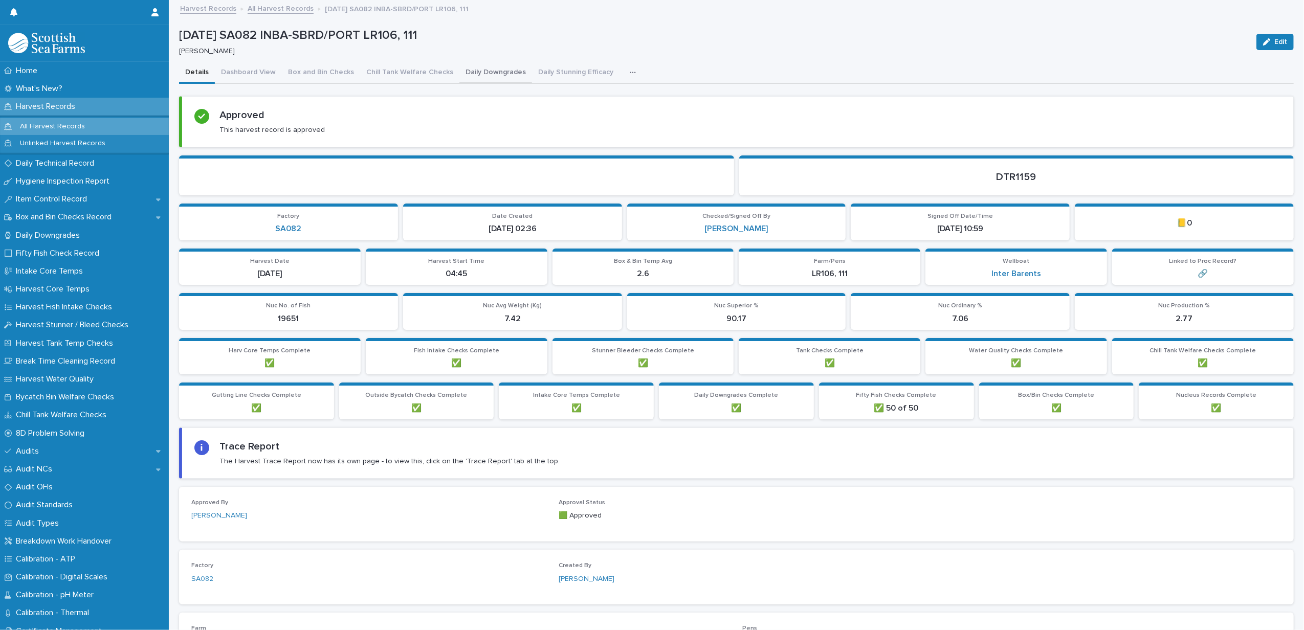
click at [471, 76] on button "Daily Downgrades" at bounding box center [495, 72] width 73 height 21
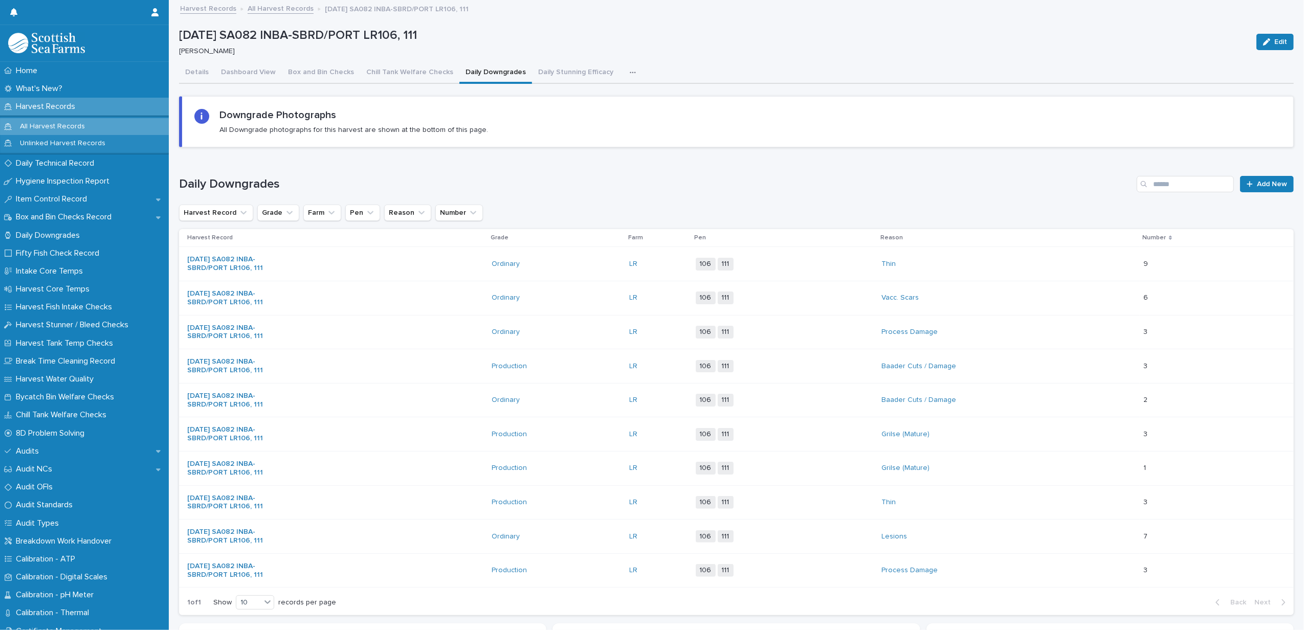
click at [623, 66] on button "button" at bounding box center [634, 72] width 23 height 20
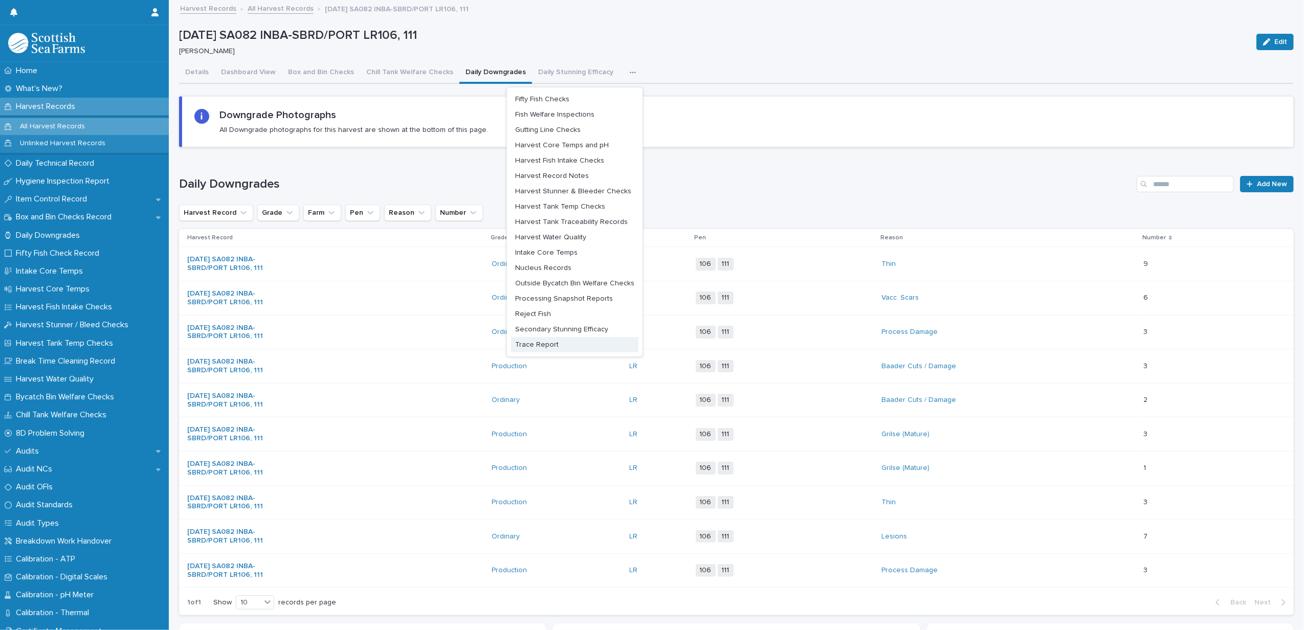
click at [575, 342] on button "Trace Report" at bounding box center [574, 344] width 127 height 15
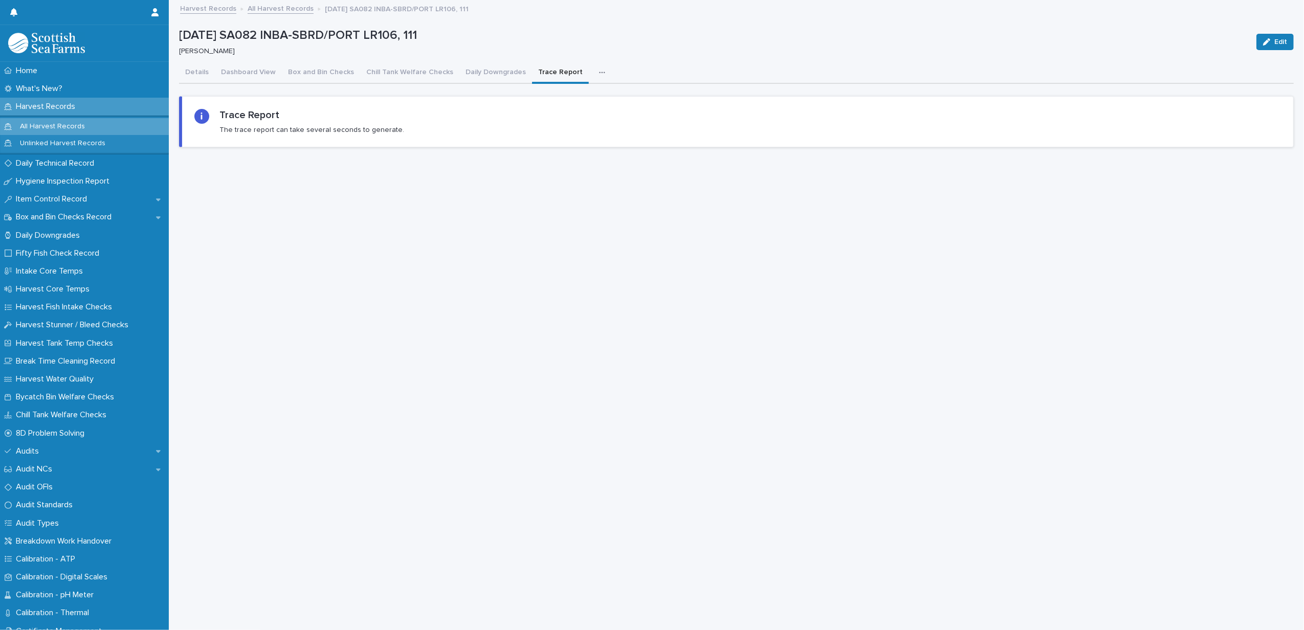
click at [599, 75] on icon "button" at bounding box center [602, 72] width 6 height 7
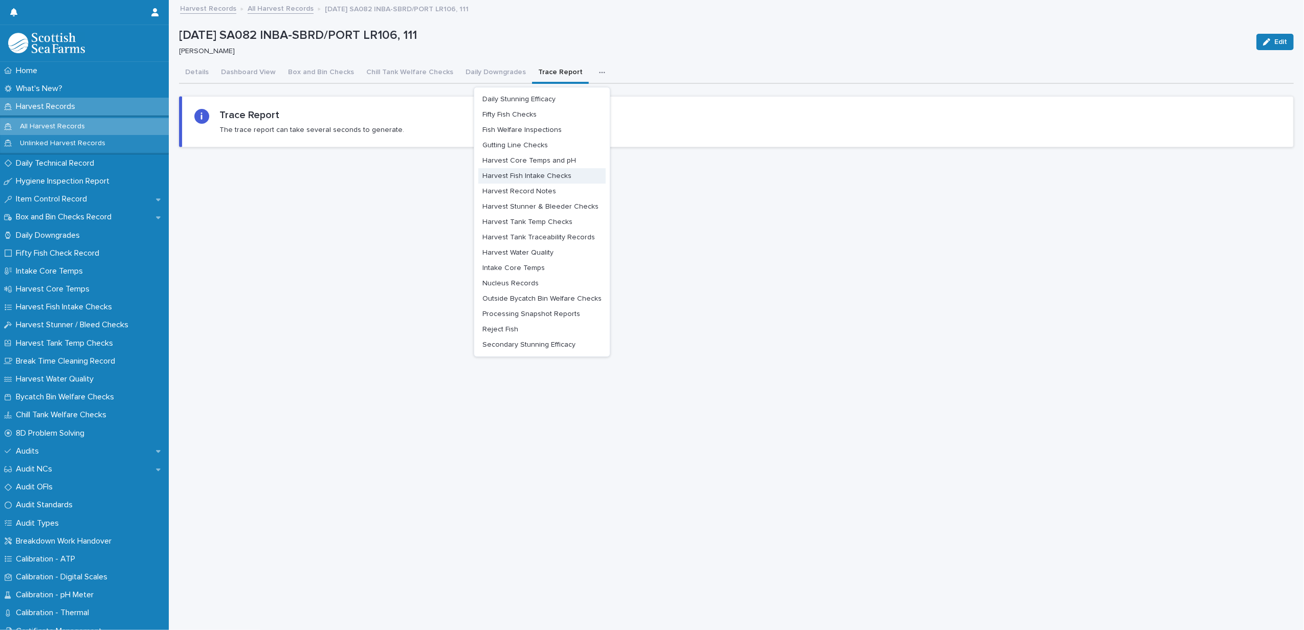
click at [550, 174] on span "Harvest Fish Intake Checks" at bounding box center [526, 175] width 89 height 7
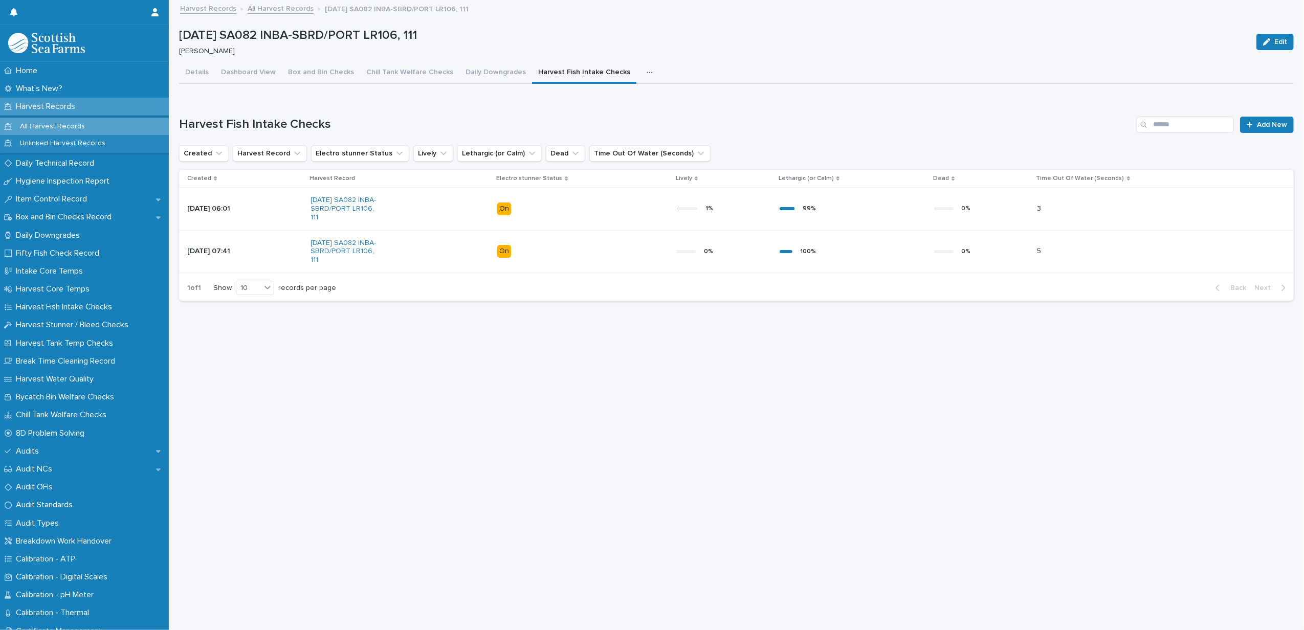
click at [258, 9] on link "All Harvest Records" at bounding box center [281, 8] width 66 height 12
